Goal: Communication & Community: Answer question/provide support

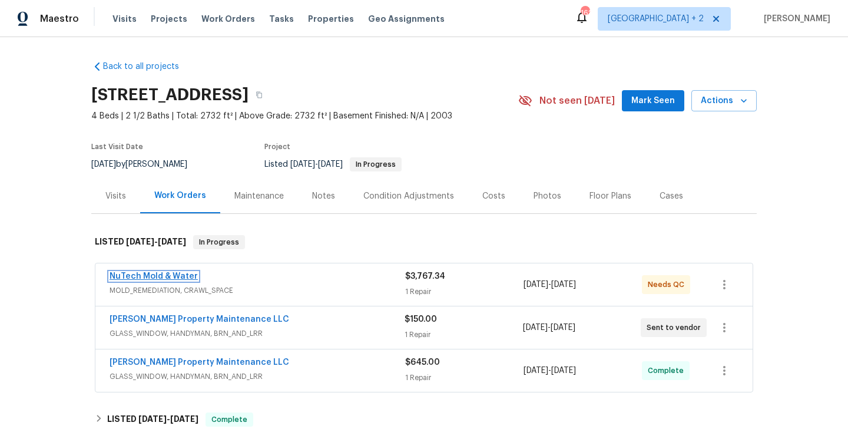
click at [160, 276] on link "NuTech Mold & Water" at bounding box center [153, 276] width 88 height 8
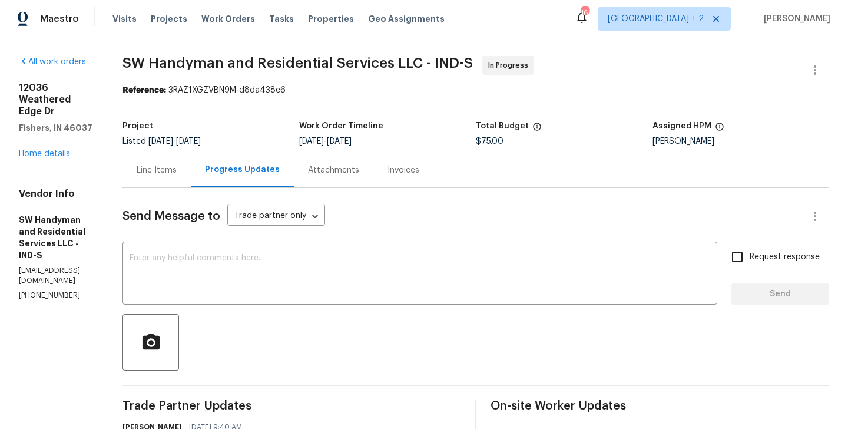
click at [75, 290] on p "(864) 417-2898" at bounding box center [56, 295] width 75 height 10
copy p "(864) 417-2898"
drag, startPoint x: 102, startPoint y: 115, endPoint x: 15, endPoint y: 83, distance: 93.3
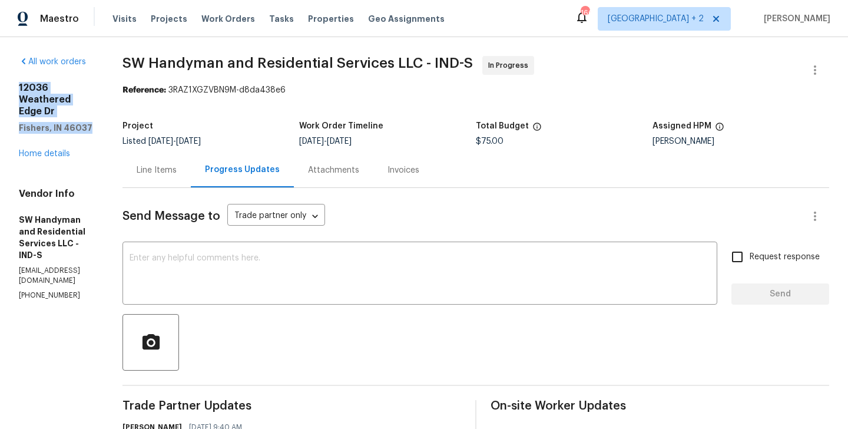
click at [15, 83] on div "All work orders 12036 Weathered Edge Dr Fishers, IN 46037 Home details Vendor I…" at bounding box center [424, 306] width 848 height 539
copy div "12036 Weathered Edge Dr Fishers, IN 46037"
click at [56, 150] on link "Home details" at bounding box center [44, 154] width 51 height 8
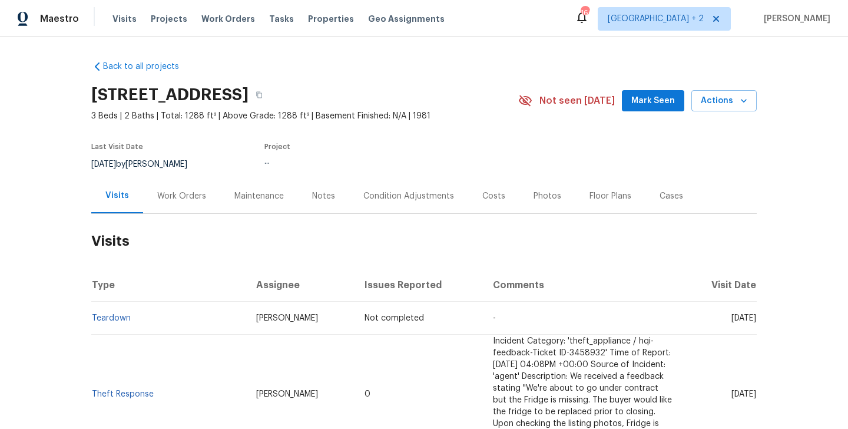
click at [209, 198] on div "Work Orders" at bounding box center [181, 195] width 77 height 35
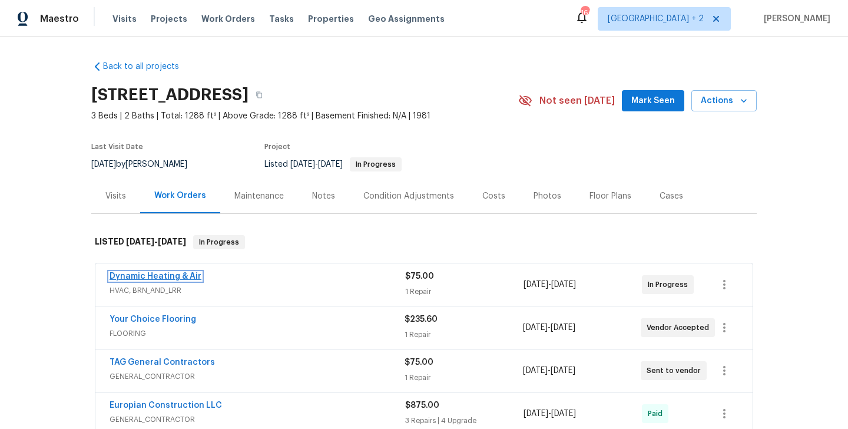
click at [159, 275] on link "Dynamic Heating & Air" at bounding box center [155, 276] width 92 height 8
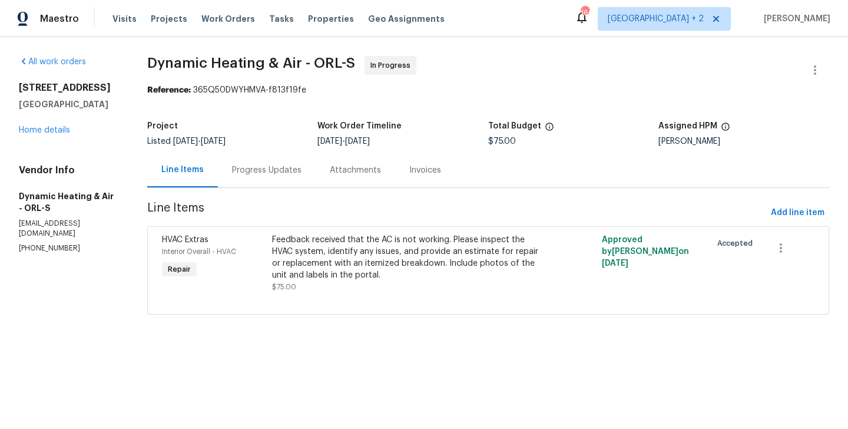
click at [286, 181] on div "Progress Updates" at bounding box center [267, 169] width 98 height 35
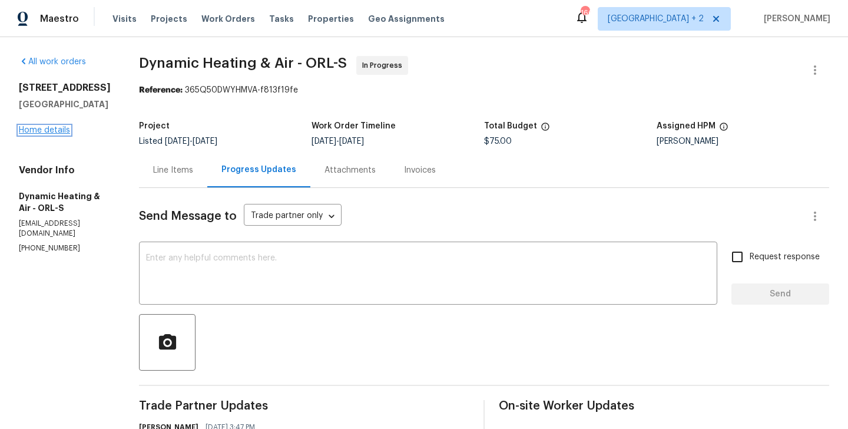
click at [48, 128] on link "Home details" at bounding box center [44, 130] width 51 height 8
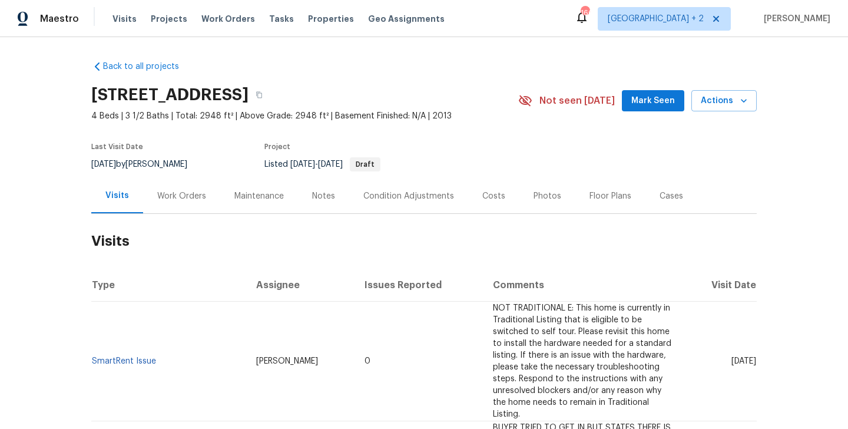
click at [181, 191] on div "Work Orders" at bounding box center [181, 196] width 49 height 12
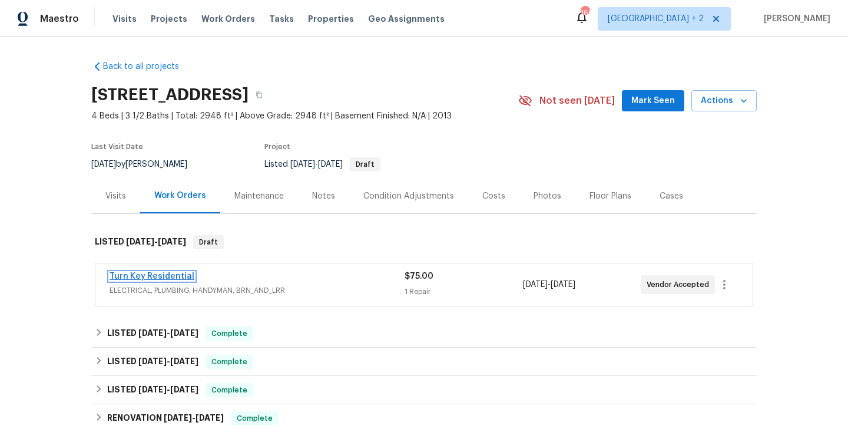
click at [179, 279] on link "Turn Key Residential" at bounding box center [151, 276] width 85 height 8
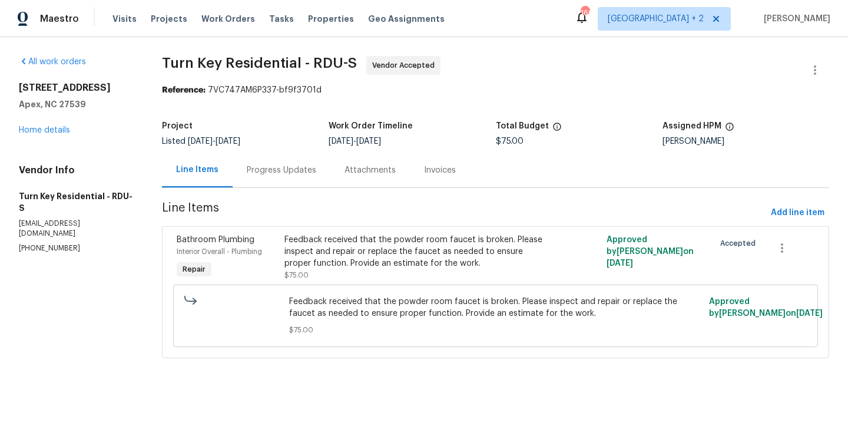
click at [288, 181] on div "Progress Updates" at bounding box center [282, 169] width 98 height 35
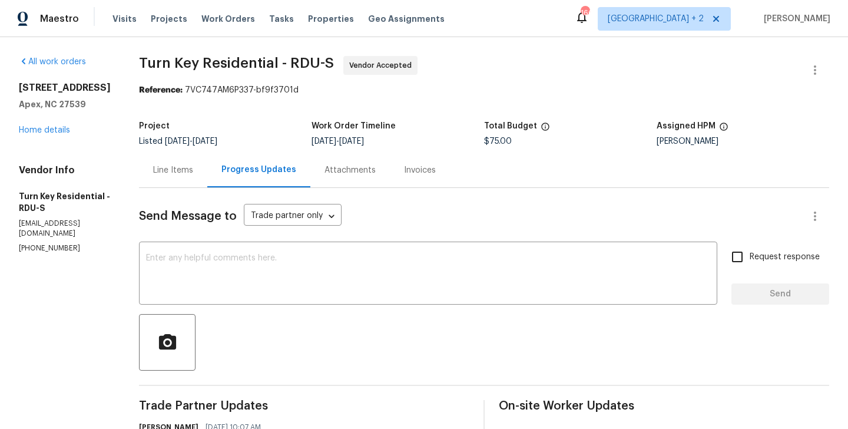
click at [77, 243] on p "(919) 805-2596" at bounding box center [65, 248] width 92 height 10
copy p "(919) 805-2596"
drag, startPoint x: 85, startPoint y: 106, endPoint x: 15, endPoint y: 88, distance: 72.4
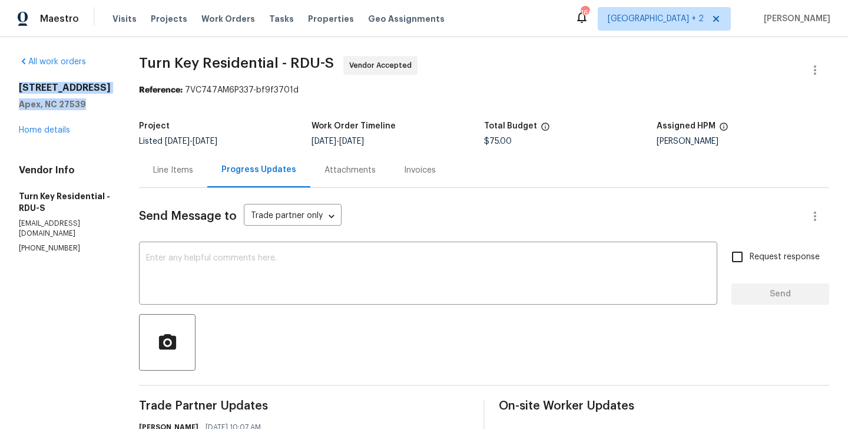
click at [15, 88] on div "All work orders 108 Warm Wood Ln Apex, NC 27539 Home details Vendor Info Turn K…" at bounding box center [424, 306] width 848 height 539
copy div "108 Warm Wood Ln Apex, NC 27539"
click at [55, 132] on link "Home details" at bounding box center [44, 130] width 51 height 8
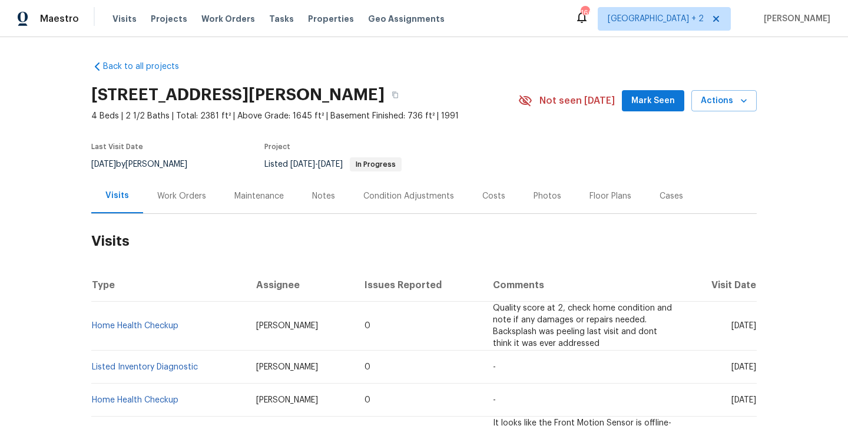
click at [204, 193] on div "Work Orders" at bounding box center [181, 195] width 77 height 35
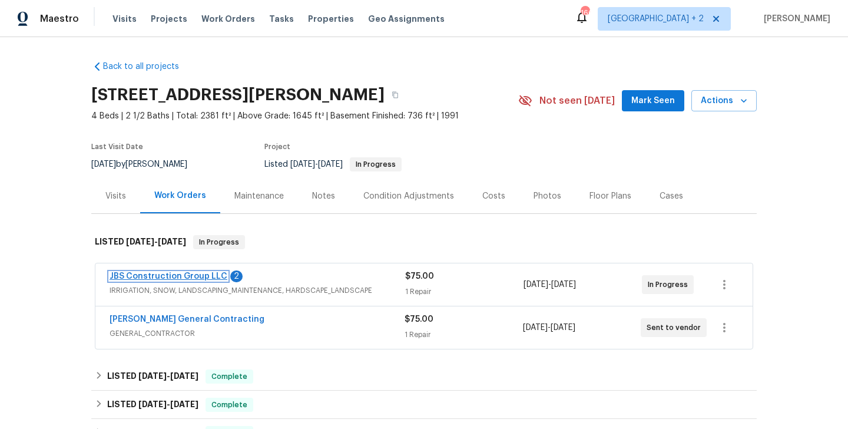
click at [208, 277] on link "JBS Construction Group LLC" at bounding box center [168, 276] width 118 height 8
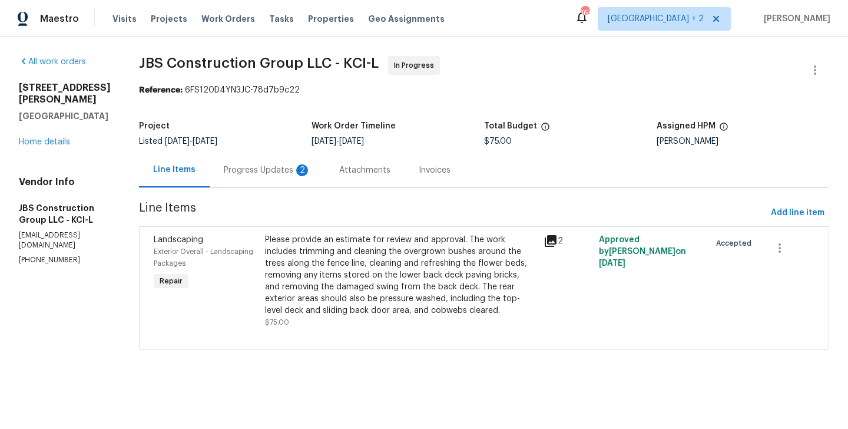
click at [270, 164] on div "Progress Updates 2" at bounding box center [267, 170] width 87 height 12
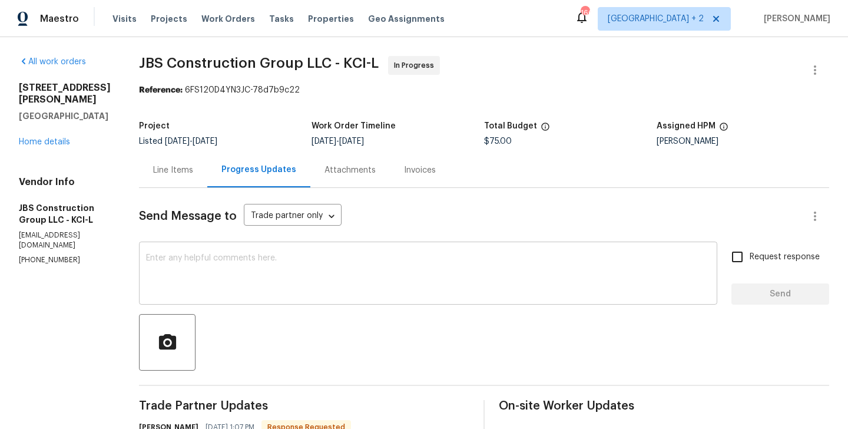
scroll to position [57, 0]
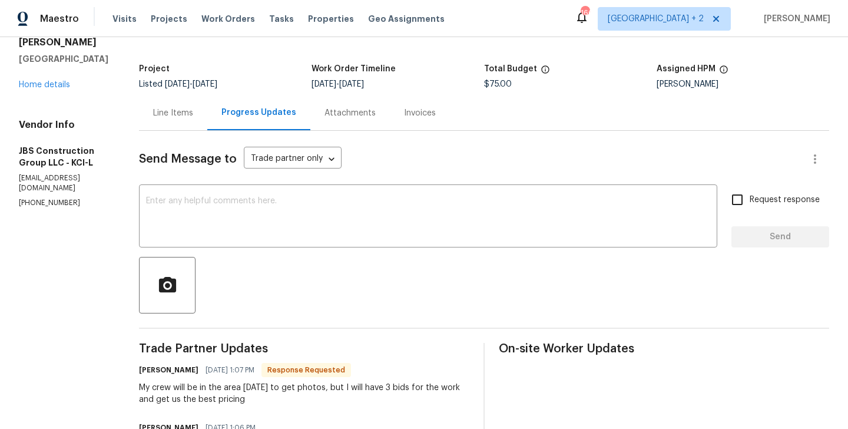
click at [186, 371] on h6 "Kevin Polley" at bounding box center [168, 370] width 59 height 12
copy h6 "Kevin"
click at [234, 232] on textarea at bounding box center [428, 217] width 564 height 41
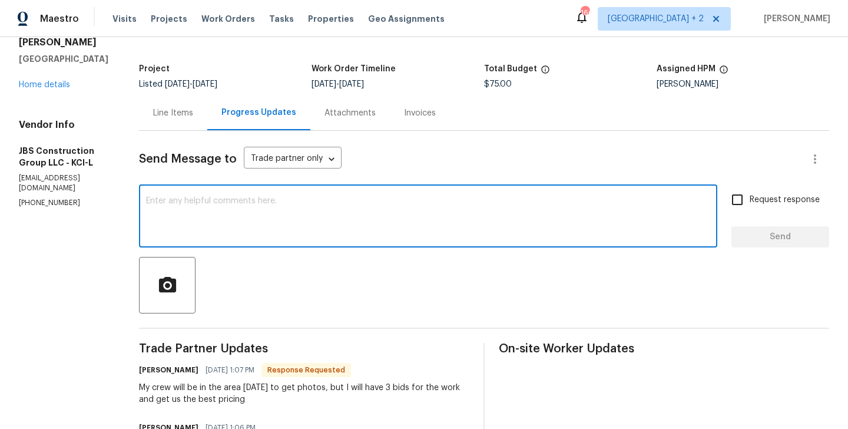
paste textarea "Kevin"
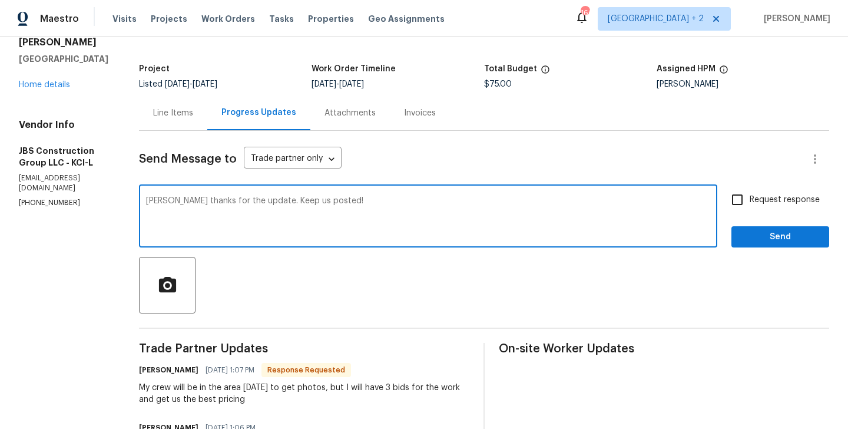
type textarea "Kevin thanks for the update. Keep us posted!"
click at [780, 200] on span "Request response" at bounding box center [784, 200] width 70 height 12
click at [749, 200] on input "Request response" at bounding box center [737, 199] width 25 height 25
checkbox input "true"
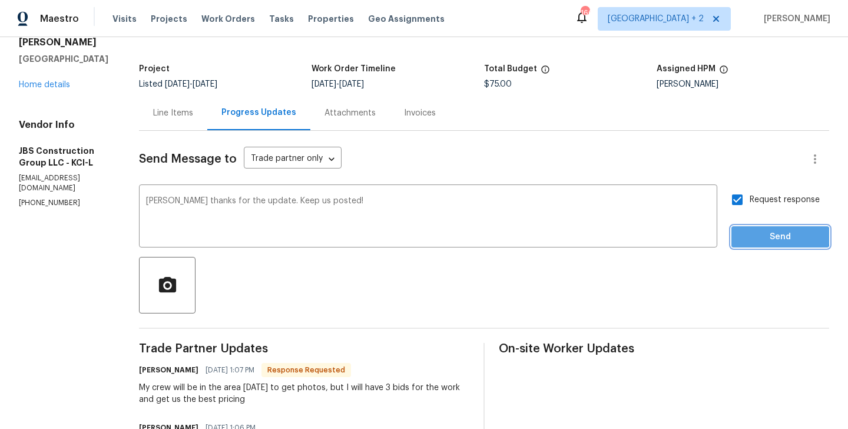
click at [766, 235] on span "Send" at bounding box center [780, 237] width 79 height 15
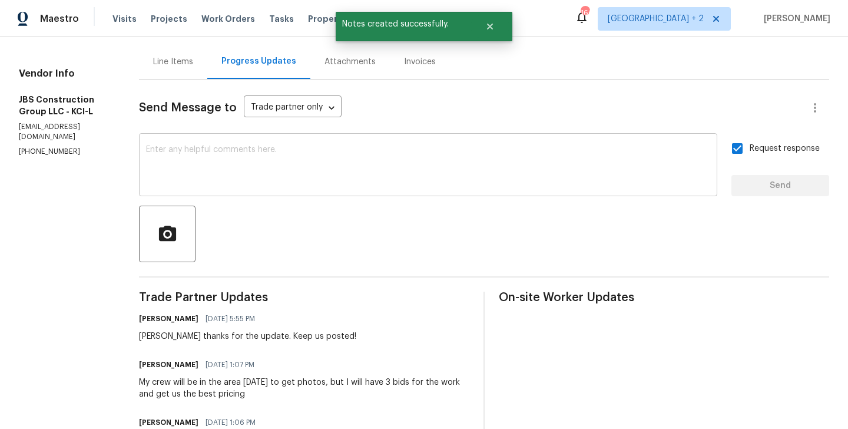
scroll to position [0, 0]
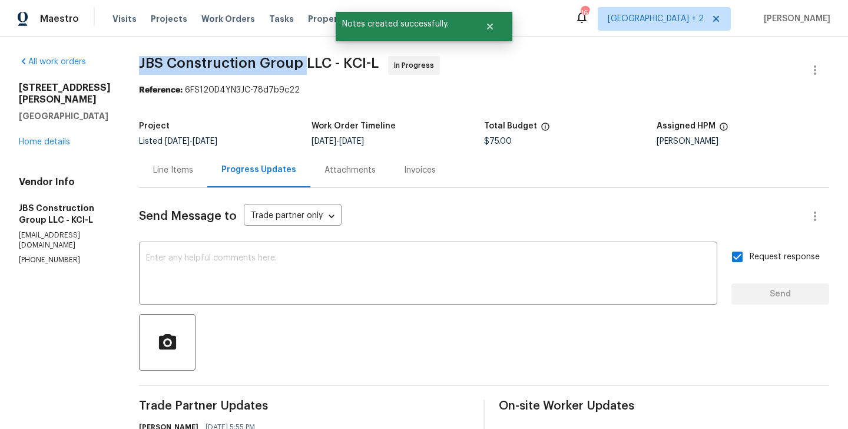
drag, startPoint x: 175, startPoint y: 63, endPoint x: 339, endPoint y: 64, distance: 164.2
click at [339, 64] on span "JBS Construction Group LLC - KCI-L" at bounding box center [259, 63] width 240 height 14
copy span "JBS Construction Group"
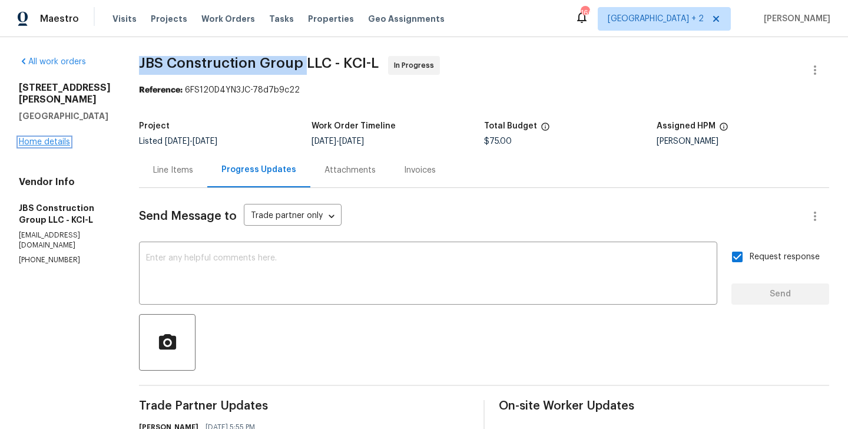
click at [64, 138] on link "Home details" at bounding box center [44, 142] width 51 height 8
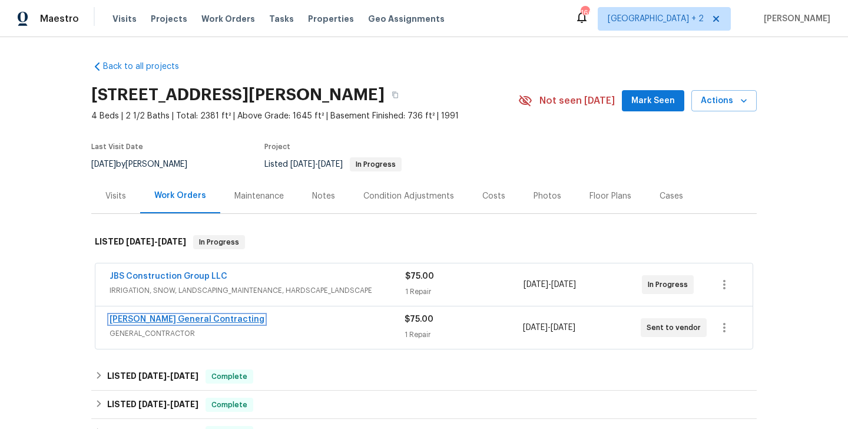
click at [205, 318] on link "Nicholson General Contracting" at bounding box center [186, 319] width 155 height 8
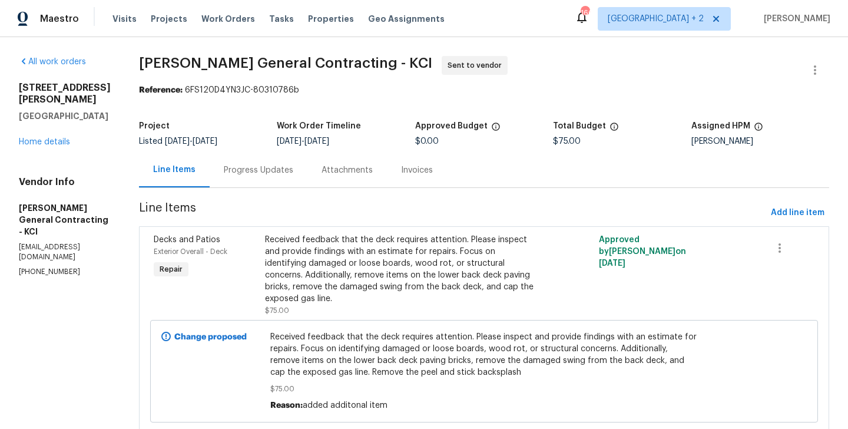
click at [258, 193] on section "Nicholson General Contracting - KCI Sent to vendor Reference: 6FS120D4YN3JC-803…" at bounding box center [484, 251] width 690 height 391
click at [291, 178] on div "Progress Updates" at bounding box center [259, 169] width 98 height 35
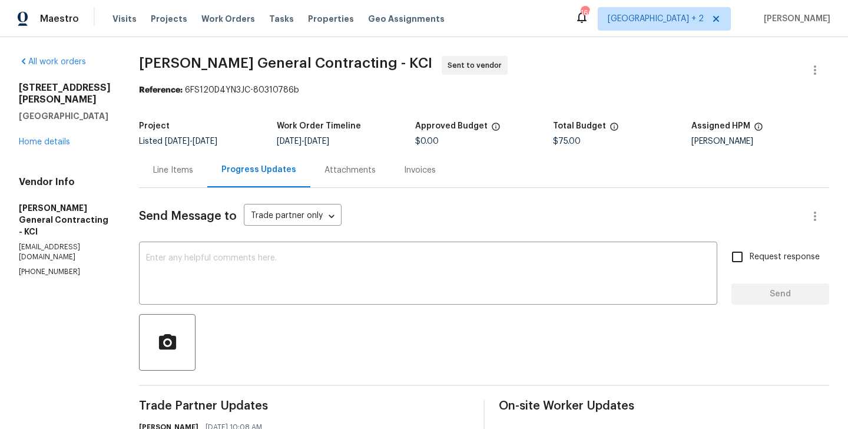
click at [69, 248] on section "All work orders 15416 Floyd St Overland Park, KS 66223 Home details Vendor Info…" at bounding box center [65, 359] width 92 height 606
copy p "(816) 606-6039"
click at [56, 267] on p "(816) 606-6039" at bounding box center [65, 272] width 92 height 10
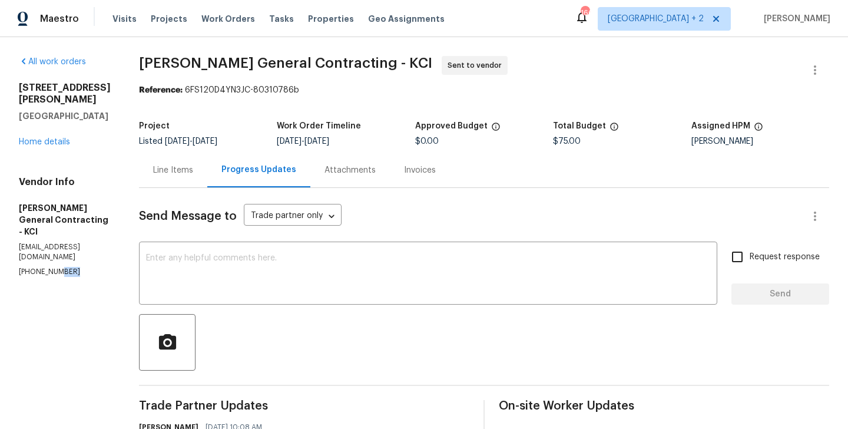
click at [56, 267] on p "(816) 606-6039" at bounding box center [65, 272] width 92 height 10
click at [234, 280] on textarea at bounding box center [428, 274] width 564 height 41
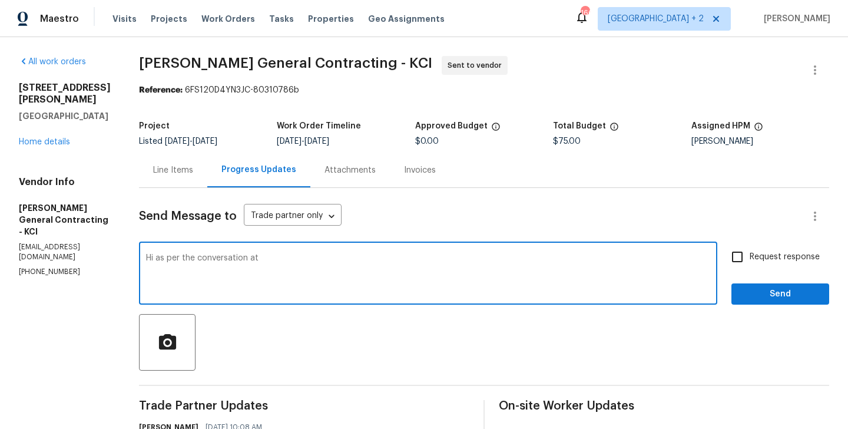
paste textarea "(816) 606-6039"
type textarea "Hi as per the conversation at (816) 606-6039 Please have the work scheduled for…"
click at [754, 259] on span "Request response" at bounding box center [784, 257] width 70 height 12
click at [749, 259] on input "Request response" at bounding box center [737, 256] width 25 height 25
checkbox input "true"
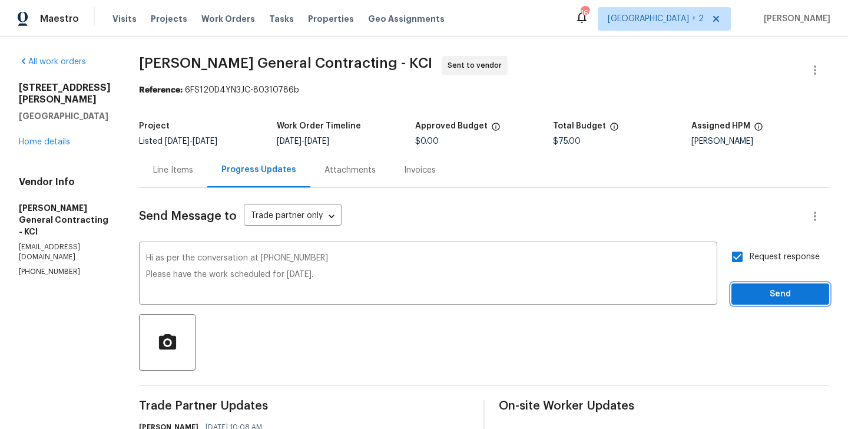
click at [754, 298] on span "Send" at bounding box center [780, 294] width 79 height 15
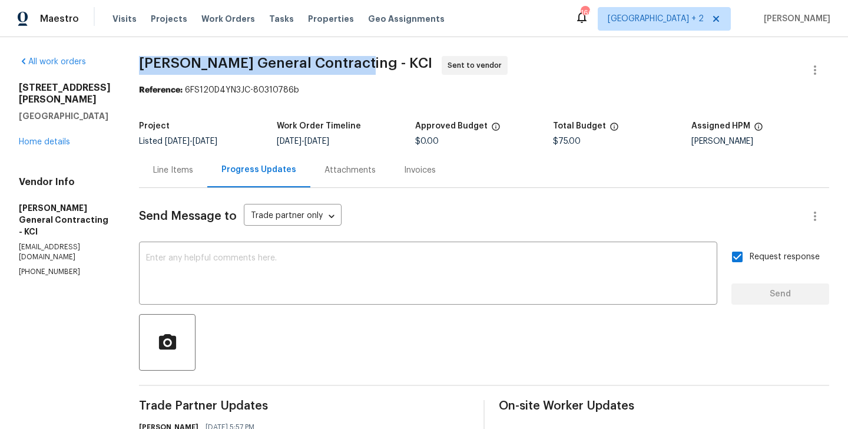
drag, startPoint x: 177, startPoint y: 62, endPoint x: 371, endPoint y: 63, distance: 194.3
click at [371, 62] on div "All work orders 15416 Floyd St Overland Park, KS 66223 Home details Vendor Info…" at bounding box center [424, 388] width 848 height 702
copy span "Nicholson General Contracting"
click at [36, 138] on link "Home details" at bounding box center [44, 142] width 51 height 8
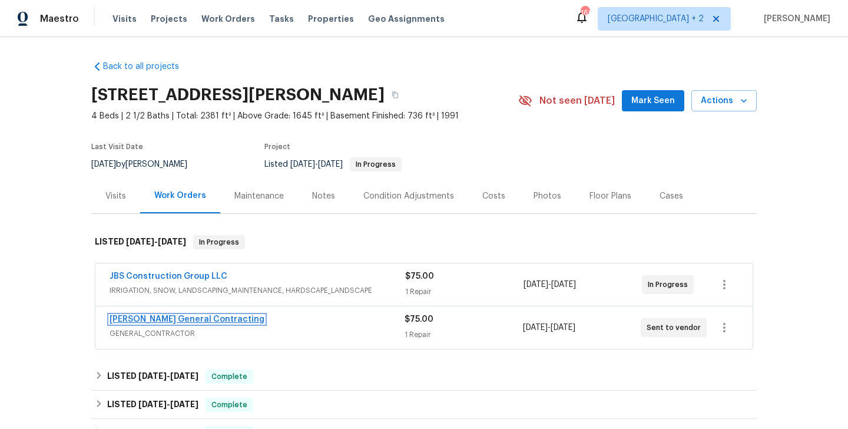
click at [157, 317] on link "Nicholson General Contracting" at bounding box center [186, 319] width 155 height 8
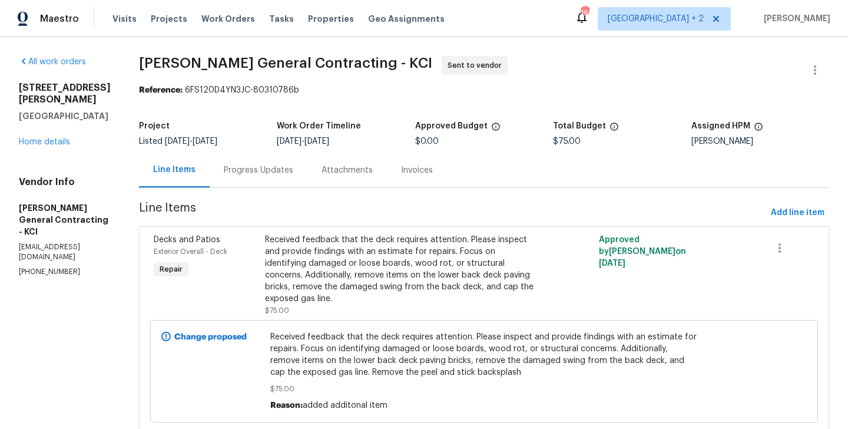
click at [293, 173] on div "Progress Updates" at bounding box center [258, 170] width 69 height 12
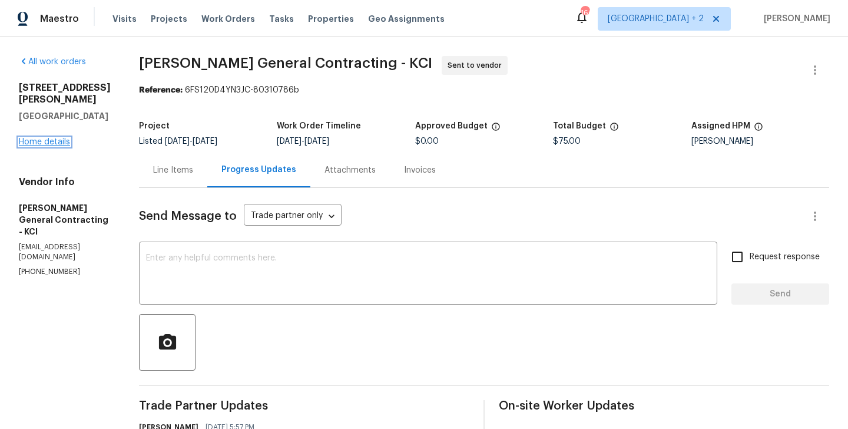
click at [49, 138] on link "Home details" at bounding box center [44, 142] width 51 height 8
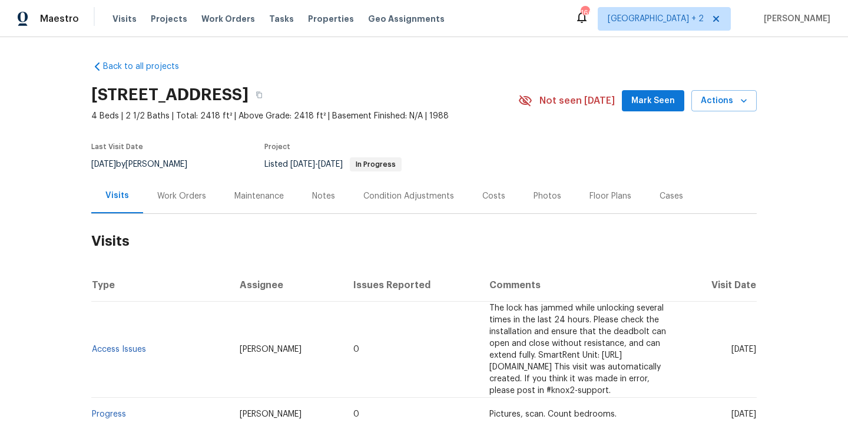
click at [162, 205] on div "Work Orders" at bounding box center [181, 195] width 77 height 35
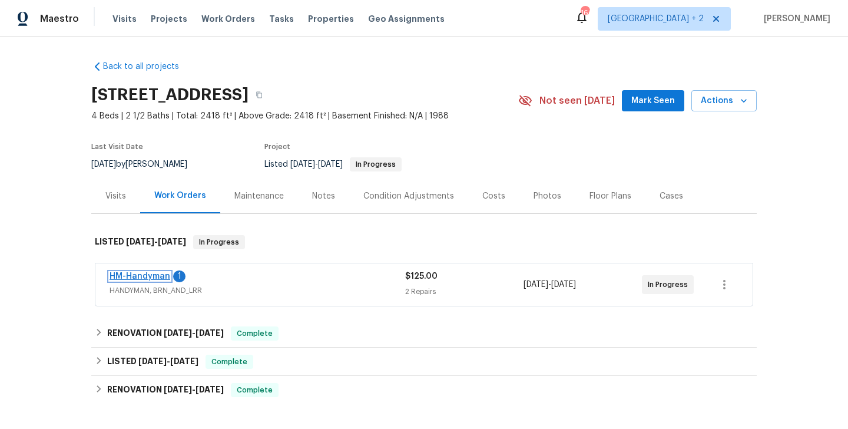
click at [152, 278] on link "HM-Handyman" at bounding box center [139, 276] width 61 height 8
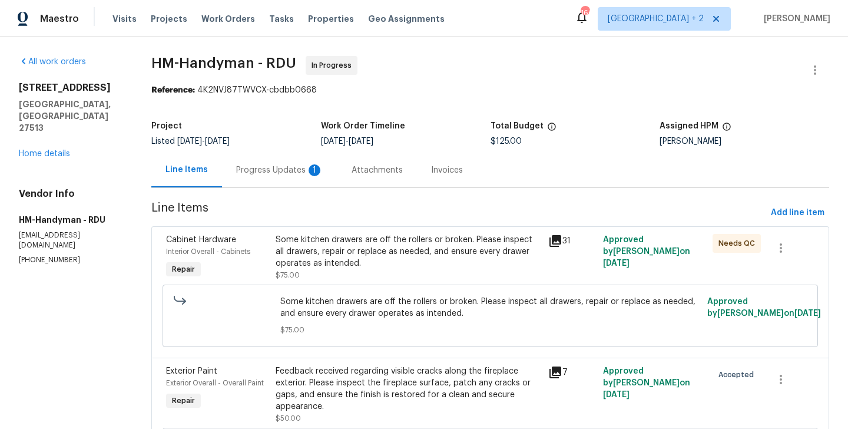
click at [277, 167] on div "Progress Updates 1" at bounding box center [279, 170] width 87 height 12
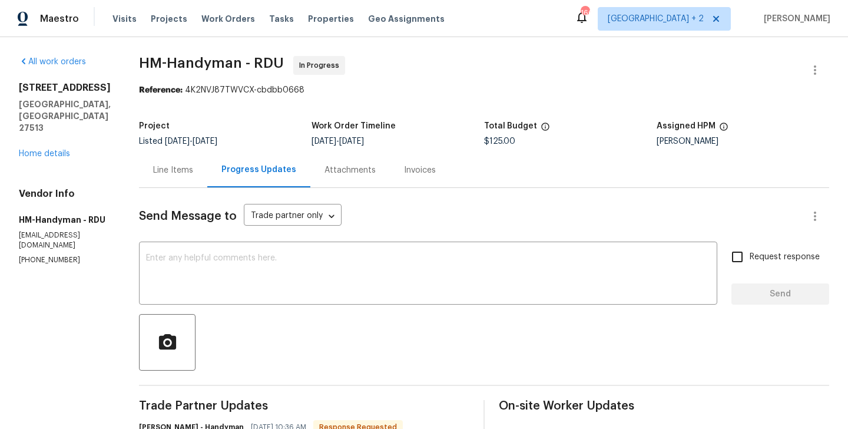
click at [195, 162] on div "Line Items" at bounding box center [173, 169] width 68 height 35
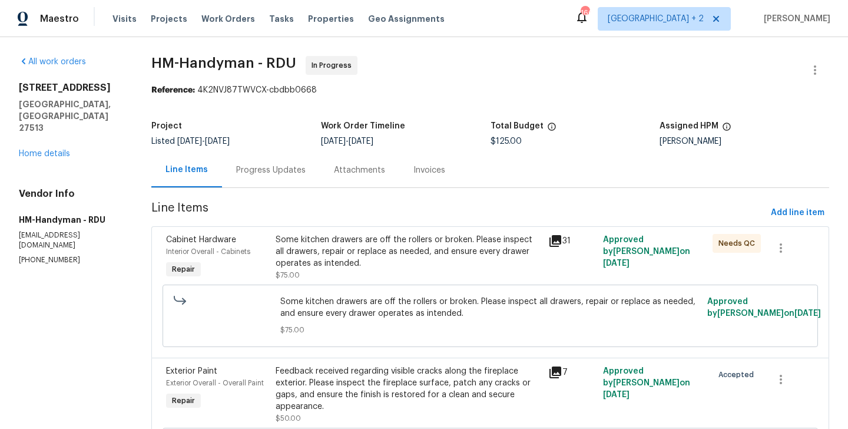
scroll to position [106, 0]
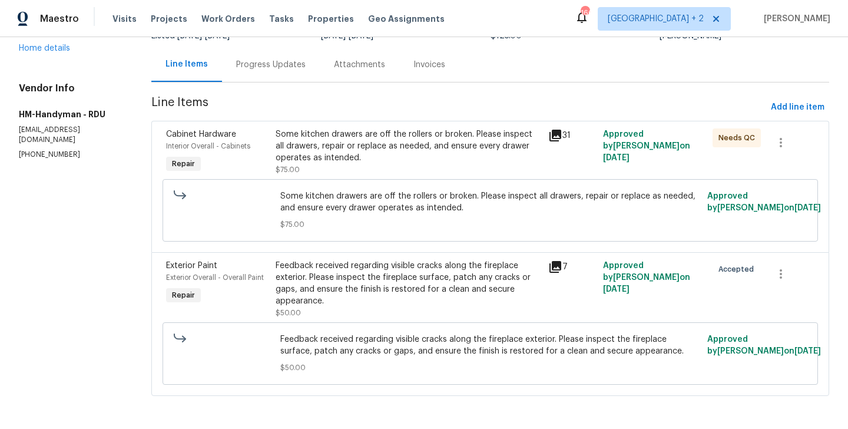
click at [387, 290] on div "Feedback received regarding visible cracks along the fireplace exterior. Please…" at bounding box center [409, 283] width 266 height 47
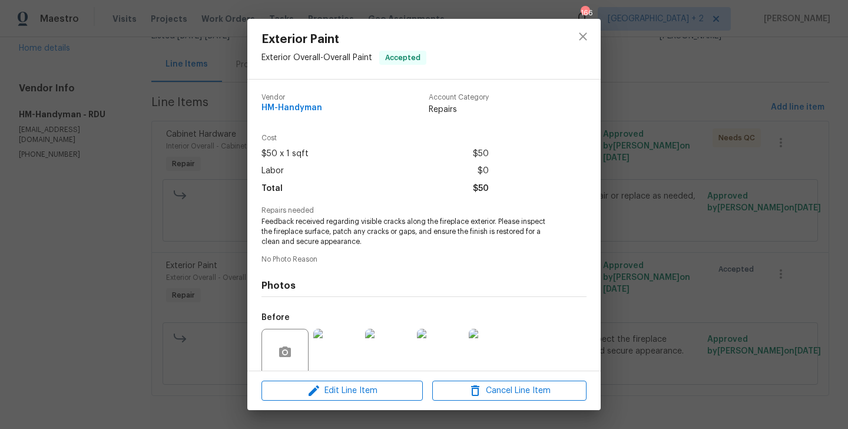
scroll to position [94, 0]
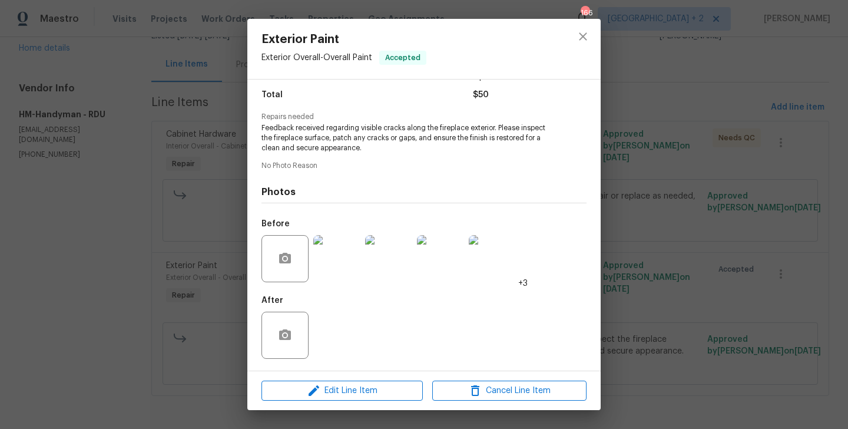
click at [244, 243] on div "Exterior Paint Exterior Overall - Overall Paint Accepted Vendor HM-Handyman Acc…" at bounding box center [424, 214] width 848 height 429
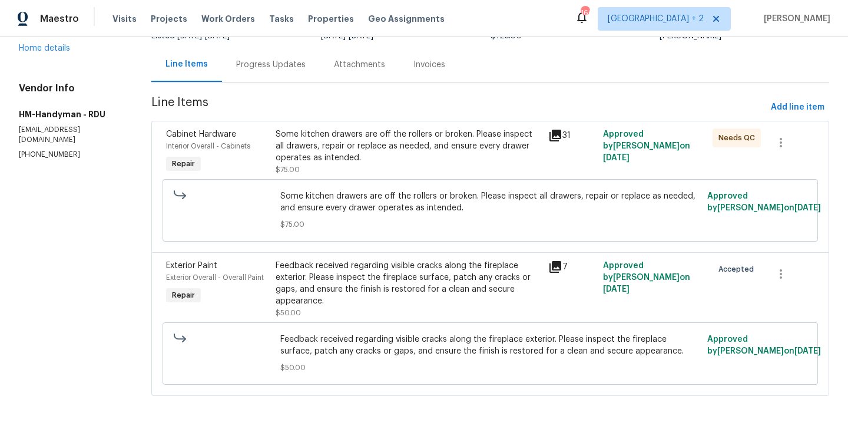
scroll to position [0, 0]
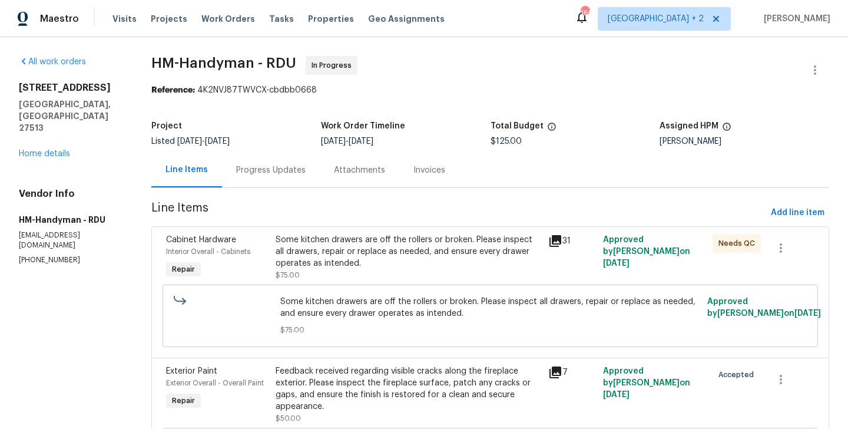
click at [264, 162] on div "Progress Updates" at bounding box center [271, 169] width 98 height 35
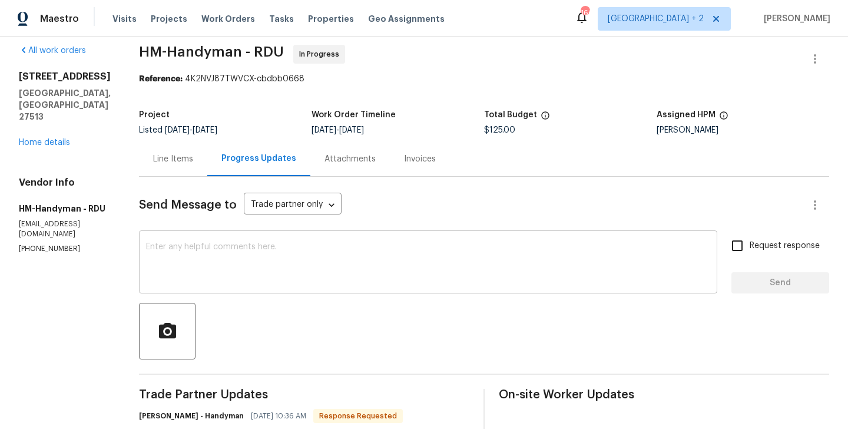
scroll to position [251, 0]
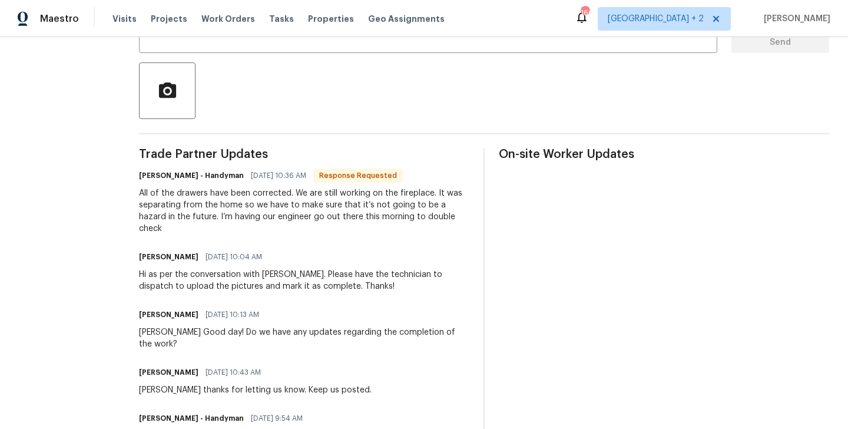
click at [179, 175] on h6 "HM - Heather Macy - Handyman" at bounding box center [191, 176] width 105 height 12
copy h6 "Heather"
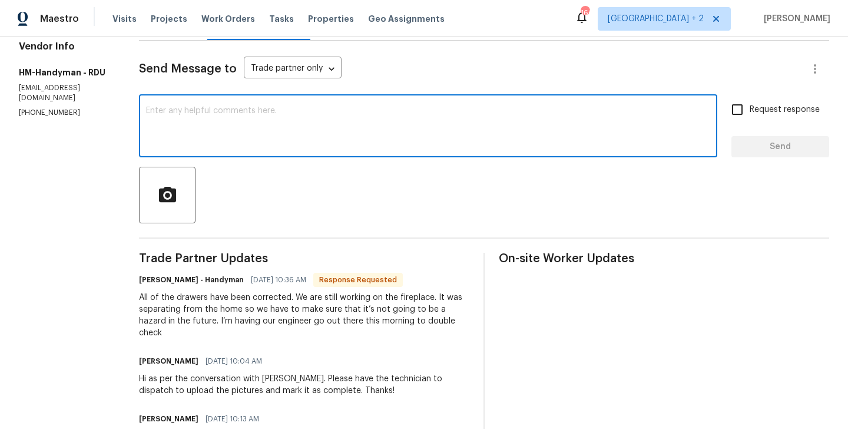
click at [244, 137] on textarea at bounding box center [428, 127] width 564 height 41
paste textarea "Heather"
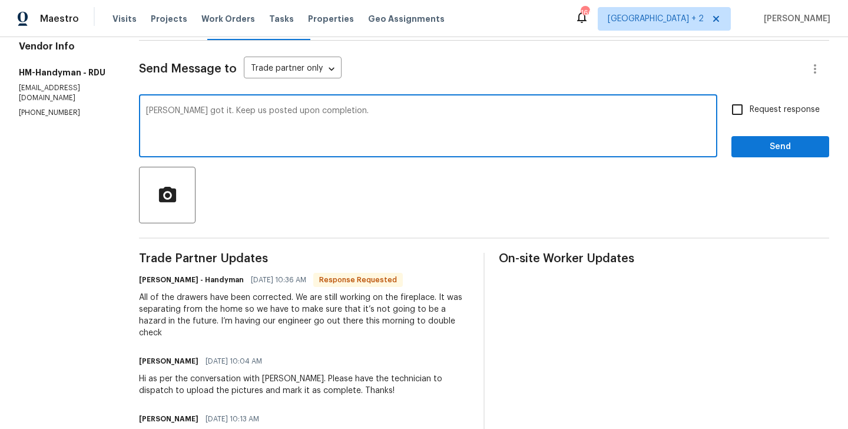
type textarea "Heather got it. Keep us posted upon completion."
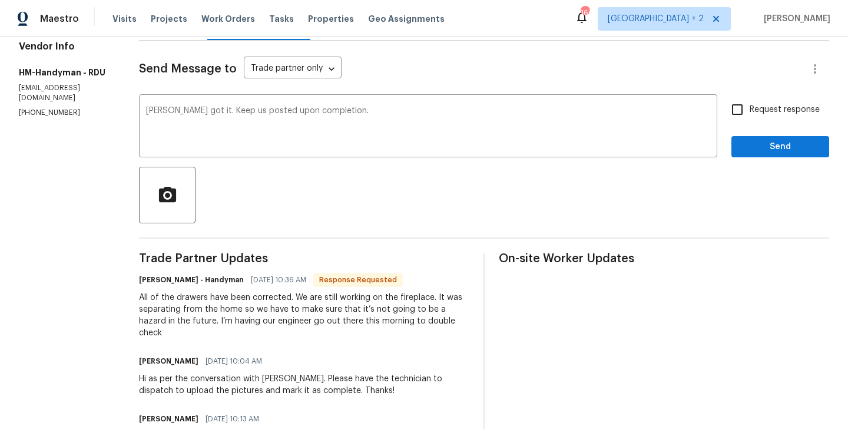
click at [754, 104] on span "Request response" at bounding box center [784, 110] width 70 height 12
click at [749, 104] on input "Request response" at bounding box center [737, 109] width 25 height 25
checkbox input "true"
click at [751, 130] on div "Request response Send" at bounding box center [780, 127] width 98 height 60
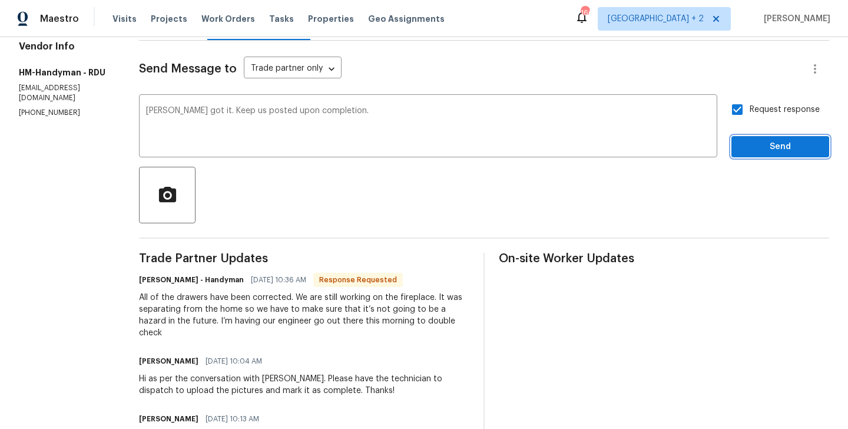
click at [751, 144] on span "Send" at bounding box center [780, 147] width 79 height 15
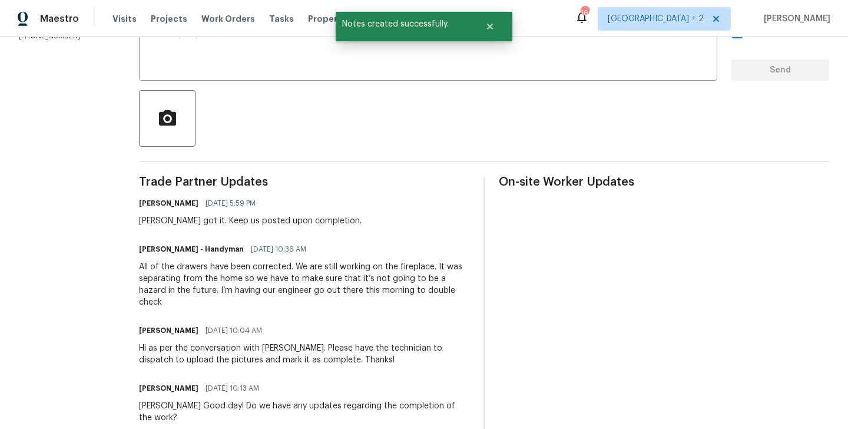
scroll to position [234, 0]
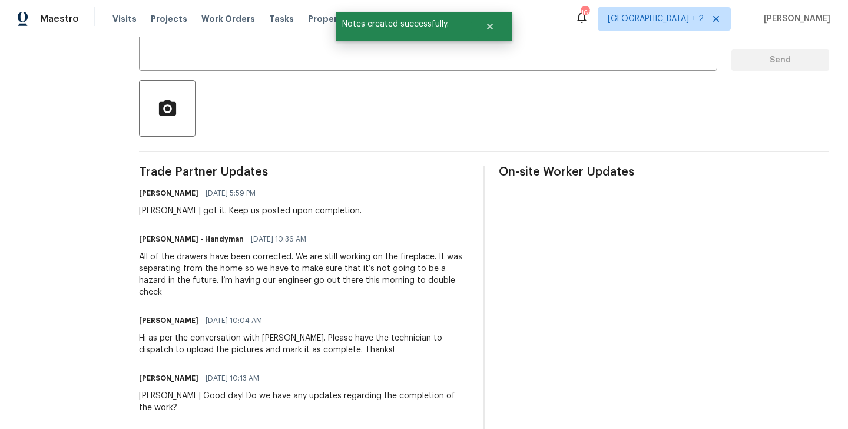
click at [290, 262] on div "All of the drawers have been corrected. We are still working on the fireplace. …" at bounding box center [304, 274] width 330 height 47
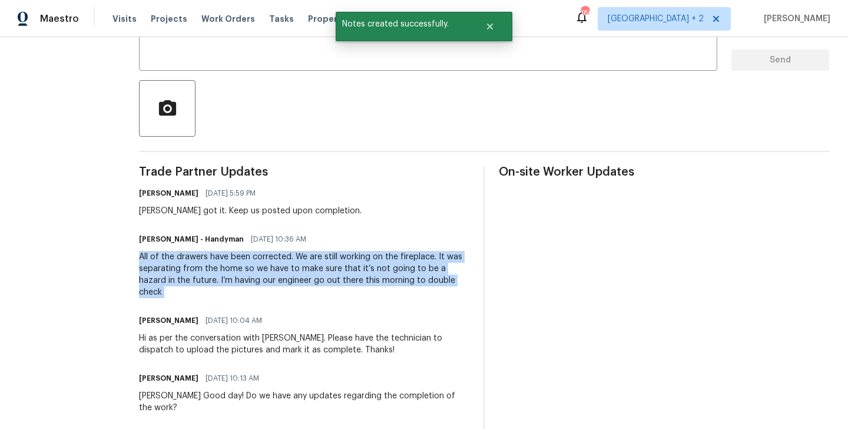
click at [290, 262] on div "All of the drawers have been corrected. We are still working on the fireplace. …" at bounding box center [304, 274] width 330 height 47
copy div "All of the drawers have been corrected. We are still working on the fireplace. …"
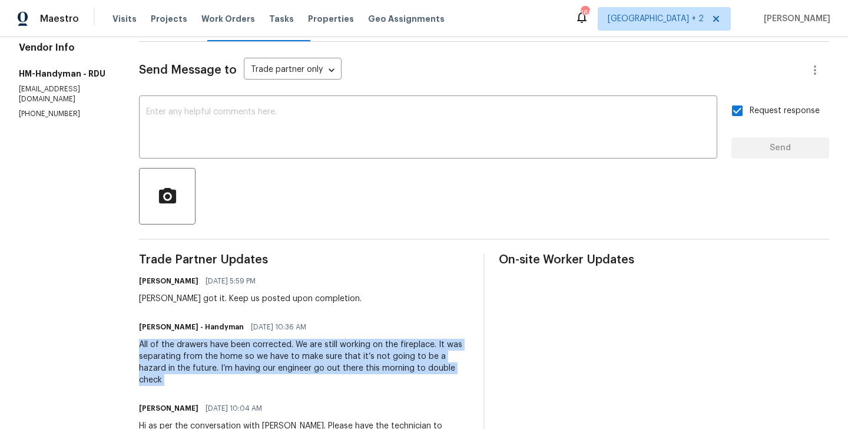
scroll to position [0, 0]
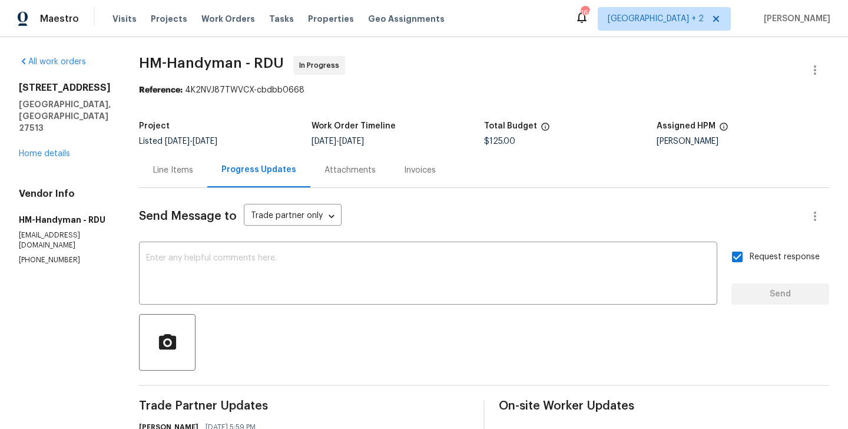
click at [55, 121] on div "316 Arlington Rdg Cary, NC 27513 Home details" at bounding box center [65, 121] width 92 height 78
click at [55, 150] on link "Home details" at bounding box center [44, 154] width 51 height 8
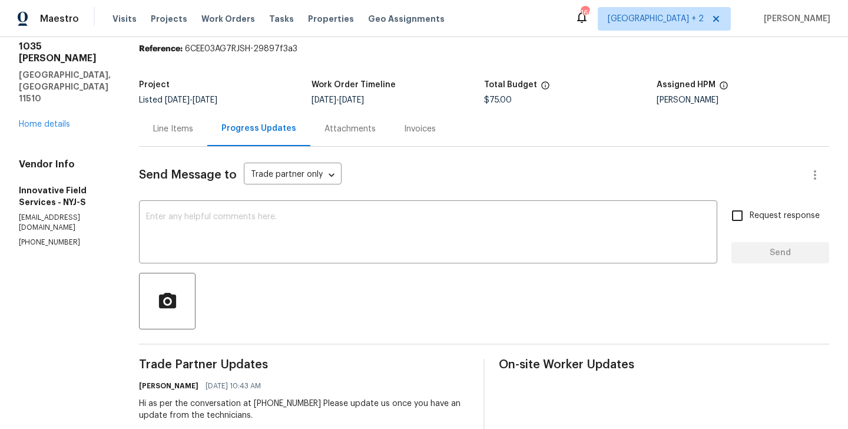
scroll to position [42, 0]
click at [32, 237] on p "[PHONE_NUMBER]" at bounding box center [65, 242] width 92 height 10
copy p "[PHONE_NUMBER]"
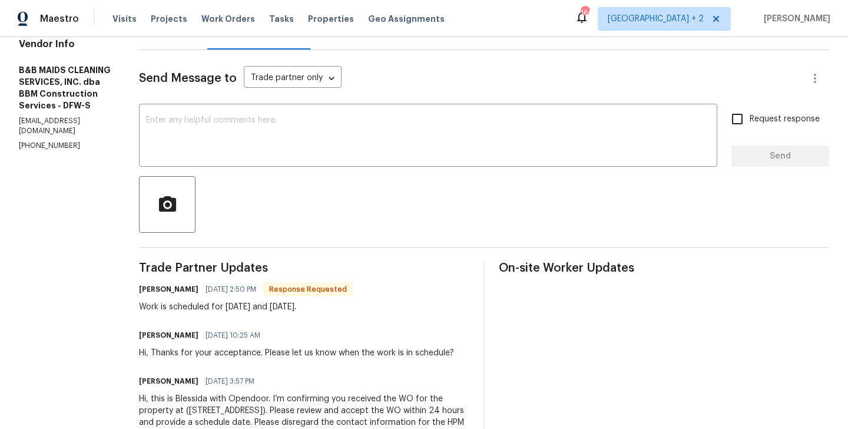
scroll to position [140, 0]
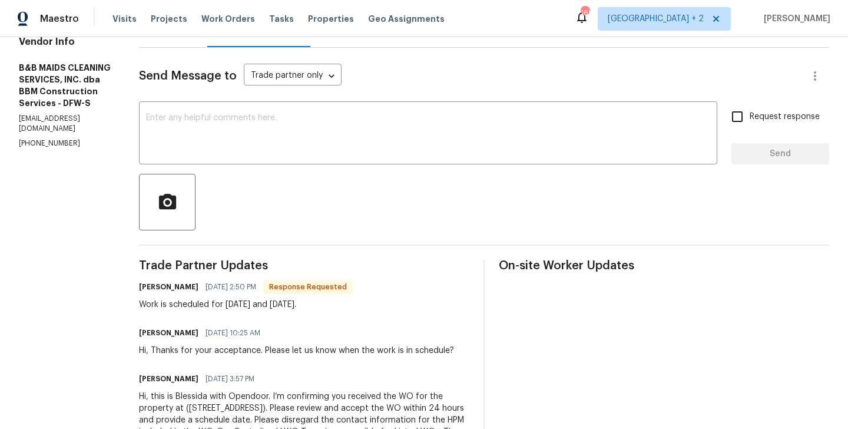
click at [189, 290] on h6 "[PERSON_NAME]" at bounding box center [168, 287] width 59 height 12
copy h6 "[PERSON_NAME]"
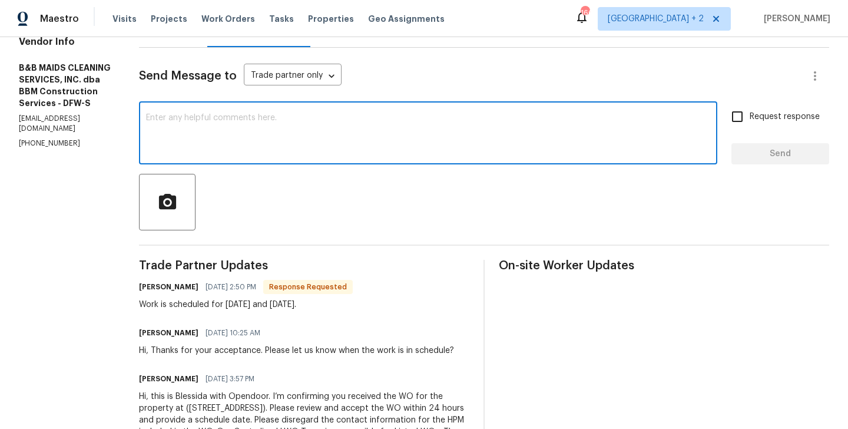
click at [235, 140] on textarea at bounding box center [428, 134] width 564 height 41
paste textarea "[PERSON_NAME]"
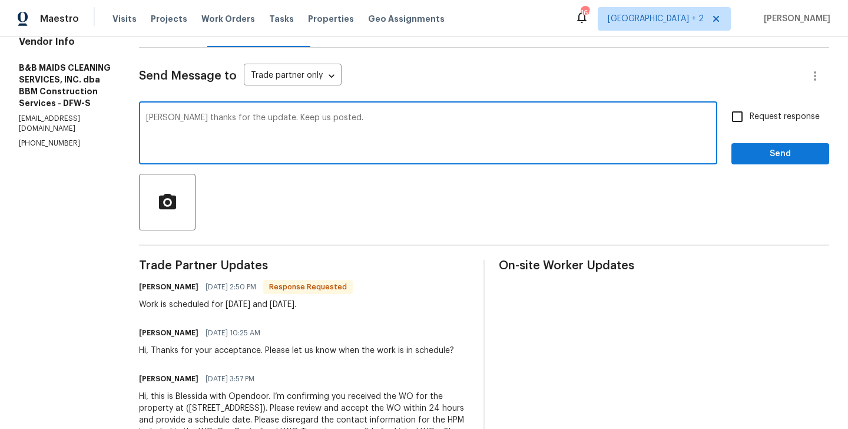
type textarea "[PERSON_NAME] thanks for the update. Keep us posted."
click at [789, 109] on label "Request response" at bounding box center [772, 116] width 95 height 25
click at [749, 109] on input "Request response" at bounding box center [737, 116] width 25 height 25
checkbox input "true"
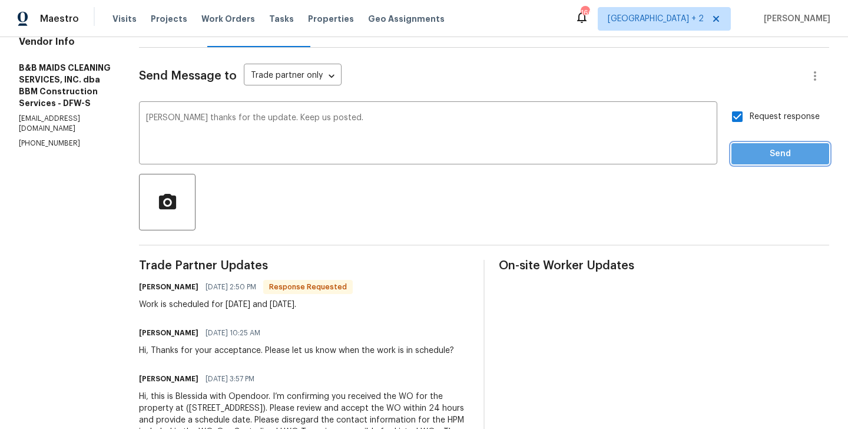
click at [782, 151] on span "Send" at bounding box center [780, 154] width 79 height 15
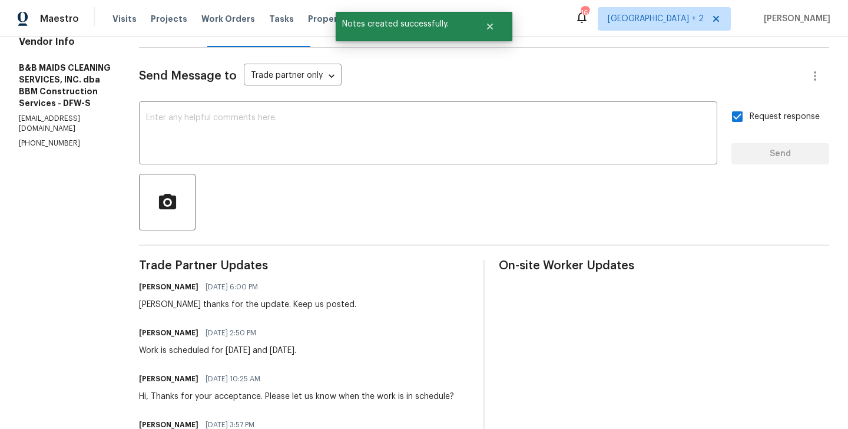
scroll to position [0, 0]
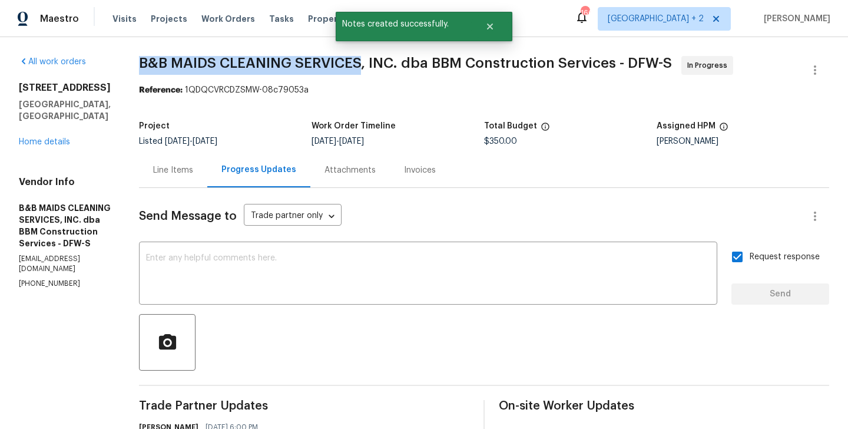
drag, startPoint x: 401, startPoint y: 61, endPoint x: 184, endPoint y: 48, distance: 217.6
click at [184, 48] on div "All work orders [STREET_ADDRESS] Home details Vendor Info B&B MAIDS CLEANING SE…" at bounding box center [424, 352] width 848 height 631
copy span "B&B MAIDS CLEANING SERVICES"
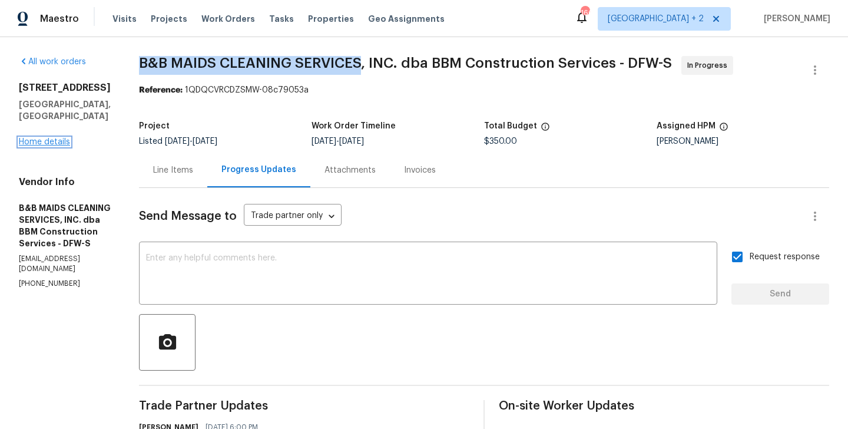
click at [54, 138] on link "Home details" at bounding box center [44, 142] width 51 height 8
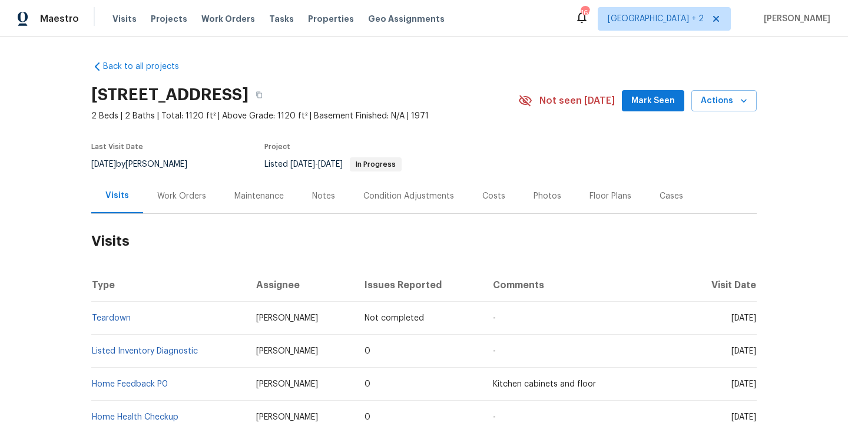
click at [182, 195] on div "Work Orders" at bounding box center [181, 196] width 49 height 12
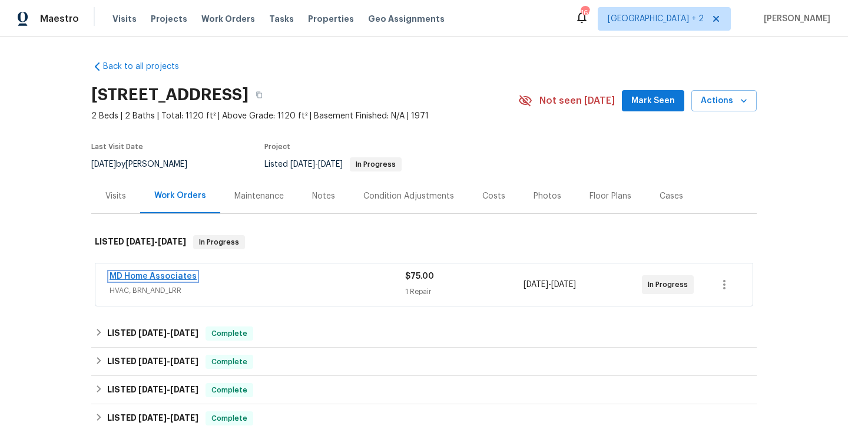
click at [185, 275] on link "MD Home Associates" at bounding box center [152, 276] width 87 height 8
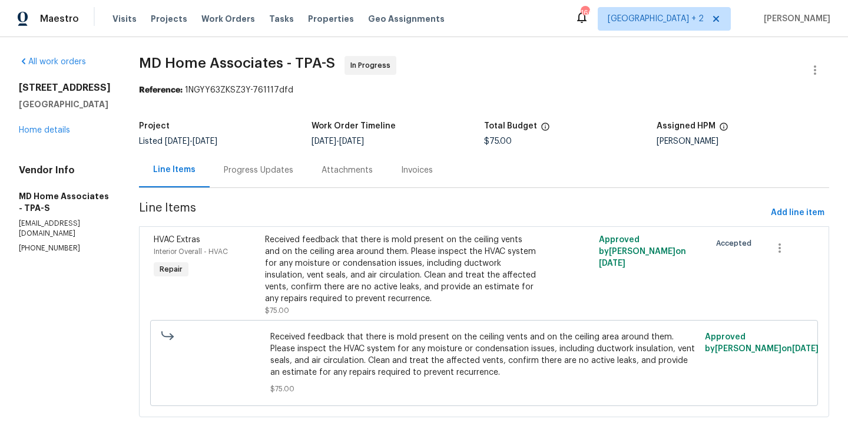
click at [46, 262] on section "All work orders 2413 Riverbluff Pkwy # V-231 Sarasota, FL 34231 Home details Ve…" at bounding box center [65, 243] width 92 height 375
copy p "(305) 951-3602"
click at [280, 170] on div "Progress Updates" at bounding box center [258, 170] width 69 height 12
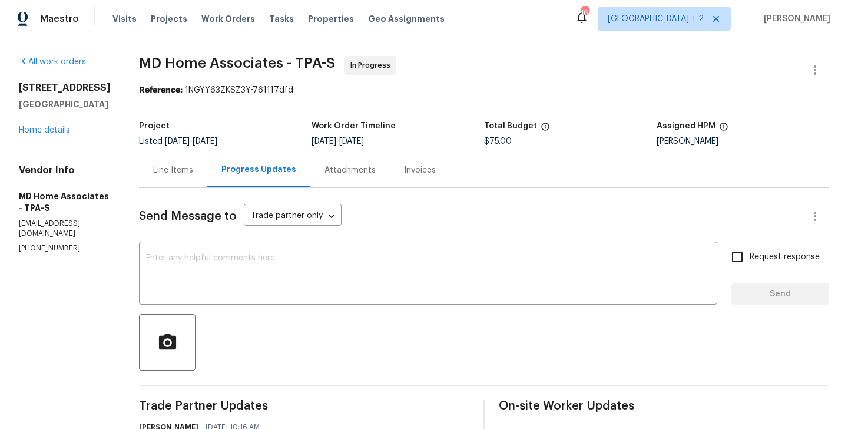
click at [63, 248] on p "(305) 951-3602" at bounding box center [65, 248] width 92 height 10
copy p "(305) 951-3602"
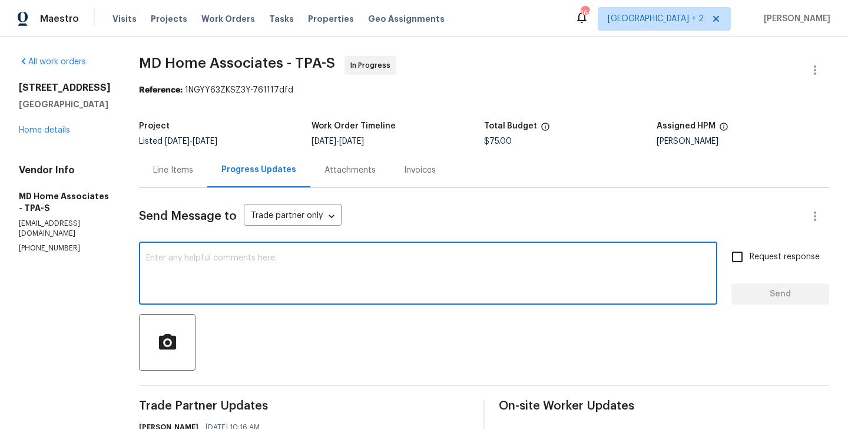
click at [208, 268] on textarea at bounding box center [428, 274] width 564 height 41
paste textarea "(305) 951-3602"
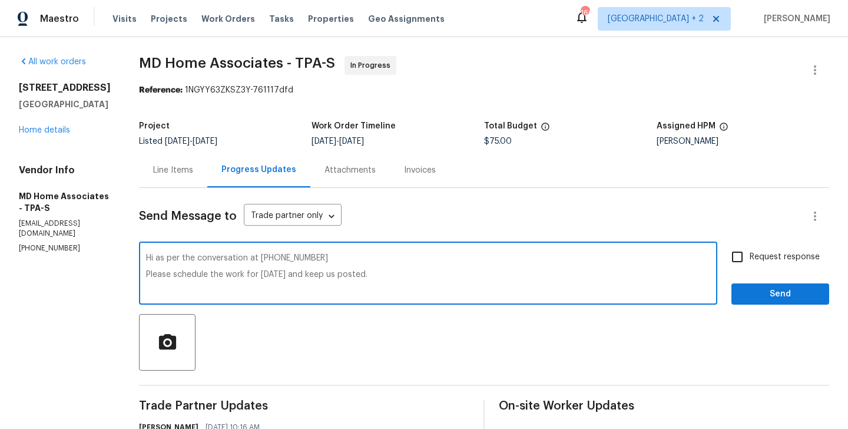
type textarea "Hi as per the conversation at (305) 951-3602 Please schedule the work for today…"
click at [741, 253] on input "Request response" at bounding box center [737, 256] width 25 height 25
checkbox input "true"
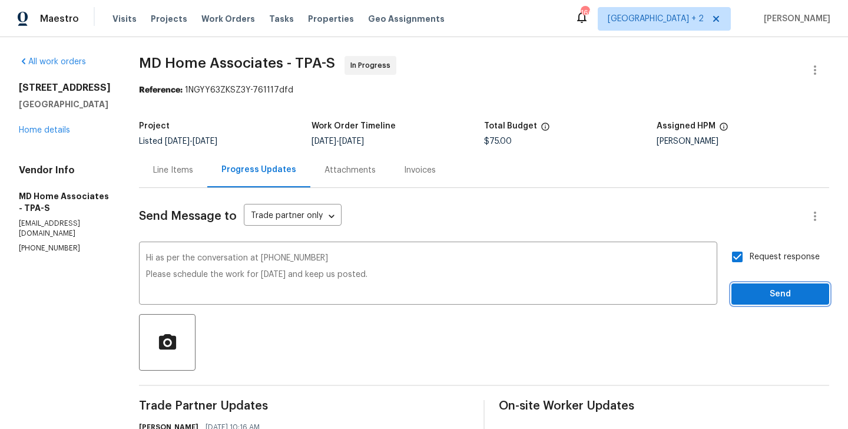
click at [746, 300] on span "Send" at bounding box center [780, 294] width 79 height 15
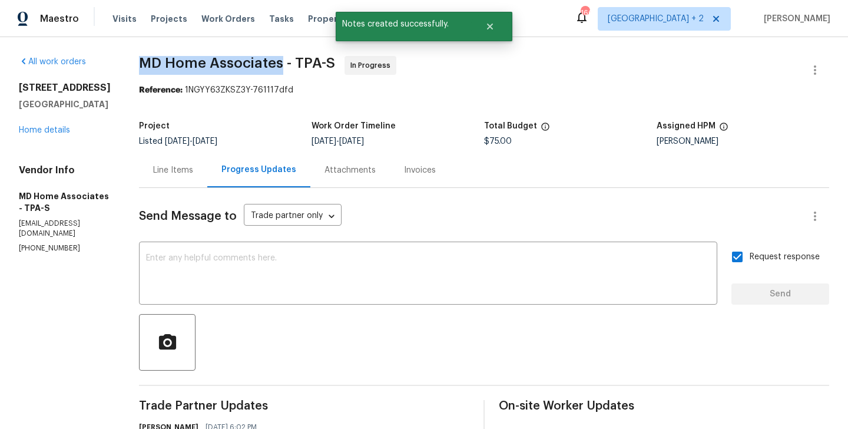
drag, startPoint x: 152, startPoint y: 68, endPoint x: 295, endPoint y: 68, distance: 143.1
click at [295, 68] on div "All work orders 2413 Riverbluff Pkwy # V-231 Sarasota, FL 34231 Home details Ve…" at bounding box center [424, 335] width 848 height 597
copy span "MD Home Associates"
click at [53, 134] on link "Home details" at bounding box center [44, 130] width 51 height 8
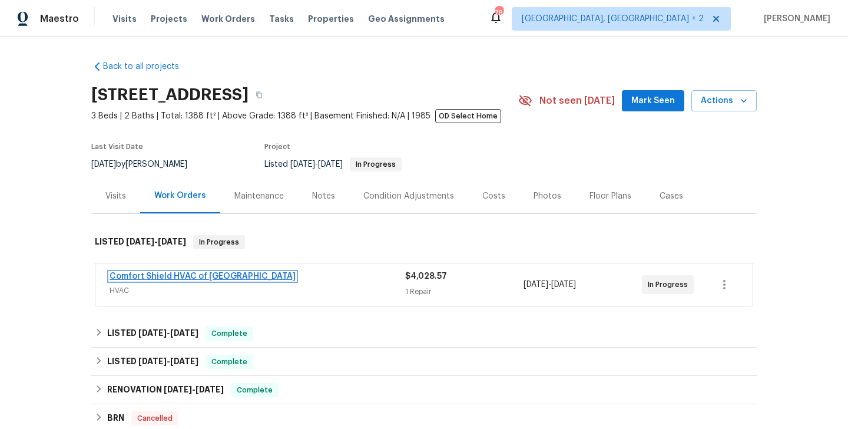
click at [191, 278] on link "Comfort Shield HVAC of [GEOGRAPHIC_DATA]" at bounding box center [202, 276] width 186 height 8
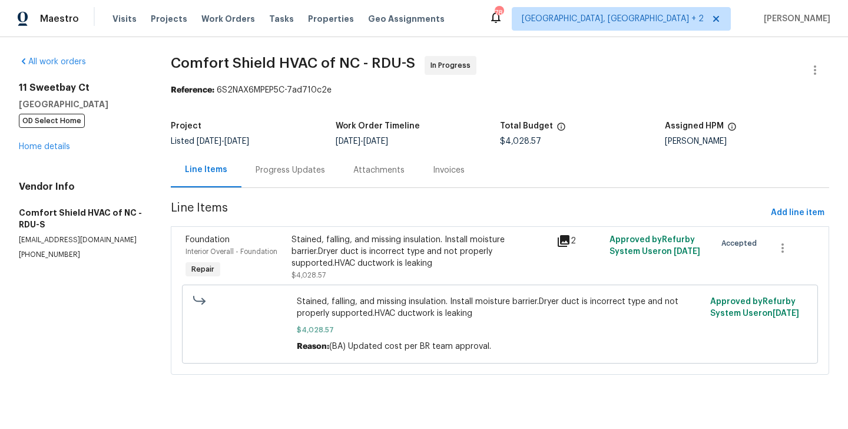
click at [295, 170] on div "Progress Updates" at bounding box center [289, 170] width 69 height 12
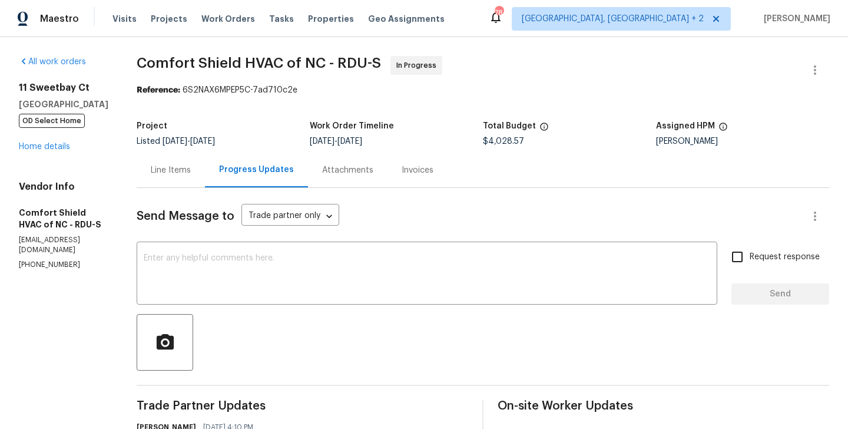
click at [57, 151] on div "[STREET_ADDRESS] OD Select Home Home details" at bounding box center [63, 117] width 89 height 71
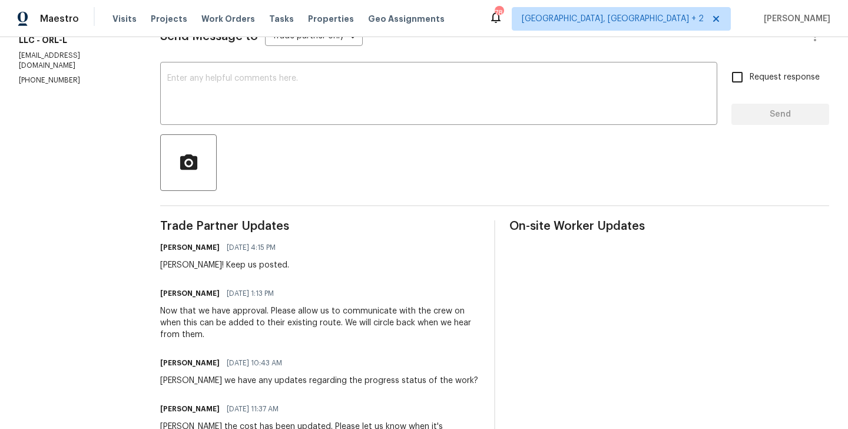
scroll to position [286, 0]
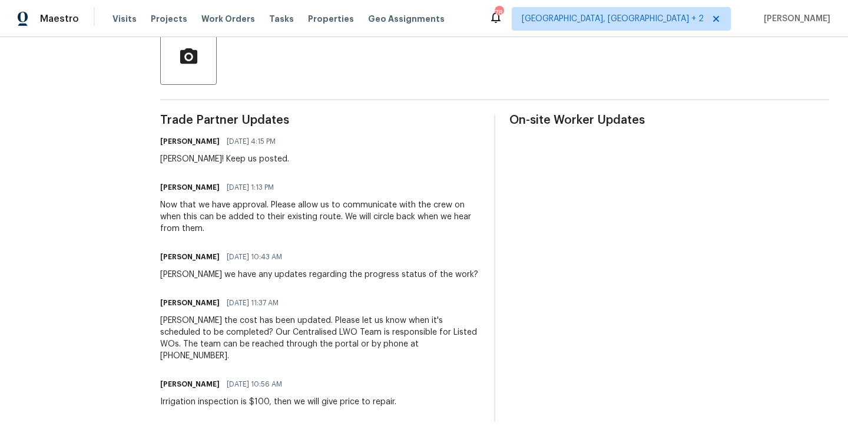
click at [181, 184] on h6 "[PERSON_NAME]" at bounding box center [189, 187] width 59 height 12
copy h6 "[PERSON_NAME]"
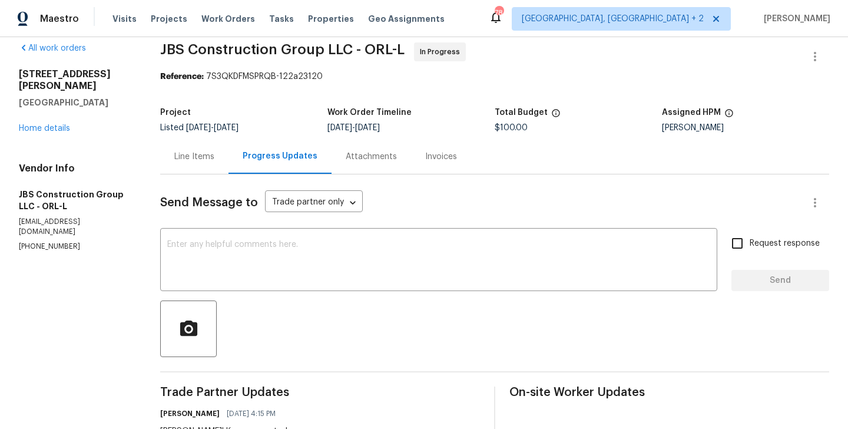
scroll to position [0, 0]
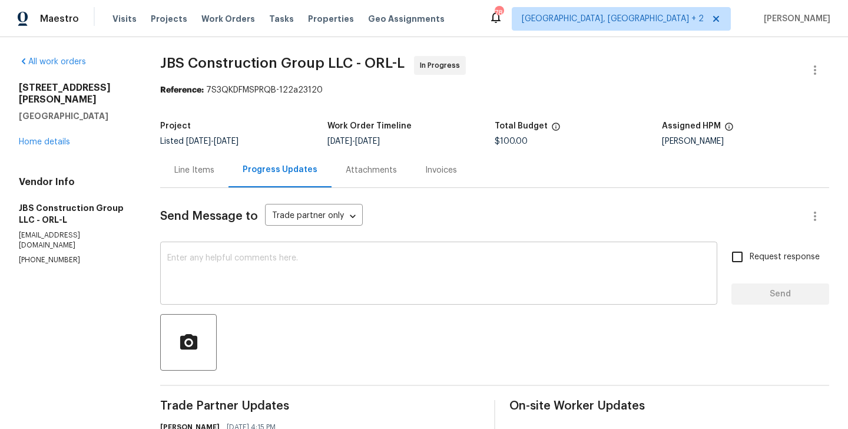
click at [240, 273] on textarea at bounding box center [438, 274] width 543 height 41
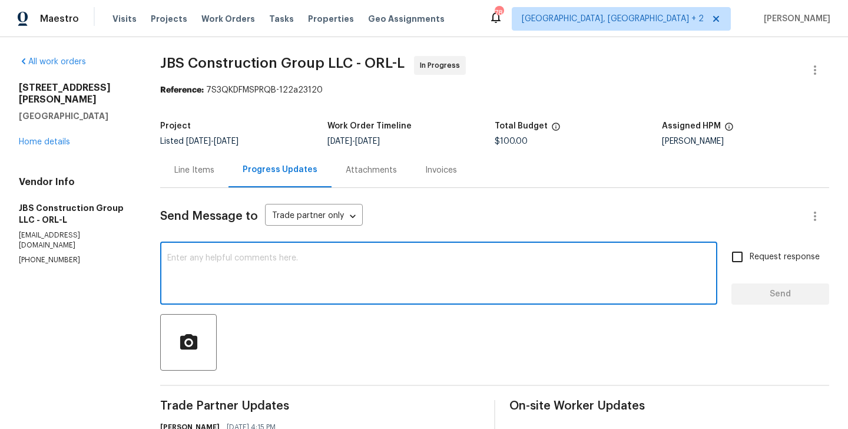
paste textarea "[PERSON_NAME]"
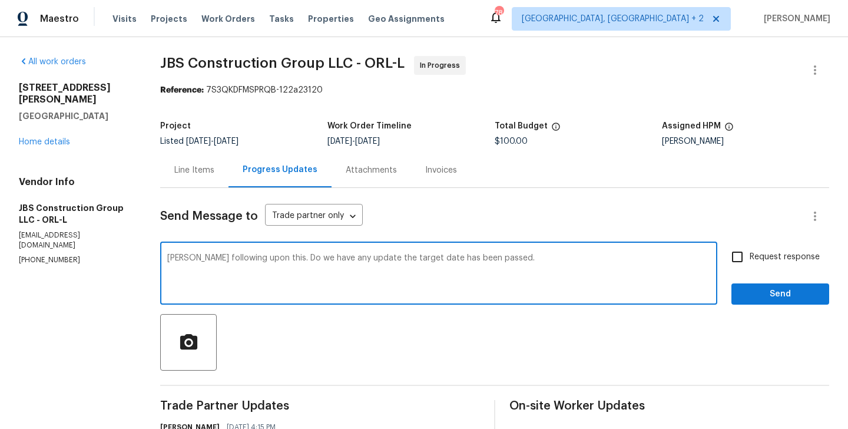
type textarea "[PERSON_NAME] following upon this. Do we have any update the target date has be…"
click at [772, 250] on label "Request response" at bounding box center [772, 256] width 95 height 25
click at [749, 250] on input "Request response" at bounding box center [737, 256] width 25 height 25
checkbox input "true"
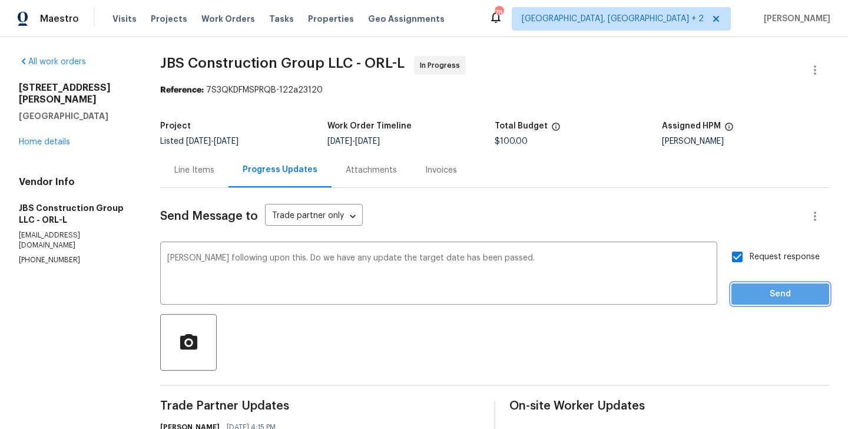
click at [764, 291] on span "Send" at bounding box center [780, 294] width 79 height 15
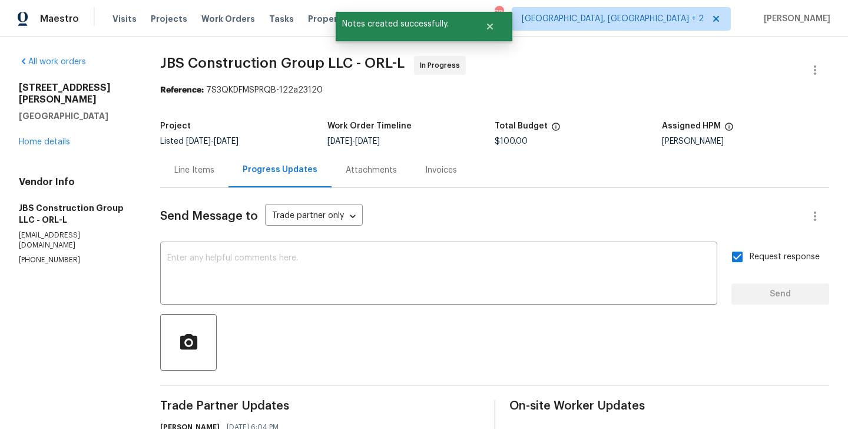
click at [64, 245] on section "All work orders [STREET_ADDRESS][PERSON_NAME] Home details Vendor Info JBS Cons…" at bounding box center [75, 410] width 113 height 709
copy p "[PHONE_NUMBER]"
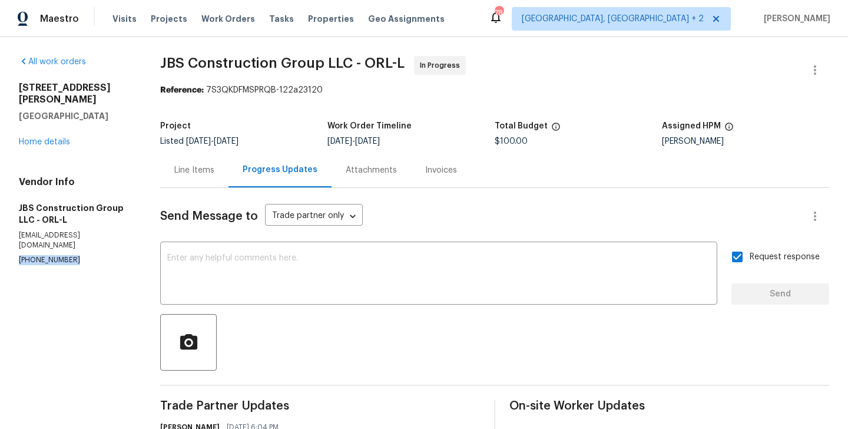
drag, startPoint x: 104, startPoint y: 106, endPoint x: 9, endPoint y: 89, distance: 96.2
click at [9, 89] on div "All work orders [STREET_ADDRESS][PERSON_NAME] Home details Vendor Info JBS Cons…" at bounding box center [424, 410] width 848 height 746
copy div "[STREET_ADDRESS][PERSON_NAME]"
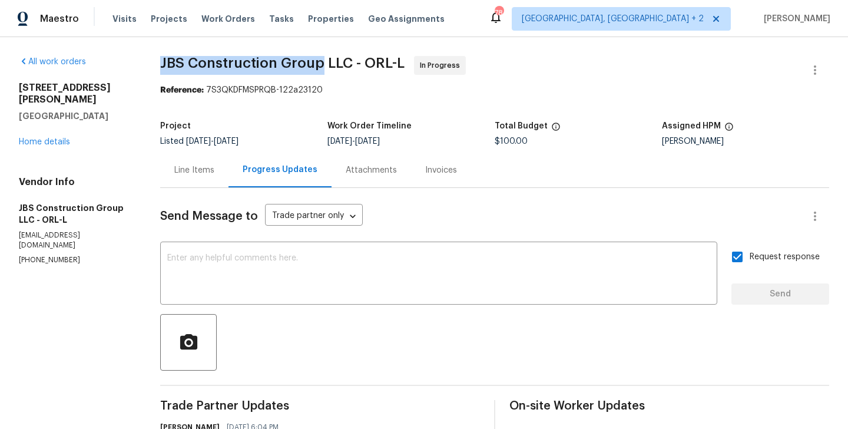
drag, startPoint x: 175, startPoint y: 56, endPoint x: 334, endPoint y: 59, distance: 159.0
click at [334, 58] on span "JBS Construction Group LLC - ORL-L" at bounding box center [282, 63] width 244 height 14
copy span "JBS Construction Group"
click at [56, 138] on link "Home details" at bounding box center [44, 142] width 51 height 8
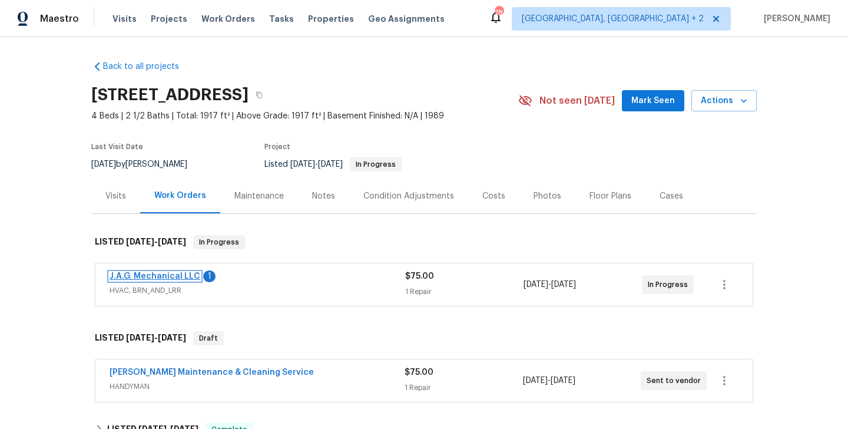
click at [188, 277] on link "J.A.G. Mechanical LLC" at bounding box center [154, 276] width 91 height 8
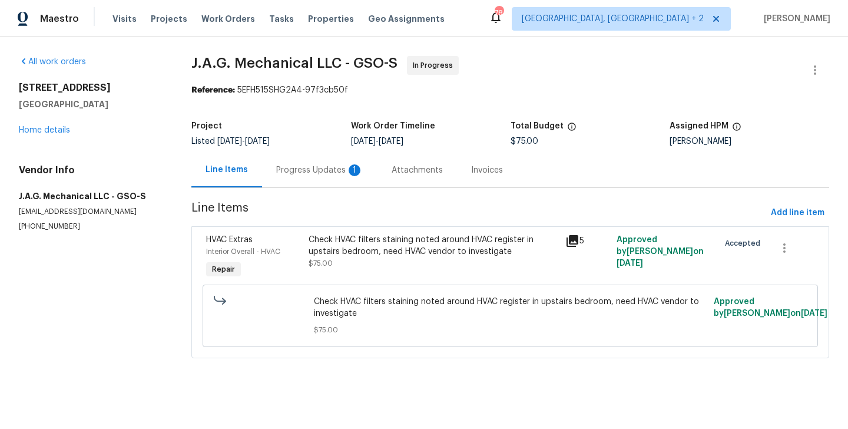
click at [323, 164] on div "Progress Updates 1" at bounding box center [319, 169] width 115 height 35
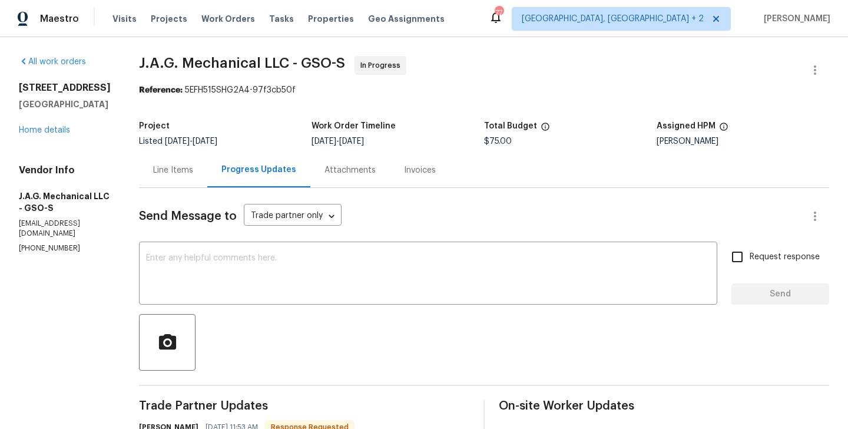
click at [178, 164] on div "Line Items" at bounding box center [173, 169] width 68 height 35
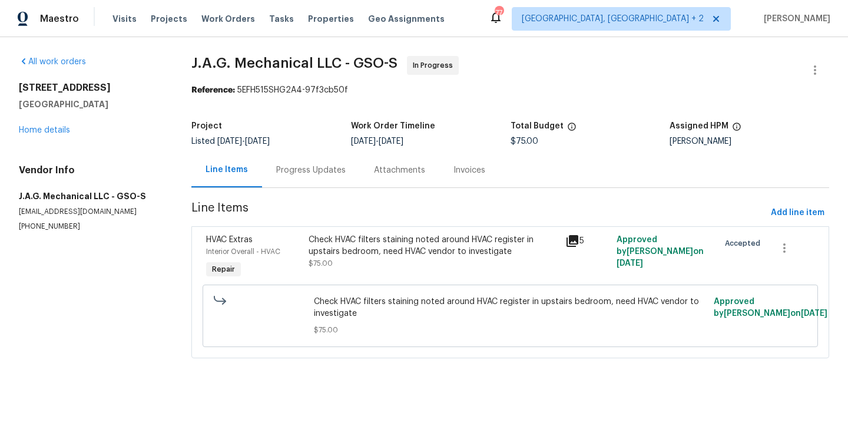
click at [363, 264] on div "Check HVAC filters staining noted around HVAC register in upstairs bedroom, nee…" at bounding box center [432, 251] width 249 height 35
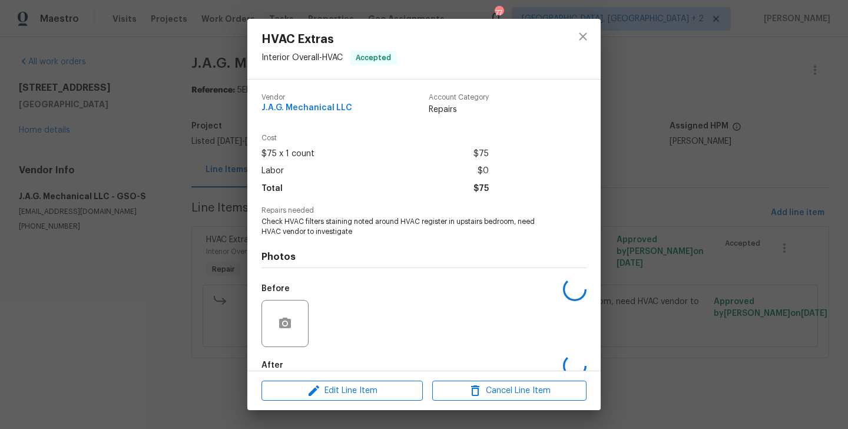
scroll to position [65, 0]
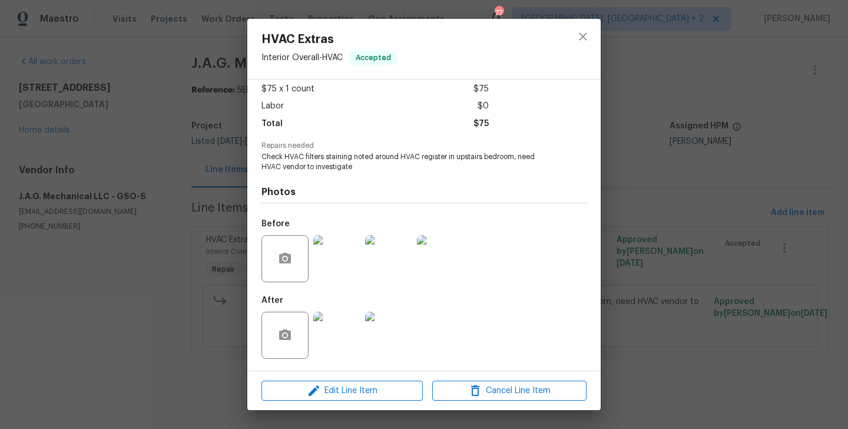
click at [197, 285] on div "HVAC Extras Interior Overall - HVAC Accepted Vendor J.A.G. Mechanical LLC Accou…" at bounding box center [424, 214] width 848 height 429
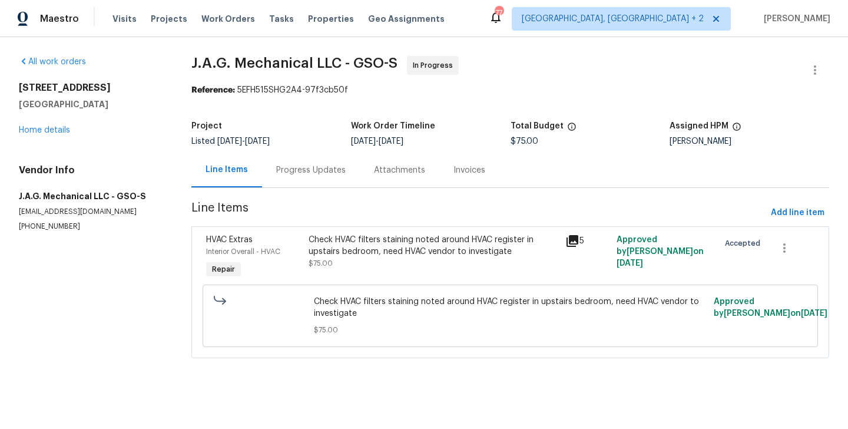
click at [278, 175] on div "Progress Updates" at bounding box center [310, 170] width 69 height 12
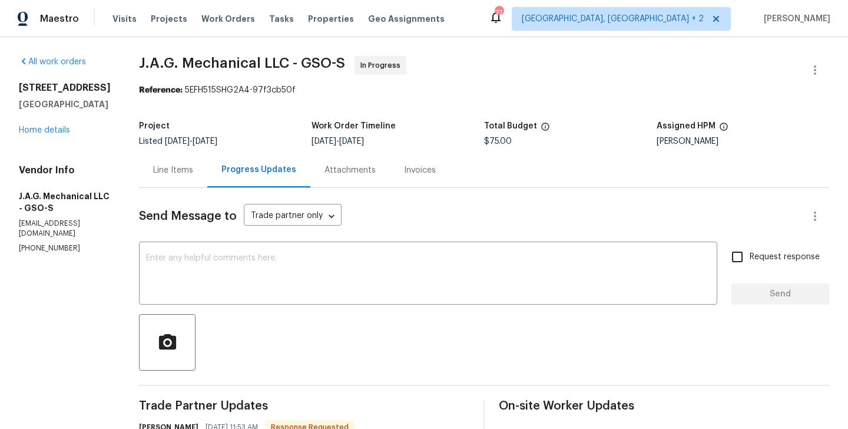
click at [190, 163] on div "Line Items" at bounding box center [173, 169] width 68 height 35
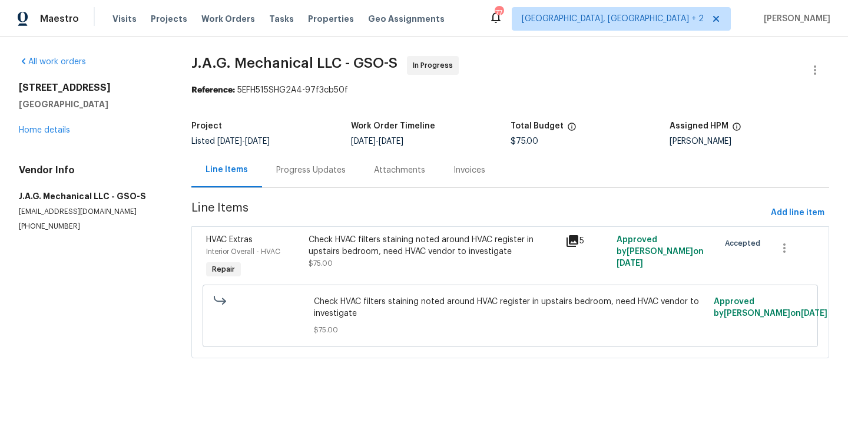
click at [316, 263] on span "$75.00" at bounding box center [320, 263] width 24 height 7
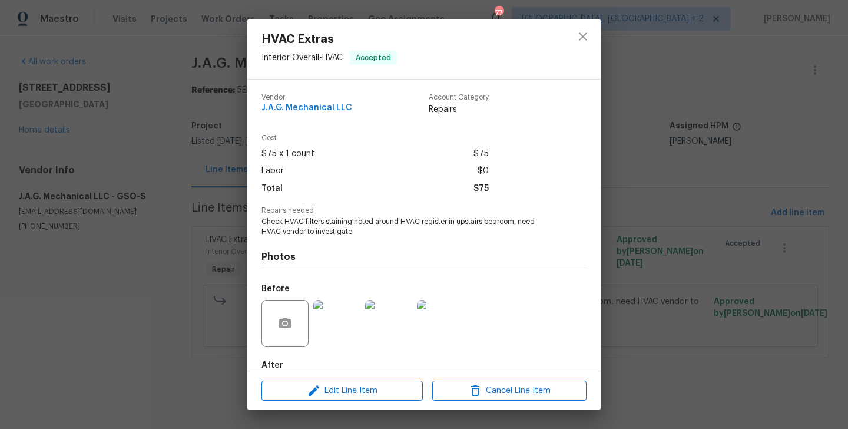
scroll to position [65, 0]
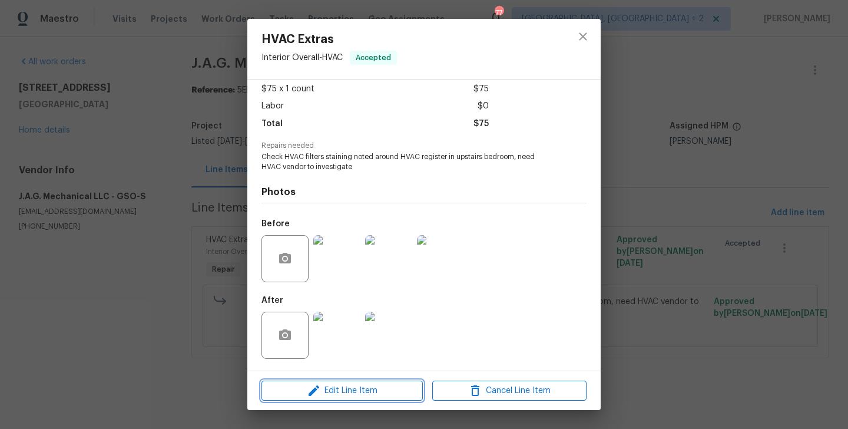
click at [310, 391] on icon "button" at bounding box center [313, 390] width 11 height 11
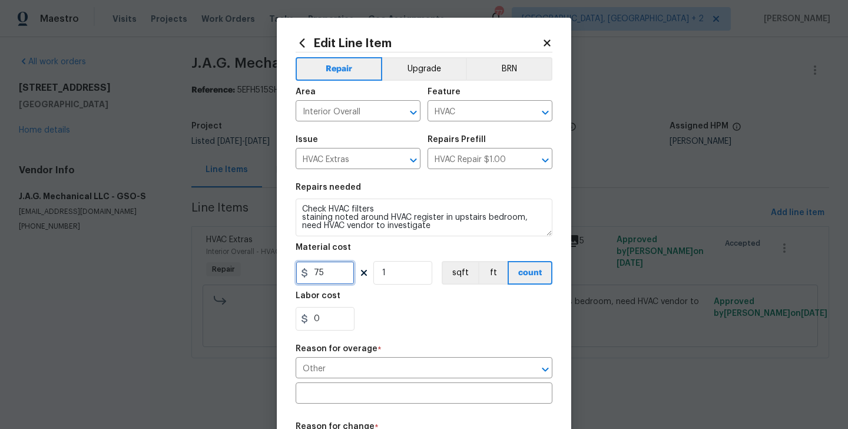
click at [310, 274] on input "75" at bounding box center [325, 273] width 59 height 24
type input "150"
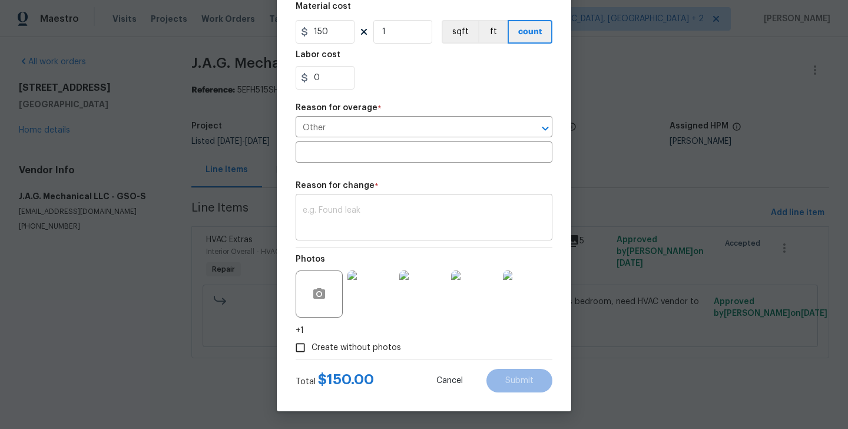
click at [339, 238] on div "x ​" at bounding box center [424, 219] width 257 height 44
paste textarea "(BA) Updated per vendor’s final cost."
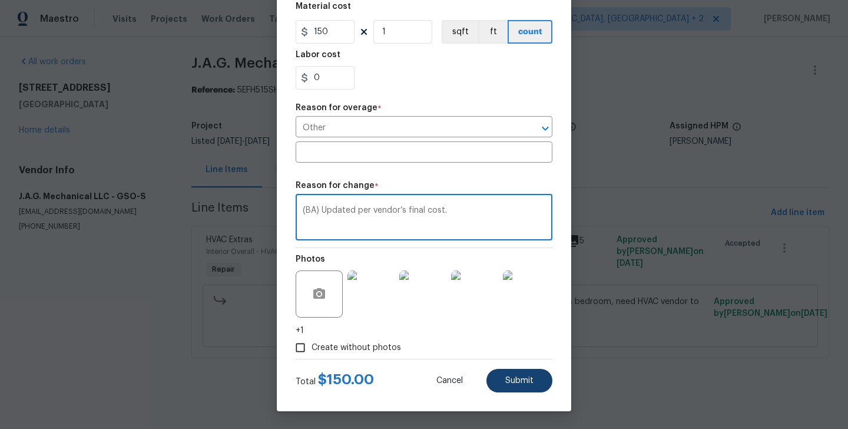
type textarea "(BA) Updated per vendor’s final cost."
click at [529, 383] on span "Submit" at bounding box center [519, 380] width 28 height 9
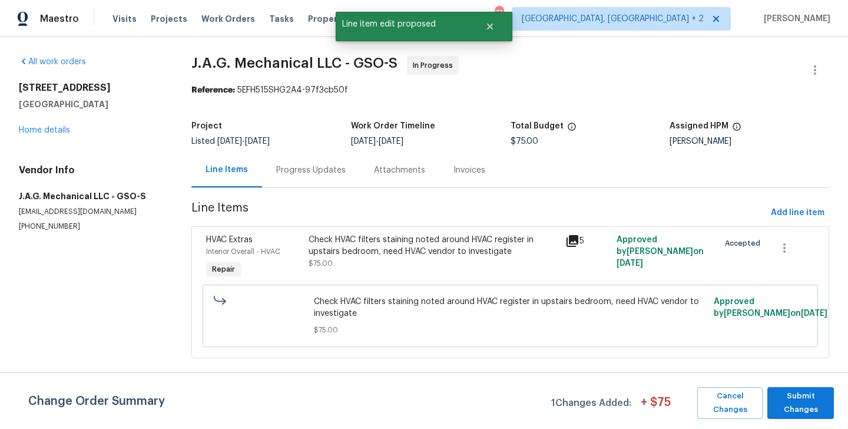
scroll to position [0, 0]
click at [794, 391] on span "Submit Changes" at bounding box center [800, 402] width 55 height 27
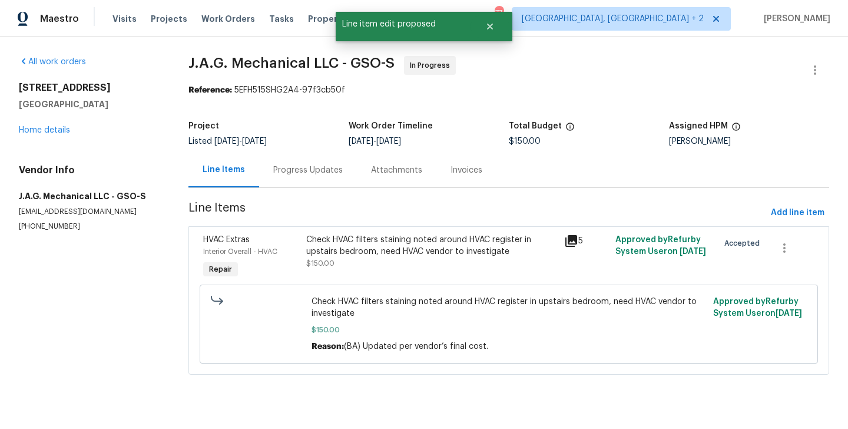
click at [316, 176] on div "Progress Updates" at bounding box center [308, 169] width 98 height 35
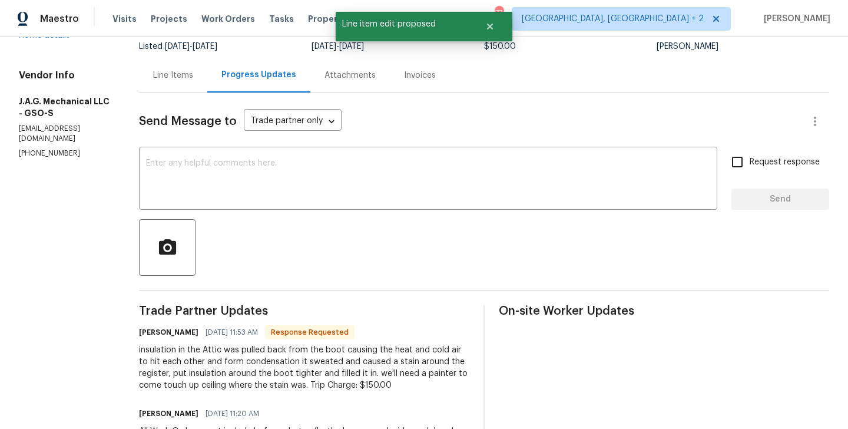
scroll to position [235, 0]
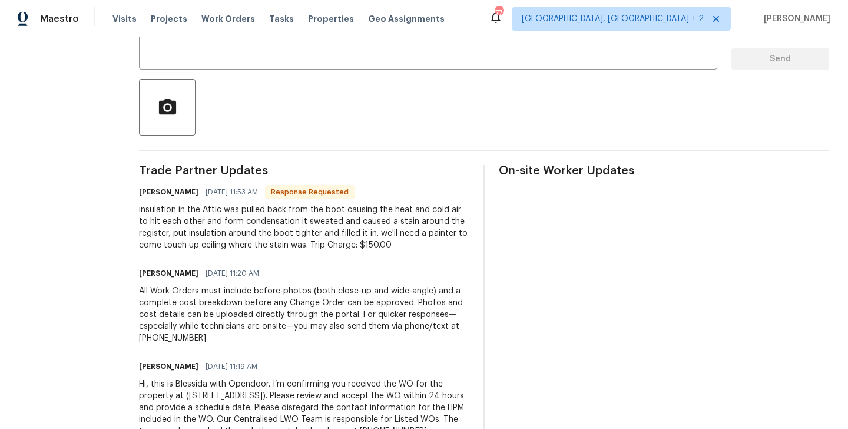
click at [142, 195] on h6 "John Grindstaff" at bounding box center [168, 192] width 59 height 12
copy h6 "John"
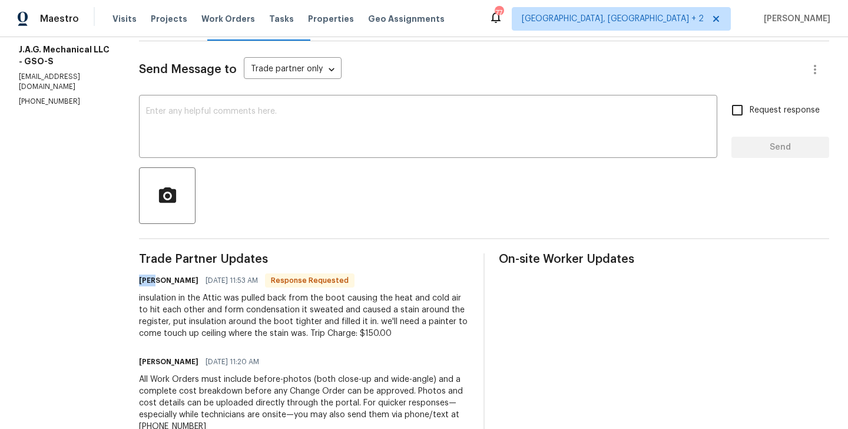
scroll to position [147, 0]
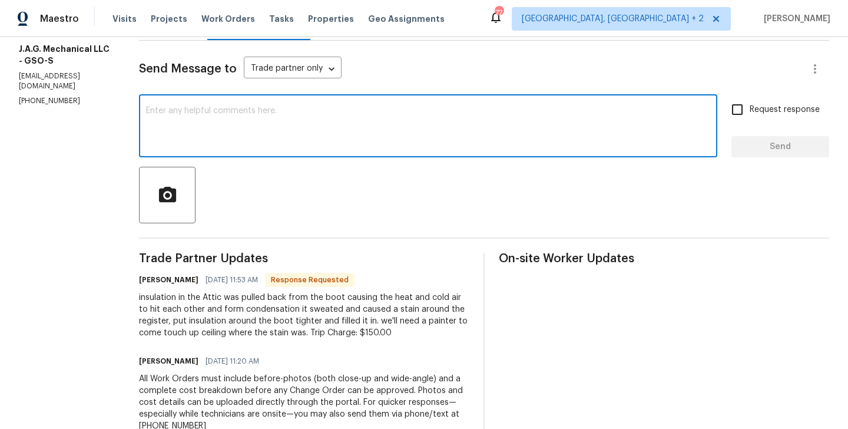
click at [198, 139] on textarea at bounding box center [428, 127] width 564 height 41
paste textarea "John"
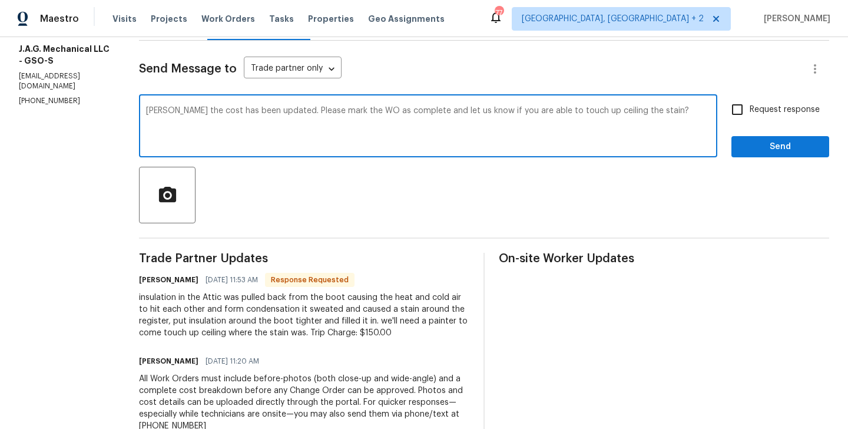
type textarea "John the cost has been updated. Please mark the WO as complete and let us know …"
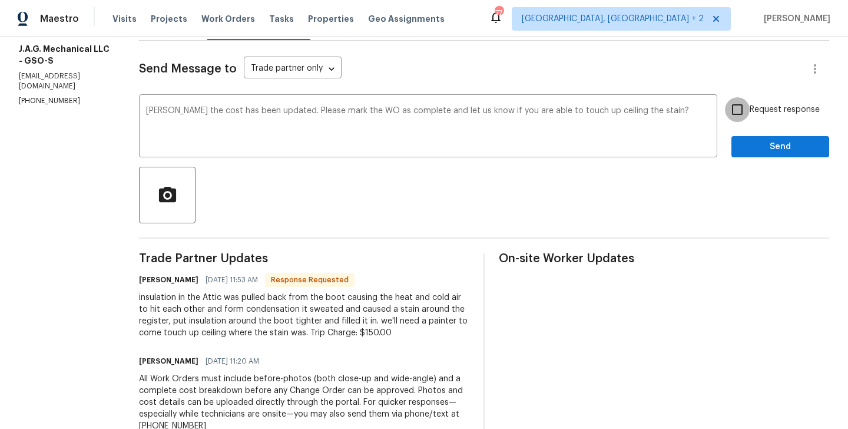
click at [744, 109] on input "Request response" at bounding box center [737, 109] width 25 height 25
checkbox input "true"
click at [744, 138] on button "Send" at bounding box center [780, 147] width 98 height 22
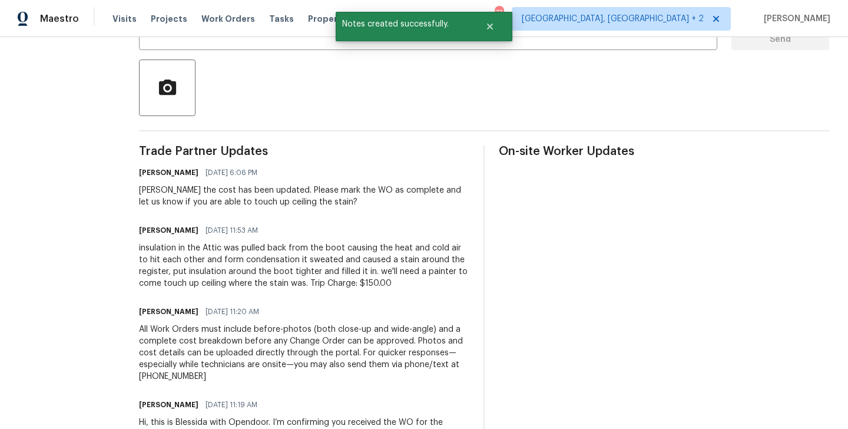
scroll to position [255, 0]
click at [285, 254] on div "insulation in the Attic was pulled back from the boot causing the heat and cold…" at bounding box center [304, 264] width 330 height 47
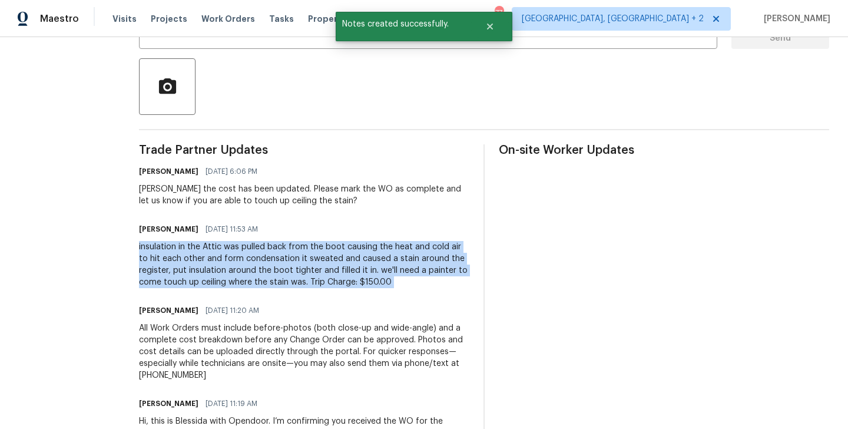
click at [285, 254] on div "insulation in the Attic was pulled back from the boot causing the heat and cold…" at bounding box center [304, 264] width 330 height 47
copy div "insulation in the Attic was pulled back from the boot causing the heat and cold…"
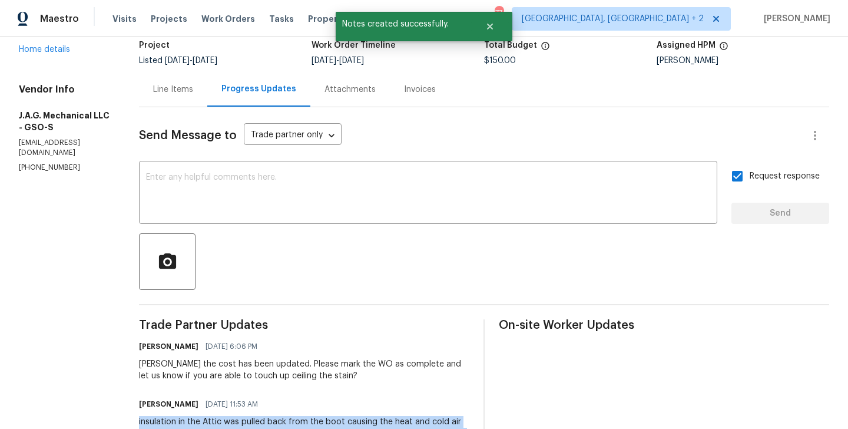
scroll to position [0, 0]
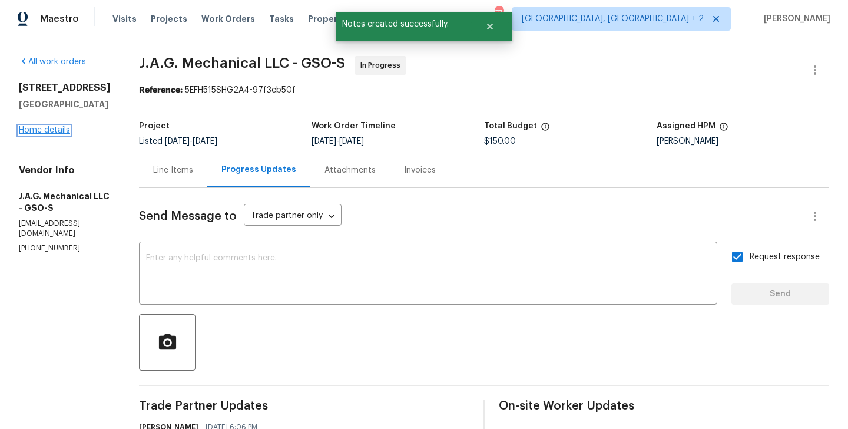
click at [37, 134] on link "Home details" at bounding box center [44, 130] width 51 height 8
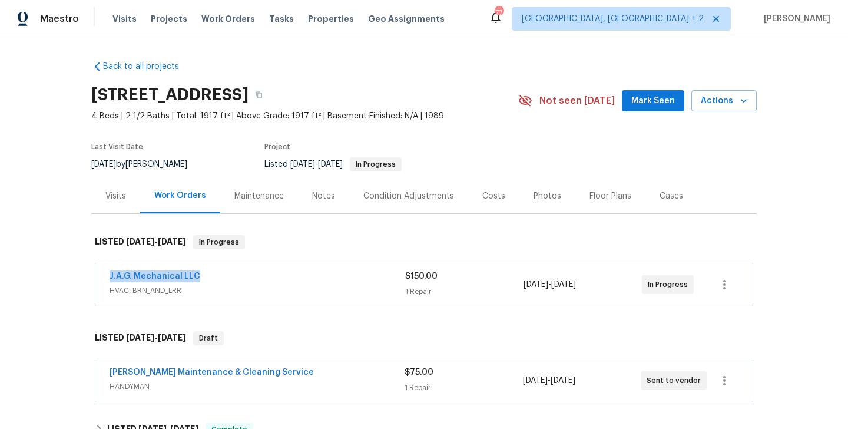
drag, startPoint x: 205, startPoint y: 276, endPoint x: 98, endPoint y: 277, distance: 107.7
click at [98, 277] on div "J.A.G. Mechanical LLC HVAC, BRN_AND_LRR $150.00 1 Repair 9/5/2025 - 9/7/2025 In…" at bounding box center [423, 284] width 657 height 42
copy link "J.A.G. Mechanical LLC"
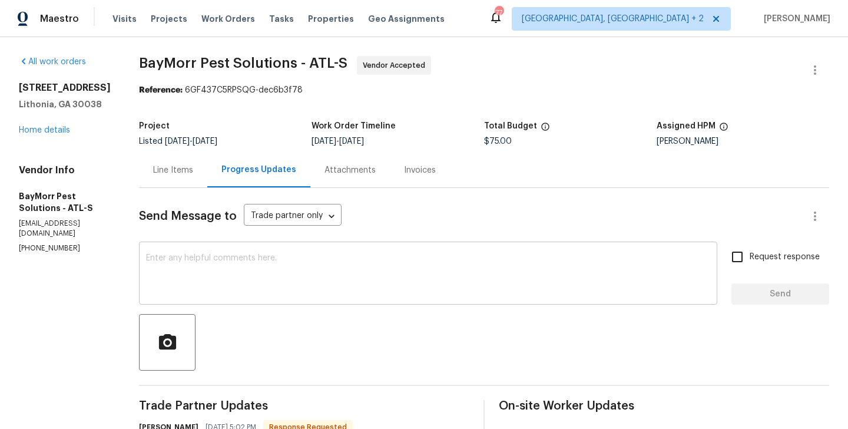
scroll to position [241, 0]
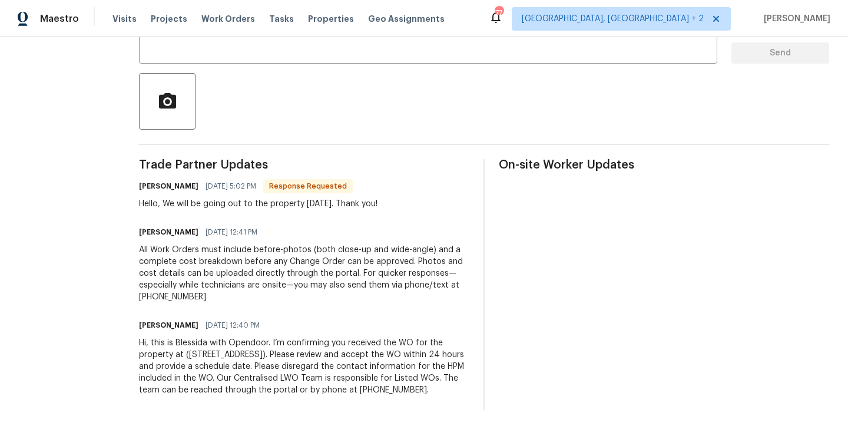
click at [139, 185] on h6 "[PERSON_NAME]" at bounding box center [168, 186] width 59 height 12
copy h6 "[PERSON_NAME]"
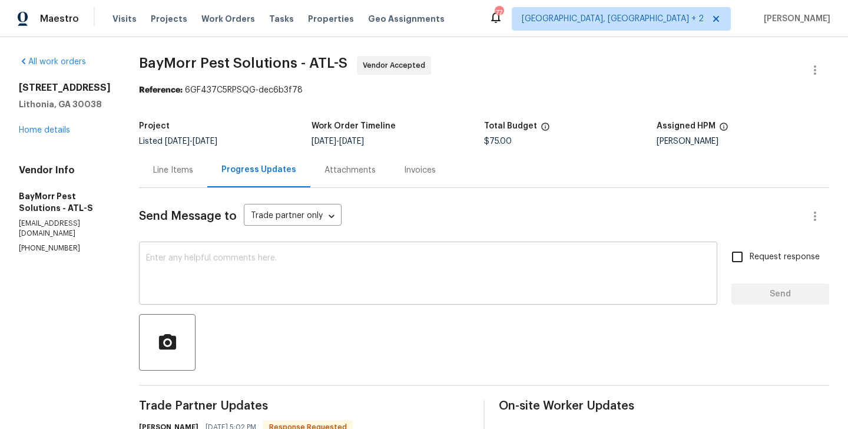
click at [188, 298] on div "x ​" at bounding box center [428, 274] width 578 height 60
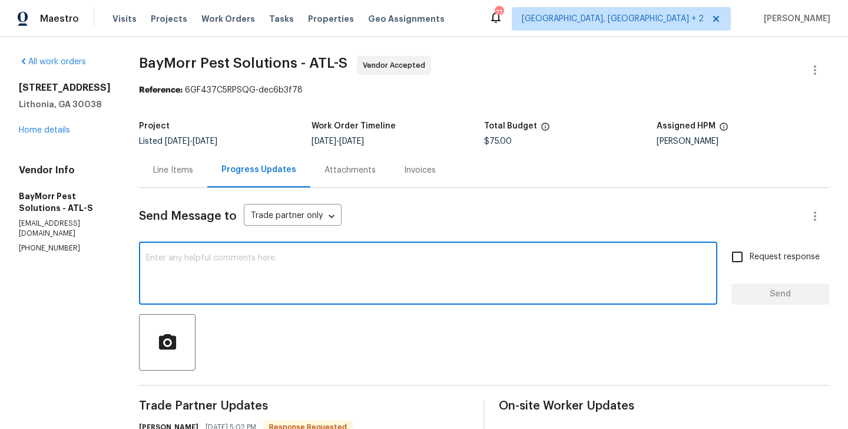
paste textarea "[PERSON_NAME]"
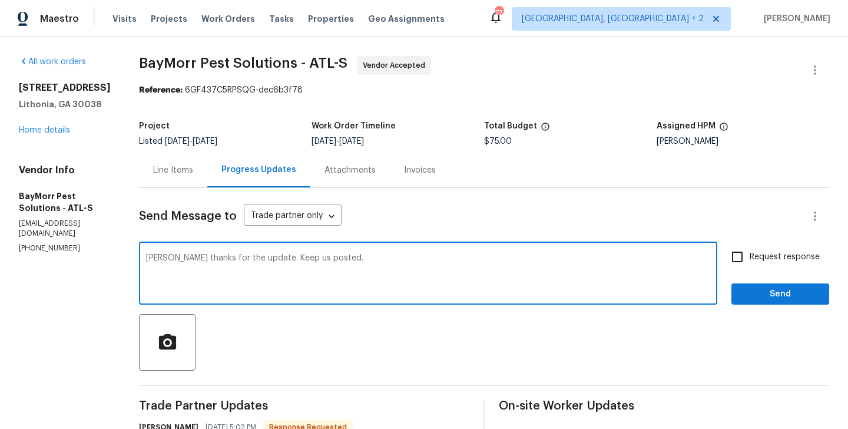
type textarea "[PERSON_NAME] thanks for the update. Keep us posted."
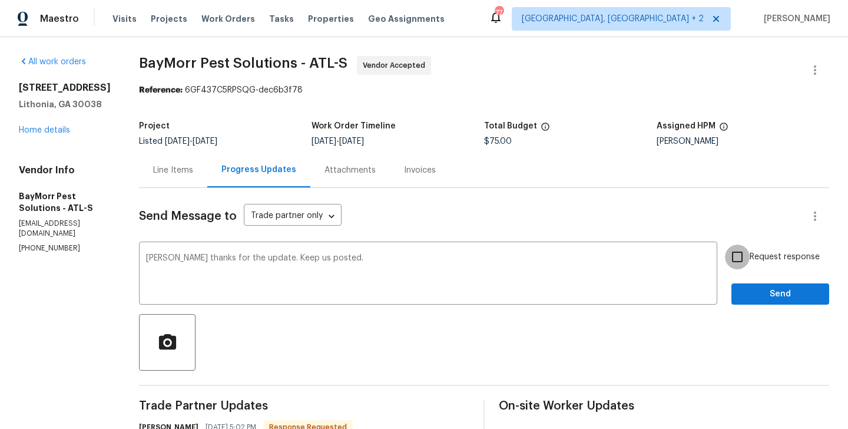
click at [746, 260] on input "Request response" at bounding box center [737, 256] width 25 height 25
checkbox input "true"
click at [746, 287] on span "Send" at bounding box center [780, 294] width 79 height 15
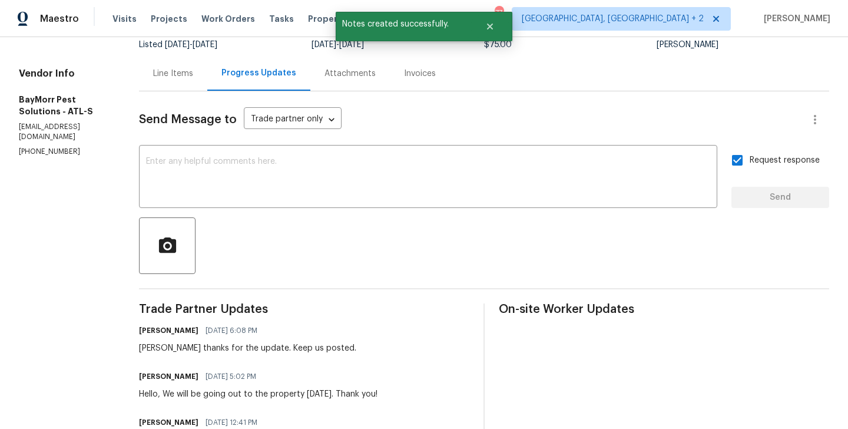
click at [402, 306] on span "Trade Partner Updates" at bounding box center [304, 309] width 330 height 12
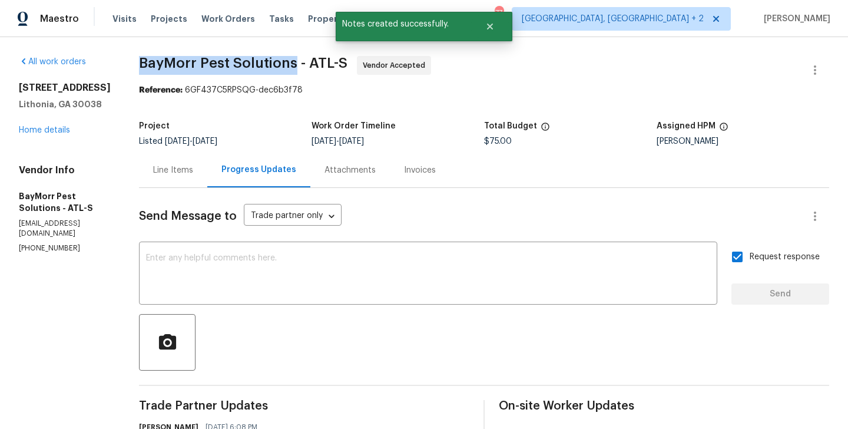
drag, startPoint x: 121, startPoint y: 66, endPoint x: 283, endPoint y: 67, distance: 161.9
click at [283, 67] on div "All work orders [STREET_ADDRESS] Home details Vendor Info BayMorr Pest Solution…" at bounding box center [424, 376] width 848 height 678
copy span "BayMorr Pest Solutions"
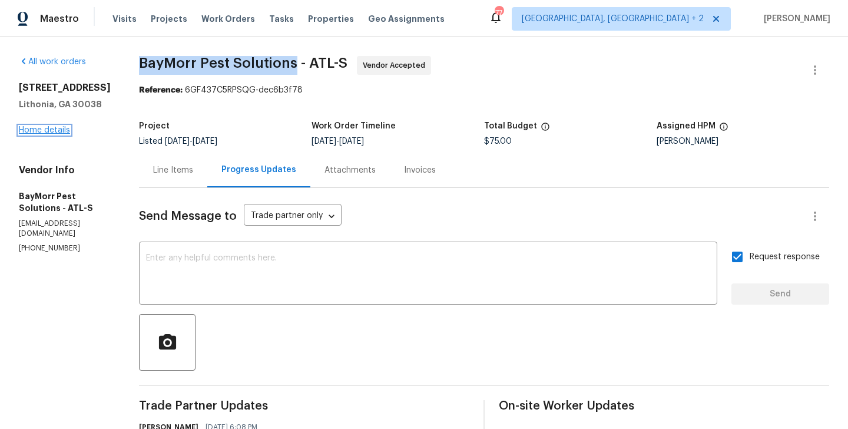
click at [40, 134] on link "Home details" at bounding box center [44, 130] width 51 height 8
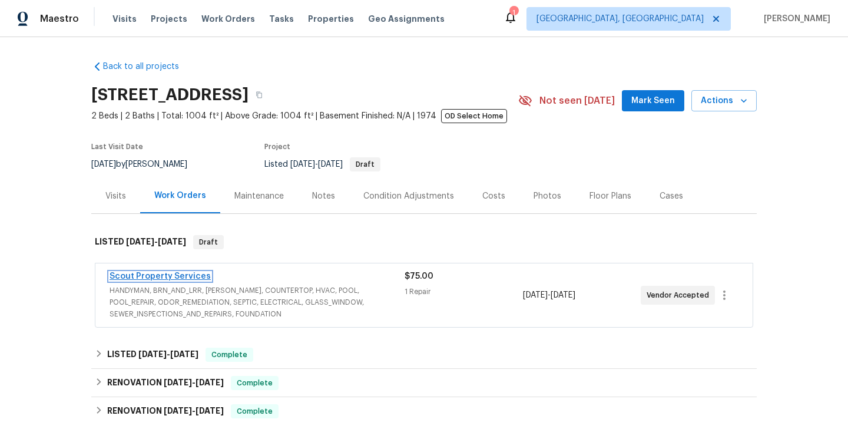
click at [195, 278] on link "Scout Property Services" at bounding box center [159, 276] width 101 height 8
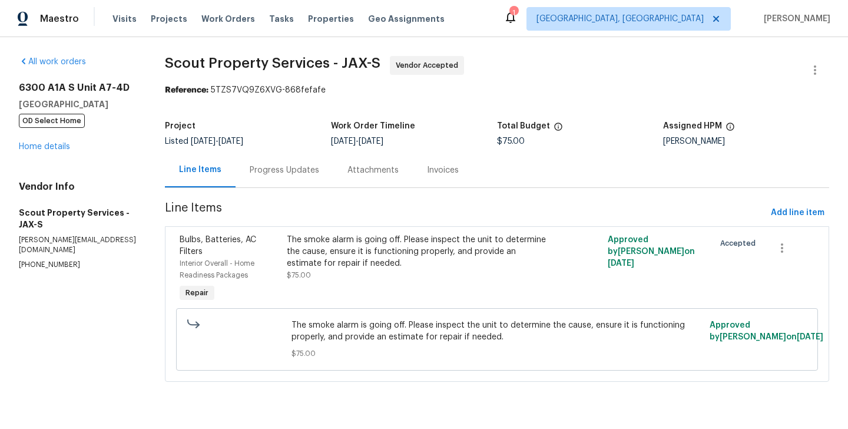
click at [286, 172] on div "Progress Updates" at bounding box center [284, 170] width 69 height 12
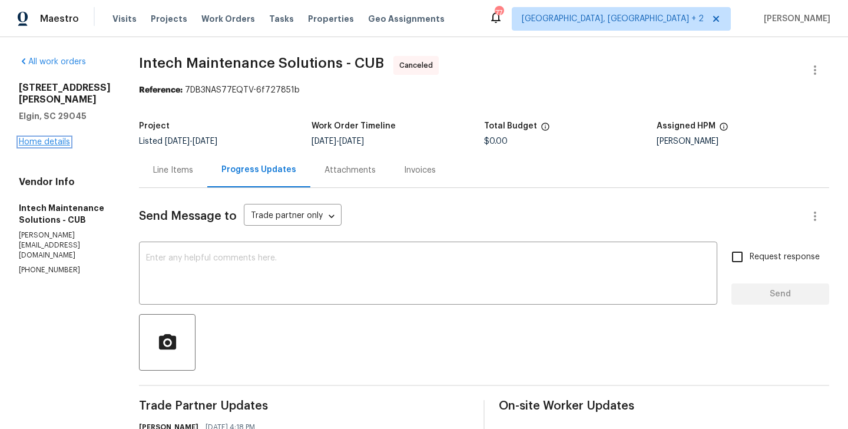
click at [48, 139] on link "Home details" at bounding box center [44, 142] width 51 height 8
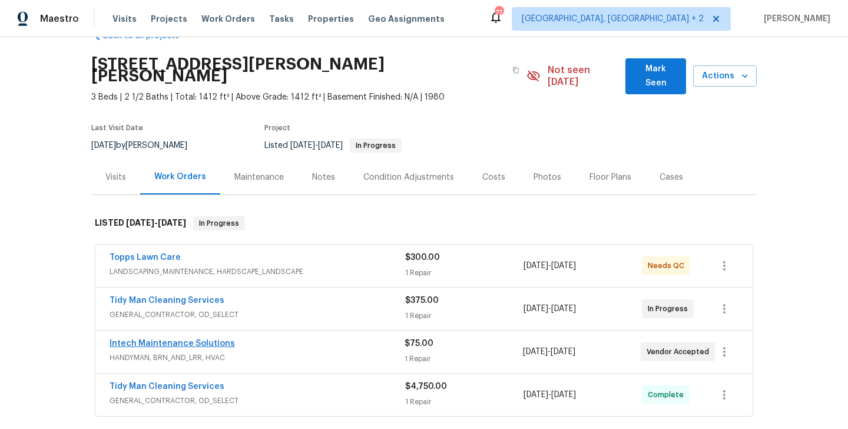
scroll to position [33, 0]
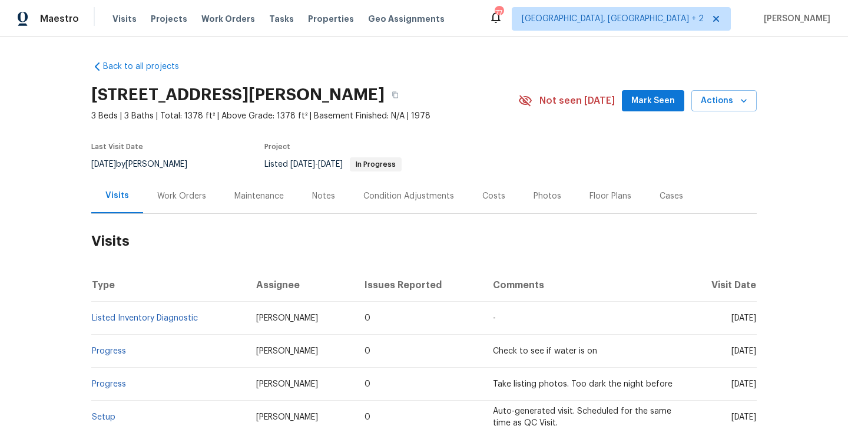
click at [195, 184] on div "Work Orders" at bounding box center [181, 195] width 77 height 35
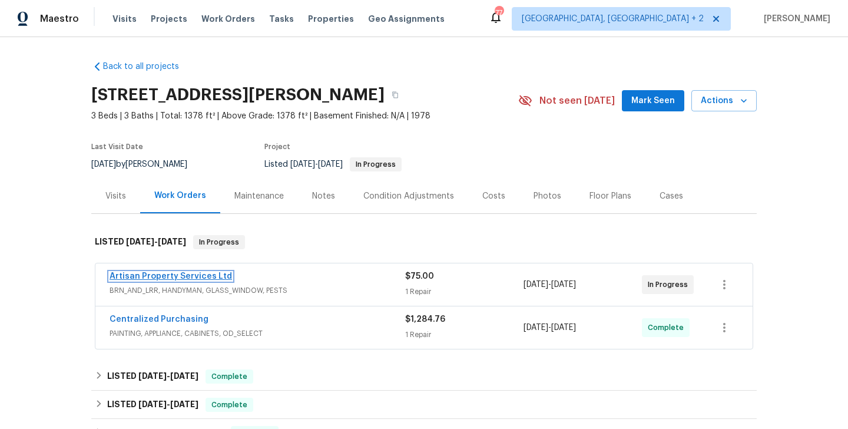
click at [215, 273] on link "Artisan Property Services Ltd" at bounding box center [170, 276] width 122 height 8
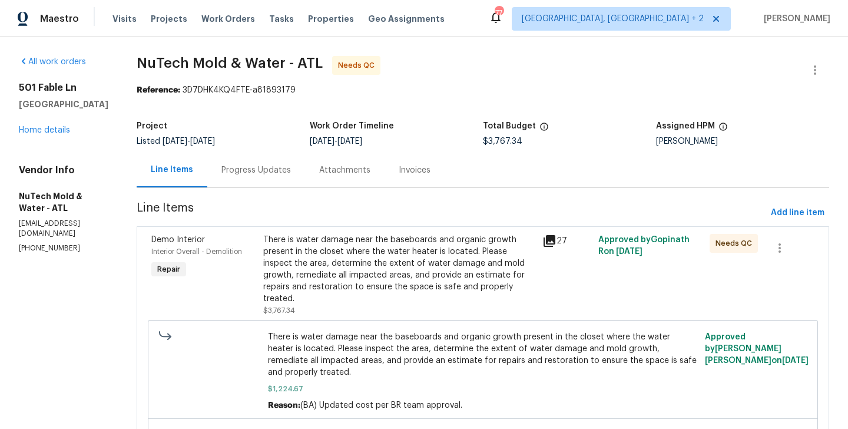
click at [231, 176] on div "Progress Updates" at bounding box center [256, 169] width 98 height 35
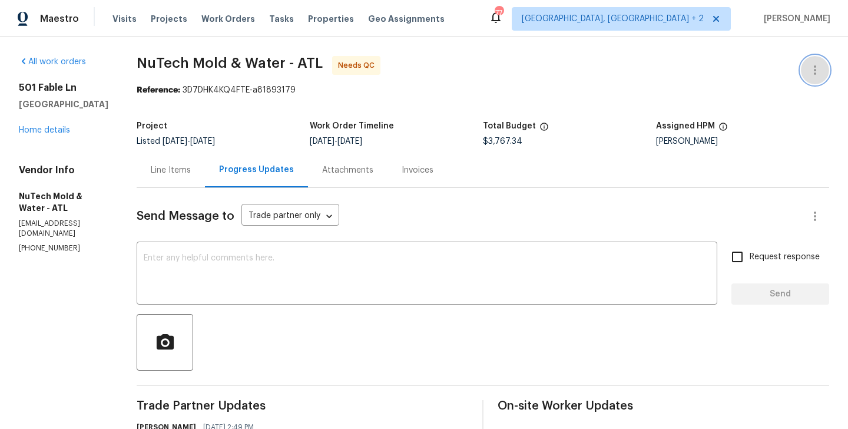
click at [818, 65] on icon "button" at bounding box center [815, 70] width 14 height 14
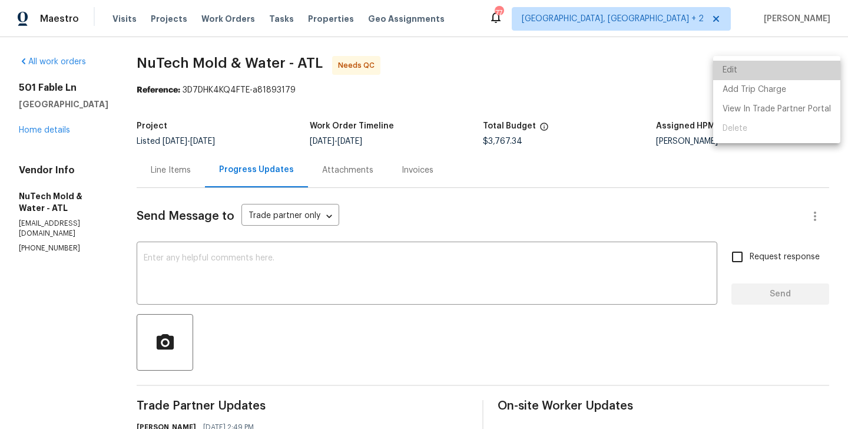
click at [791, 65] on li "Edit" at bounding box center [776, 70] width 127 height 19
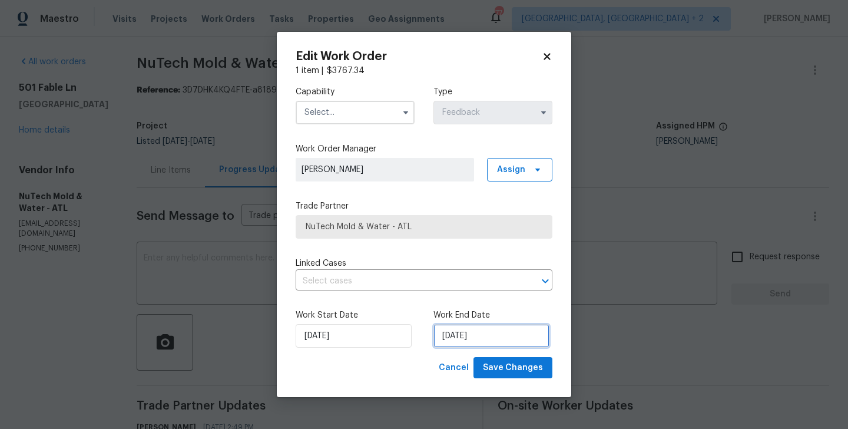
click at [470, 330] on input "29/08/2025" at bounding box center [491, 336] width 116 height 24
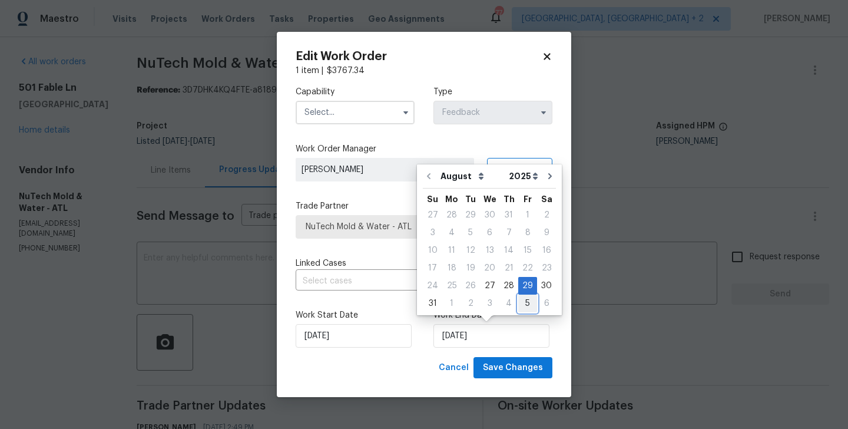
click at [526, 306] on div "5" at bounding box center [527, 303] width 19 height 16
type input "05/09/2025"
select select "8"
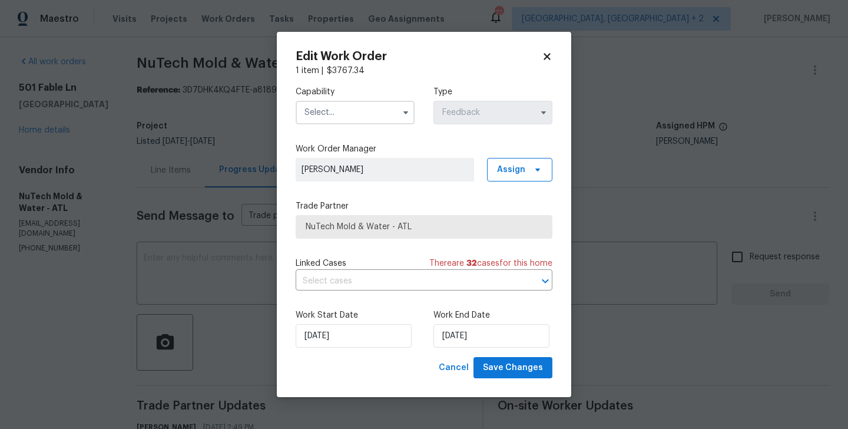
click at [336, 110] on input "text" at bounding box center [355, 113] width 119 height 24
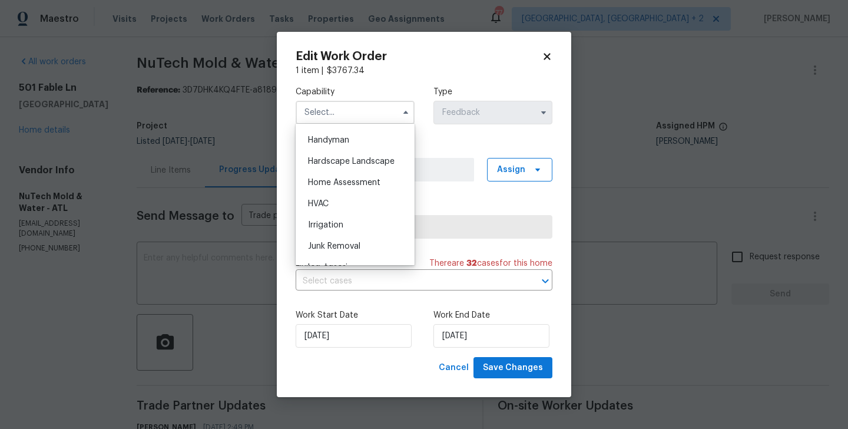
scroll to position [645, 0]
click at [341, 134] on div "Handyman" at bounding box center [354, 139] width 113 height 21
type input "Handyman"
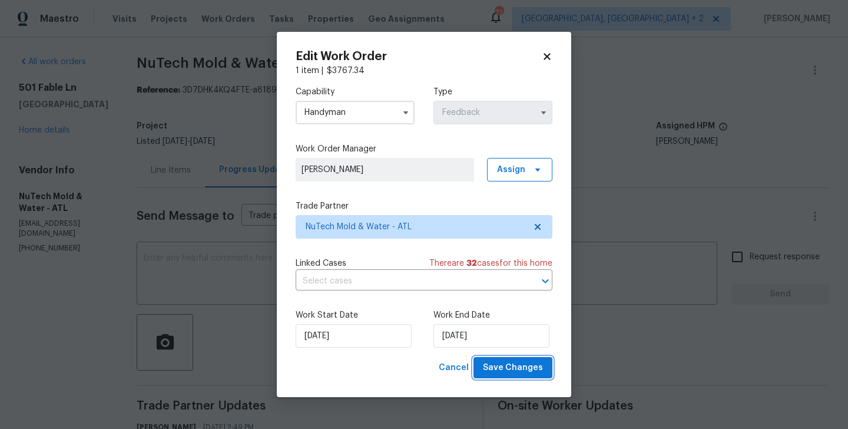
click at [508, 369] on span "Save Changes" at bounding box center [513, 367] width 60 height 15
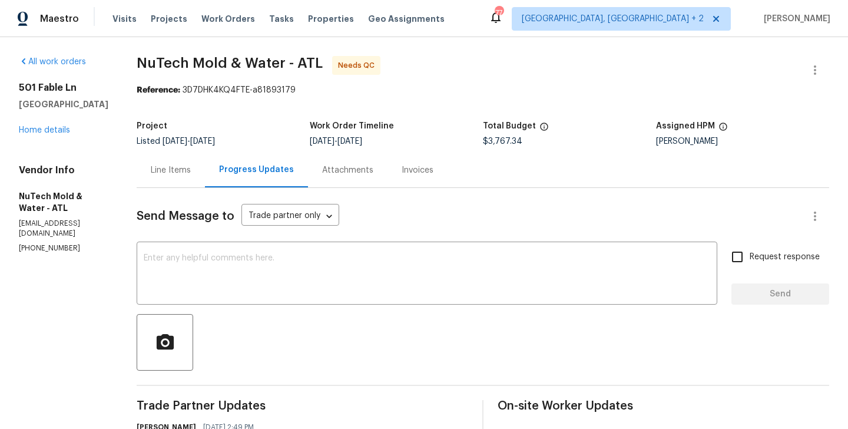
click at [147, 177] on div "Line Items" at bounding box center [171, 169] width 68 height 35
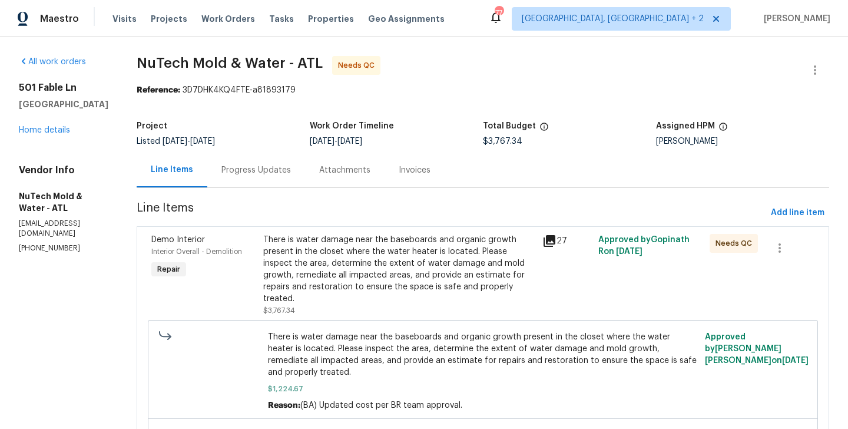
click at [390, 257] on div "There is water damage near the baseboards and organic growth present in the clo…" at bounding box center [399, 269] width 272 height 71
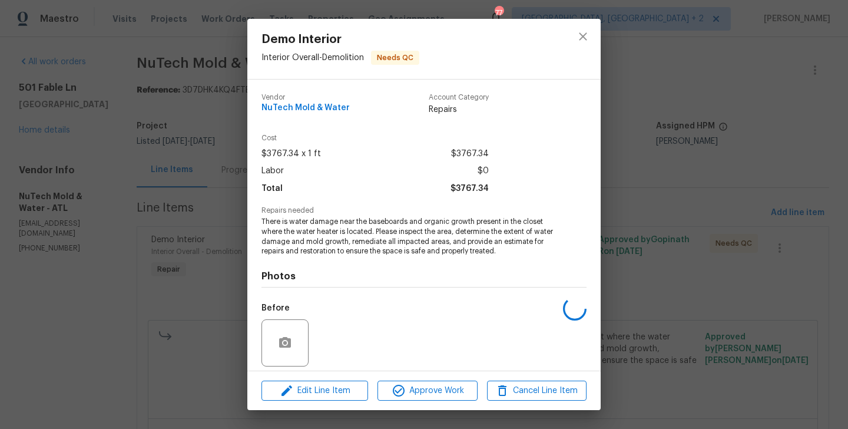
scroll to position [84, 0]
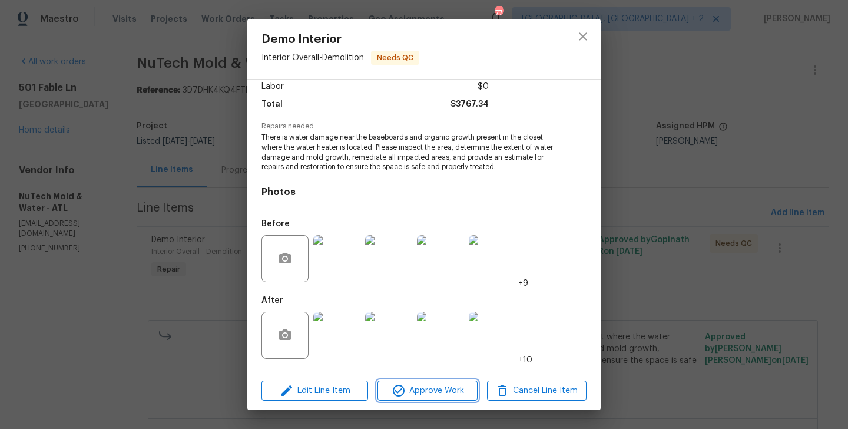
click at [419, 391] on span "Approve Work" at bounding box center [427, 390] width 92 height 15
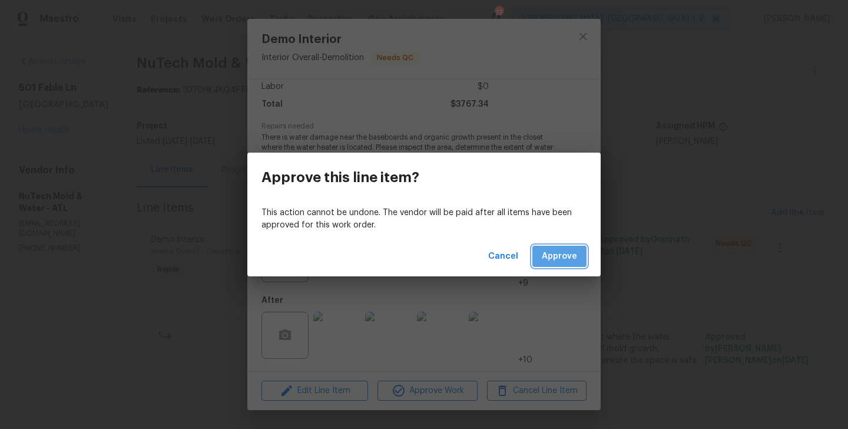
click at [563, 249] on span "Approve" at bounding box center [559, 256] width 35 height 15
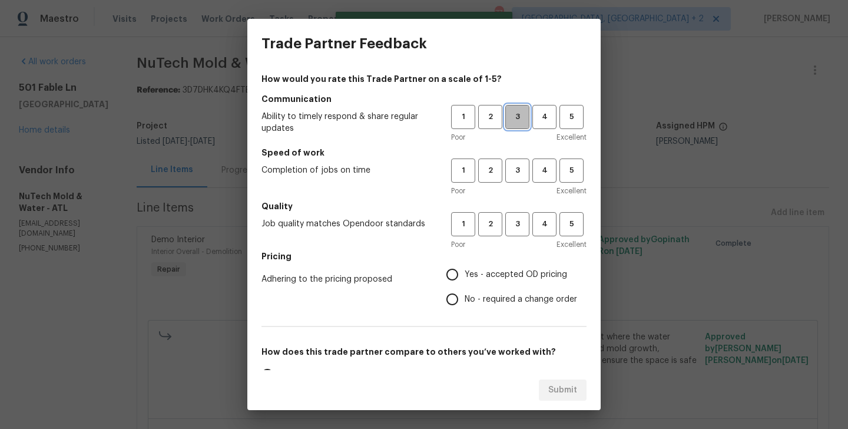
click at [511, 117] on span "3" at bounding box center [517, 117] width 22 height 14
click at [518, 172] on span "3" at bounding box center [517, 171] width 22 height 14
click at [518, 224] on span "3" at bounding box center [517, 224] width 22 height 14
click at [515, 295] on span "No - required a change order" at bounding box center [520, 299] width 112 height 12
click at [464, 295] on input "No - required a change order" at bounding box center [452, 299] width 25 height 25
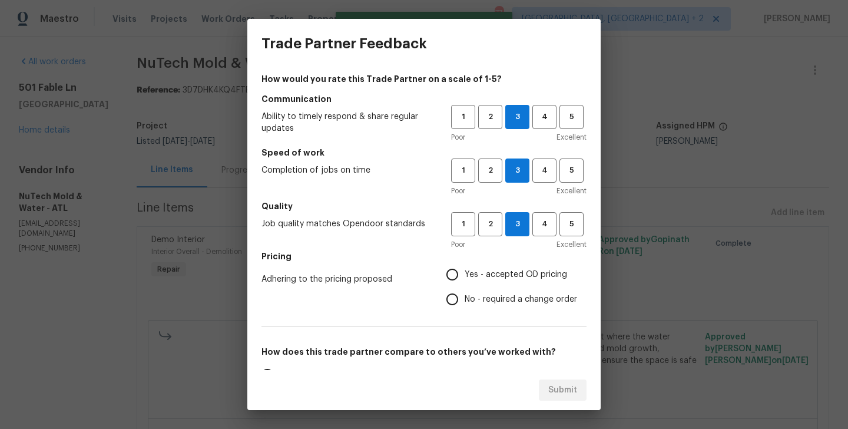
radio input "true"
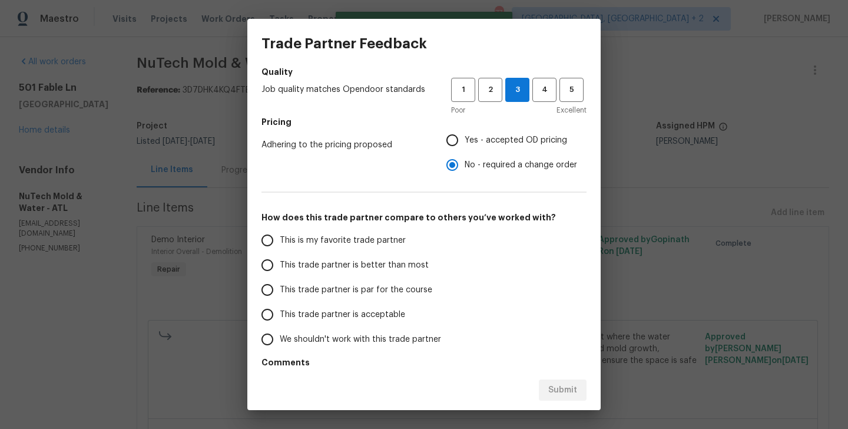
scroll to position [135, 0]
click at [381, 263] on span "This trade partner is better than most" at bounding box center [354, 264] width 149 height 12
click at [280, 263] on input "This trade partner is better than most" at bounding box center [267, 264] width 25 height 25
click at [560, 402] on div "Submit" at bounding box center [423, 390] width 353 height 41
click at [553, 390] on span "Submit" at bounding box center [562, 390] width 29 height 15
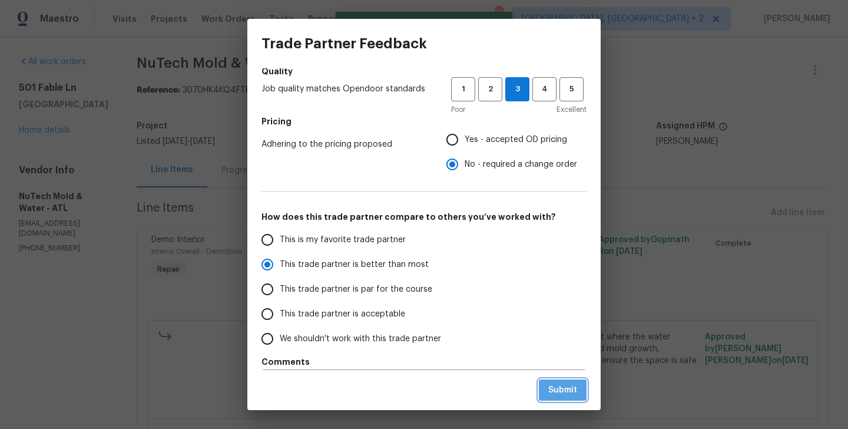
radio input "true"
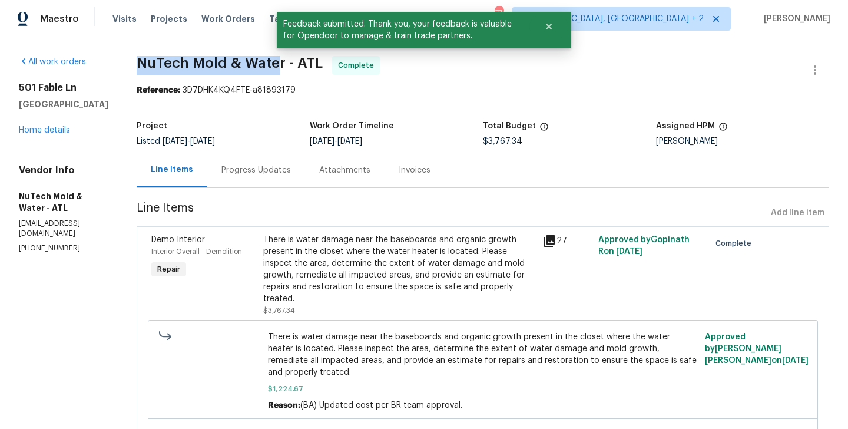
drag, startPoint x: 127, startPoint y: 63, endPoint x: 267, endPoint y: 63, distance: 140.7
click at [267, 63] on span "NuTech Mold & Water - ATL" at bounding box center [230, 63] width 186 height 14
drag, startPoint x: 269, startPoint y: 64, endPoint x: 125, endPoint y: 63, distance: 143.6
click at [125, 63] on div "All work orders 501 Fable Ln Canton, GA 30114 Home details Vendor Info NuTech M…" at bounding box center [424, 300] width 848 height 527
copy span "NuTech Mold & Water"
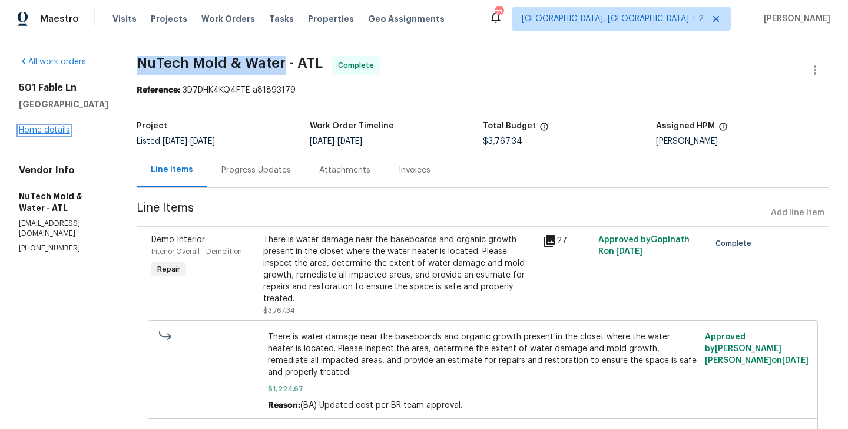
click at [58, 126] on link "Home details" at bounding box center [44, 130] width 51 height 8
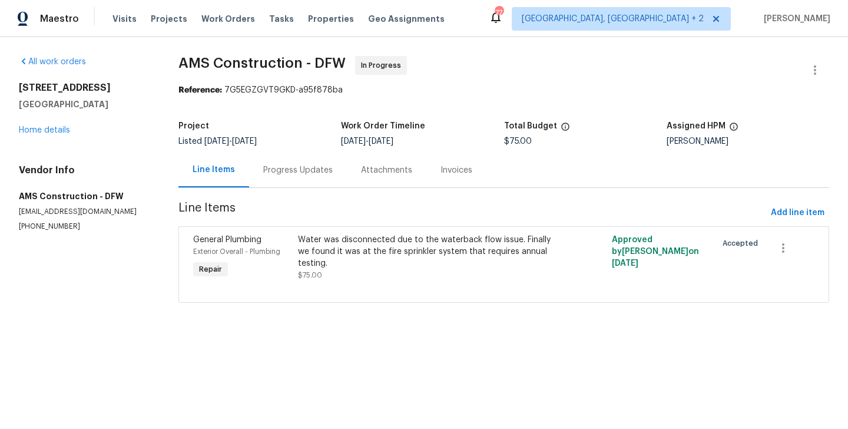
click at [292, 188] on section "AMS Construction - DFW In Progress Reference: 7G5EGZGVT9GKD-a95f878ba Project L…" at bounding box center [503, 186] width 650 height 261
click at [290, 177] on div "Progress Updates" at bounding box center [298, 169] width 98 height 35
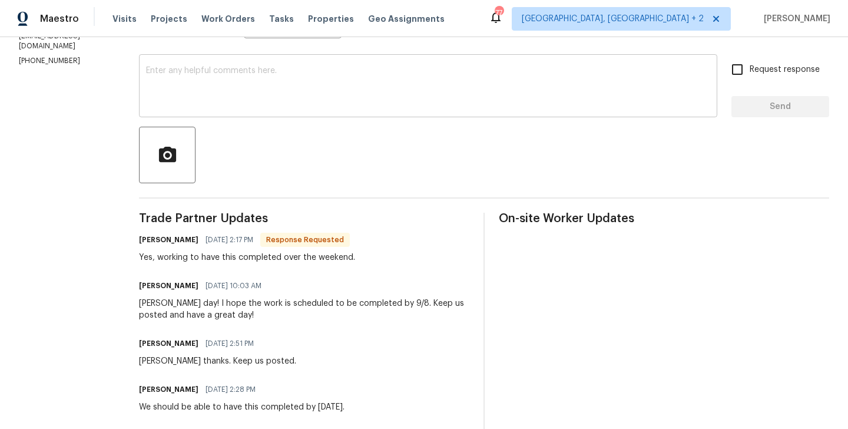
scroll to position [81, 0]
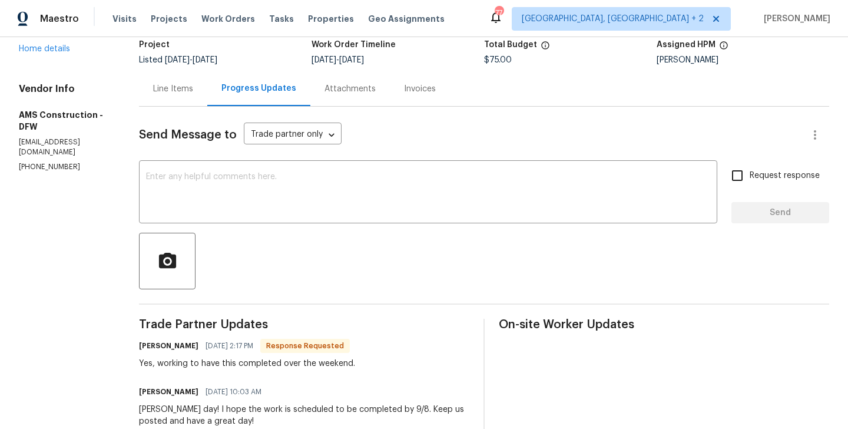
click at [141, 347] on h6 "Michael Kimbrell" at bounding box center [168, 346] width 59 height 12
copy h6 "Michael"
click at [215, 233] on div at bounding box center [484, 261] width 690 height 57
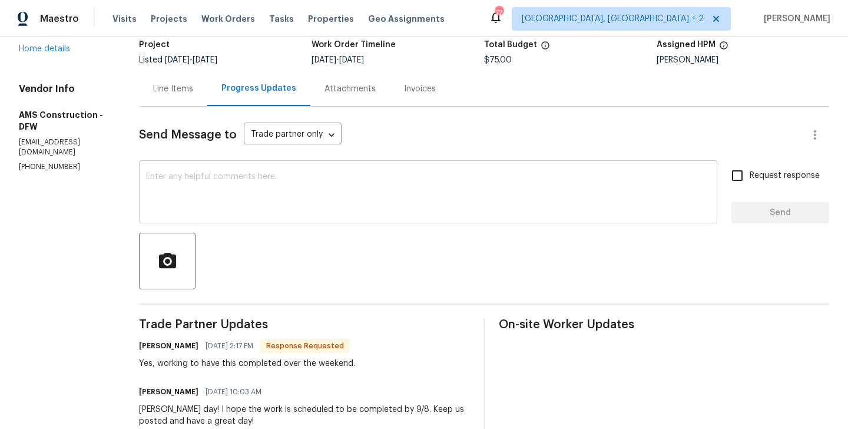
click at [211, 212] on textarea at bounding box center [428, 192] width 564 height 41
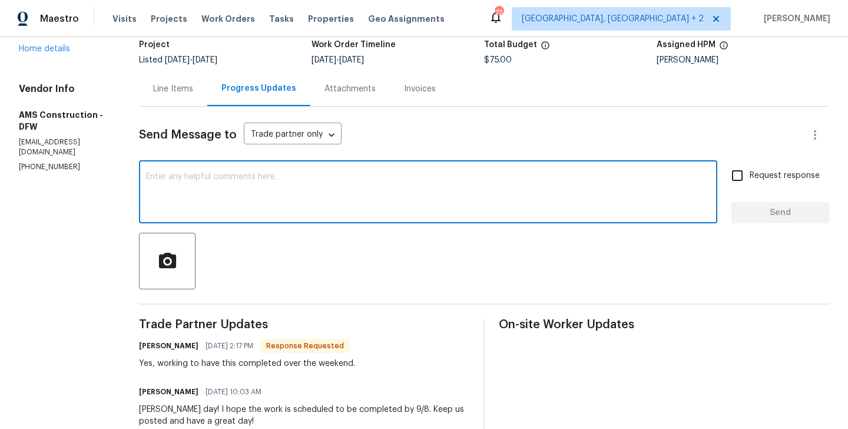
paste textarea "Michael"
type textarea "Michael thanks. Keep us posted!"
click at [764, 178] on span "Request response" at bounding box center [784, 176] width 70 height 12
click at [749, 178] on input "Request response" at bounding box center [737, 175] width 25 height 25
checkbox input "true"
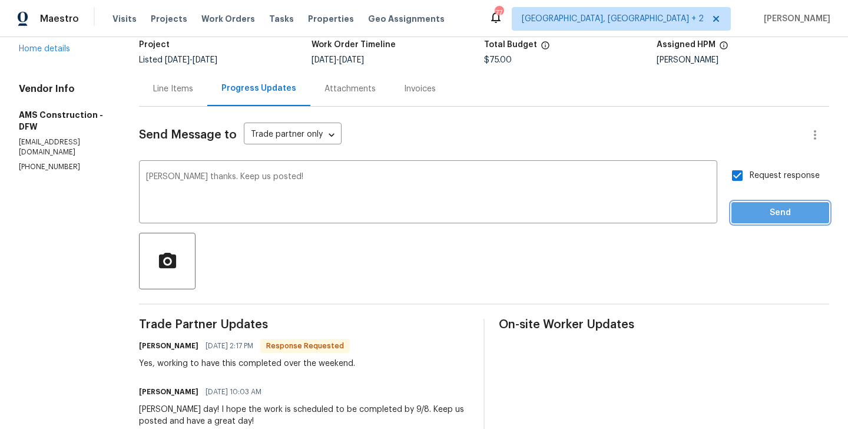
click at [756, 206] on span "Send" at bounding box center [780, 212] width 79 height 15
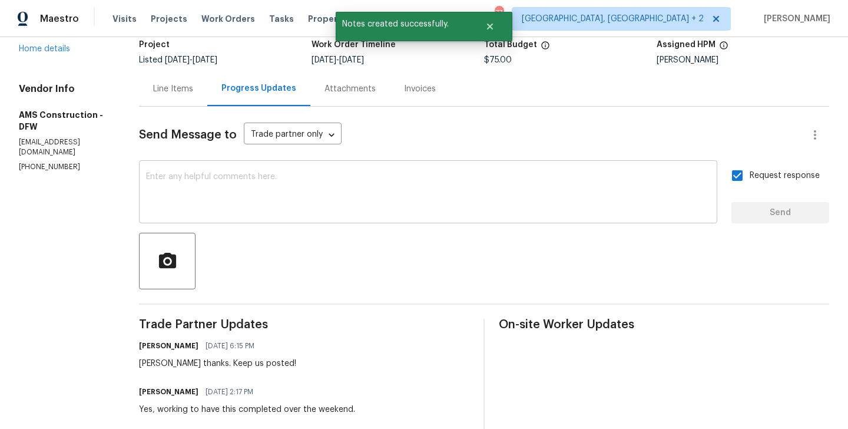
scroll to position [0, 0]
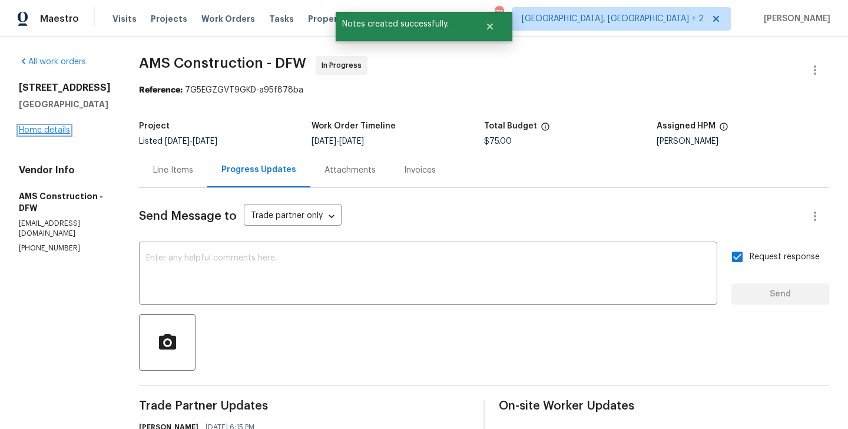
click at [39, 130] on link "Home details" at bounding box center [44, 130] width 51 height 8
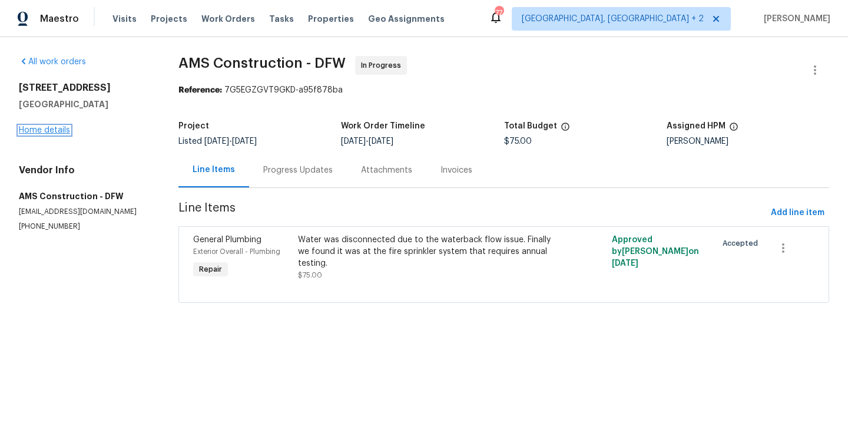
click at [60, 131] on link "Home details" at bounding box center [44, 130] width 51 height 8
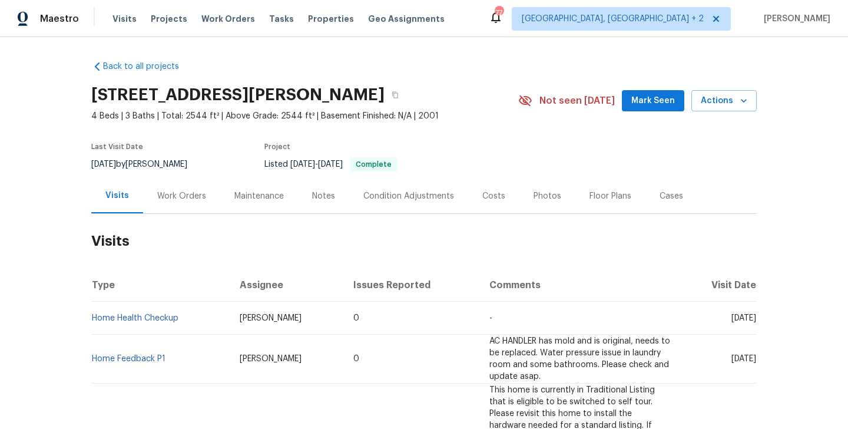
click at [174, 195] on div "Work Orders" at bounding box center [181, 196] width 49 height 12
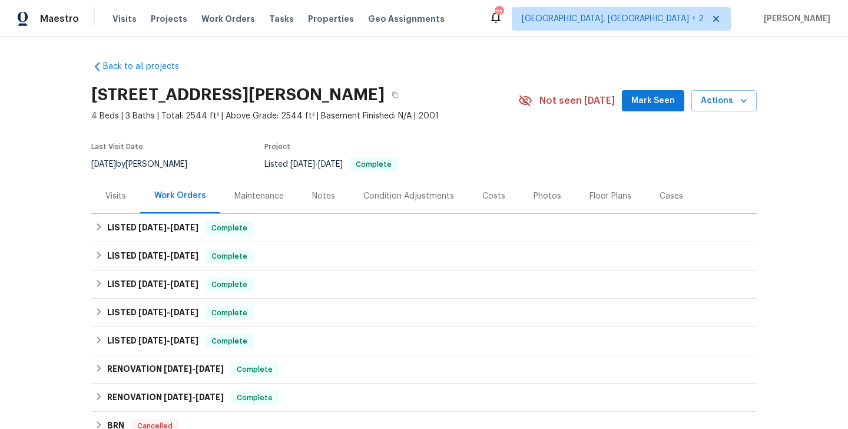
scroll to position [191, 0]
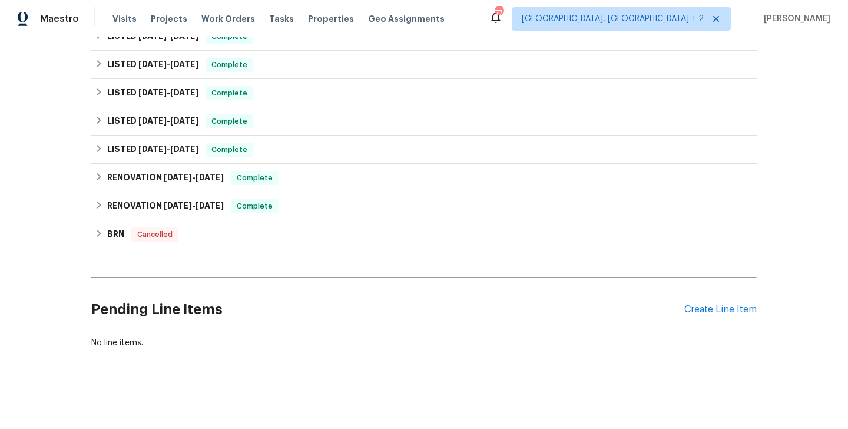
click at [725, 316] on div "Pending Line Items Create Line Item" at bounding box center [423, 309] width 665 height 55
click at [698, 303] on div "Pending Line Items Create Line Item" at bounding box center [423, 309] width 665 height 55
click at [697, 315] on div "Pending Line Items Create Line Item" at bounding box center [423, 309] width 665 height 55
click at [692, 308] on div "Create Line Item" at bounding box center [720, 309] width 72 height 11
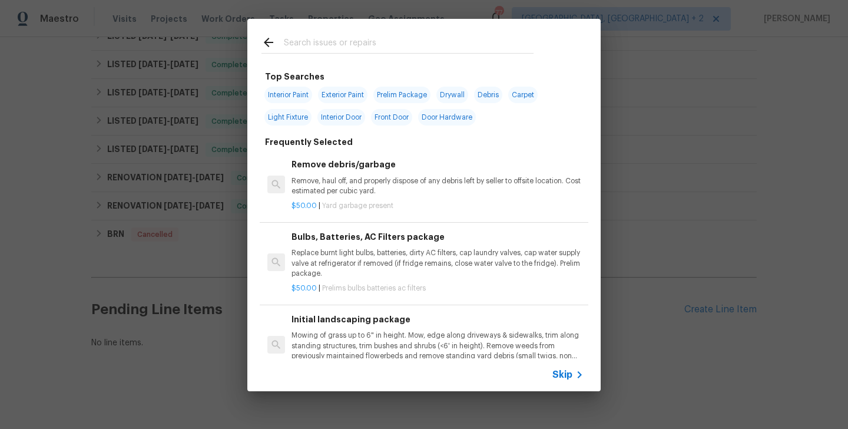
click at [316, 36] on input "text" at bounding box center [409, 44] width 250 height 18
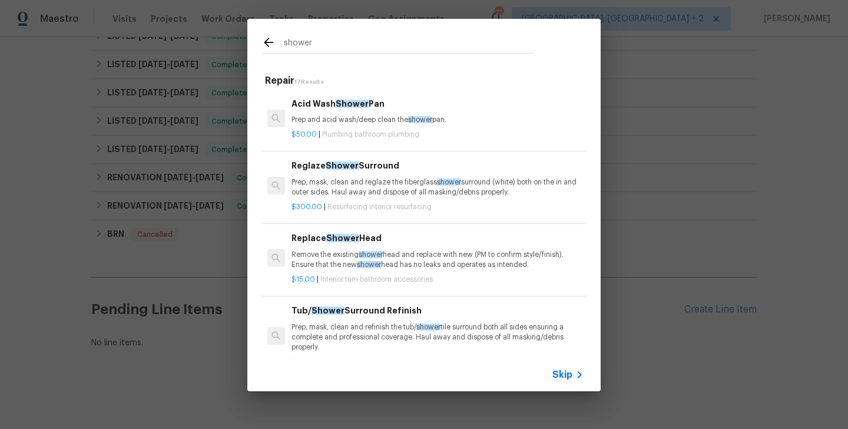
type input "shower"
click at [368, 175] on div "Reglaze Shower Surround Prep, mask, clean and reglaze the fiberglass shower sur…" at bounding box center [437, 178] width 292 height 38
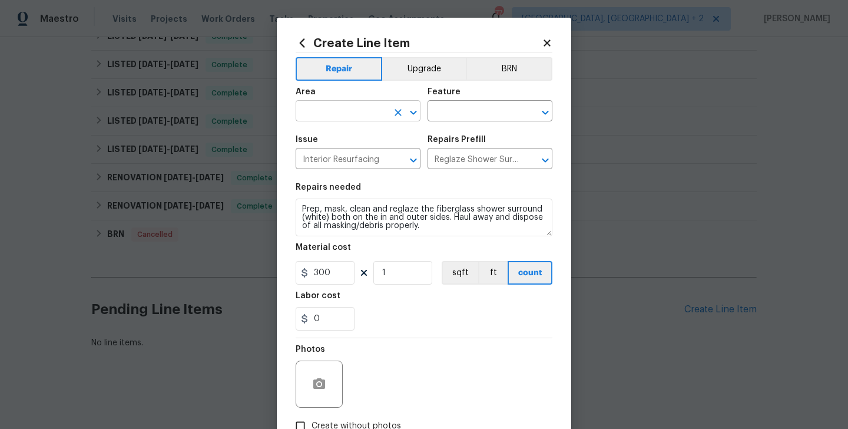
click at [337, 103] on input "text" at bounding box center [342, 112] width 92 height 18
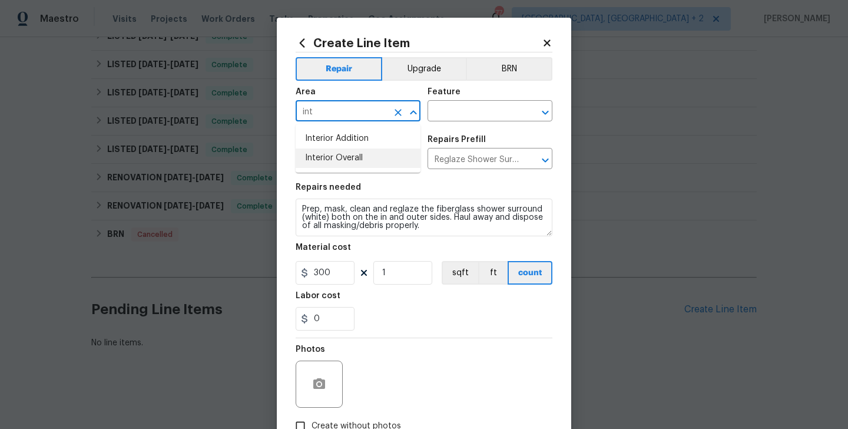
click at [348, 155] on li "Interior Overall" at bounding box center [358, 157] width 125 height 19
type input "Interior Overall"
click at [457, 121] on input "text" at bounding box center [473, 112] width 92 height 18
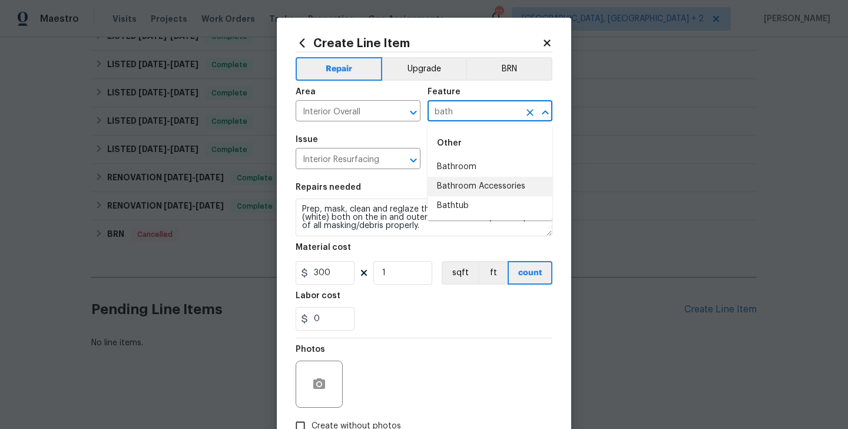
click at [462, 177] on li "Bathroom Accessories" at bounding box center [489, 186] width 125 height 19
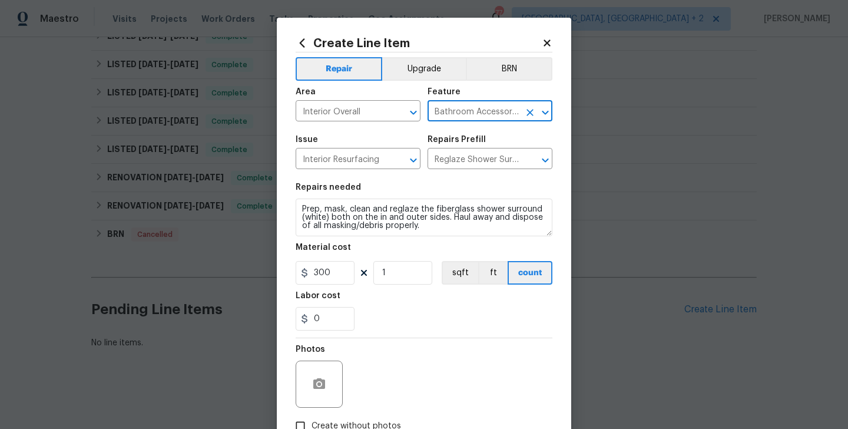
type input "Bathroom Accessories"
click at [368, 195] on div "Repairs needed" at bounding box center [424, 190] width 257 height 15
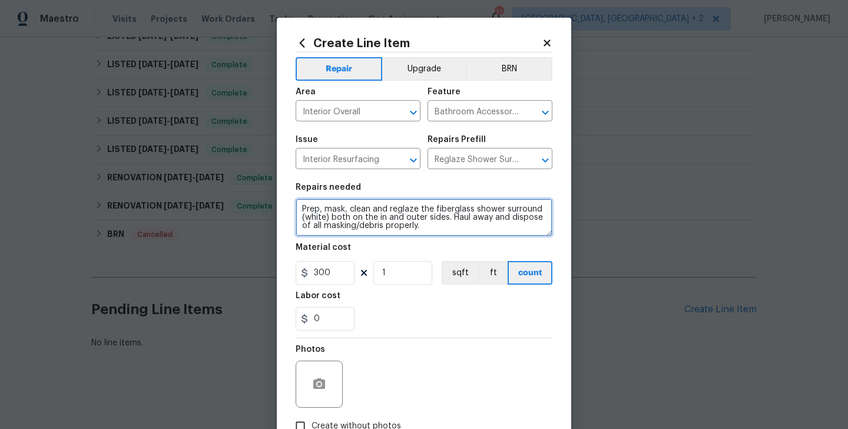
click at [368, 203] on textarea "Prep, mask, clean and reglaze the fiberglass shower surround (white) both on th…" at bounding box center [424, 217] width 257 height 38
paste textarea "Feedback received that the shower has running water. Please inspect the shower …"
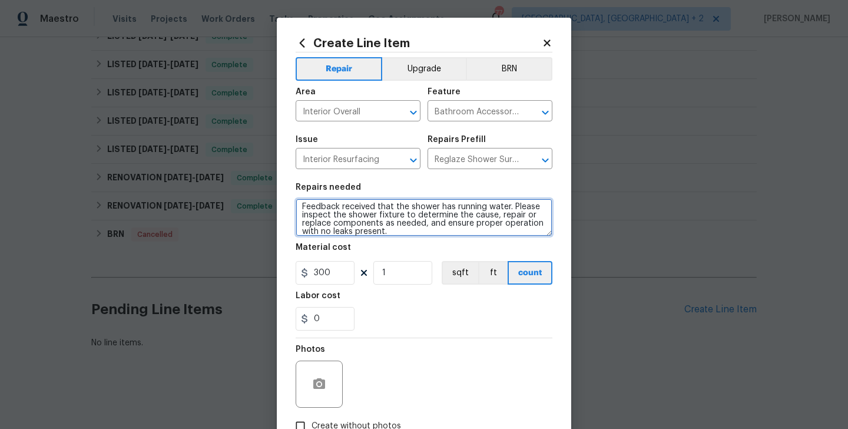
type textarea "Feedback received that the shower has running water. Please inspect the shower …"
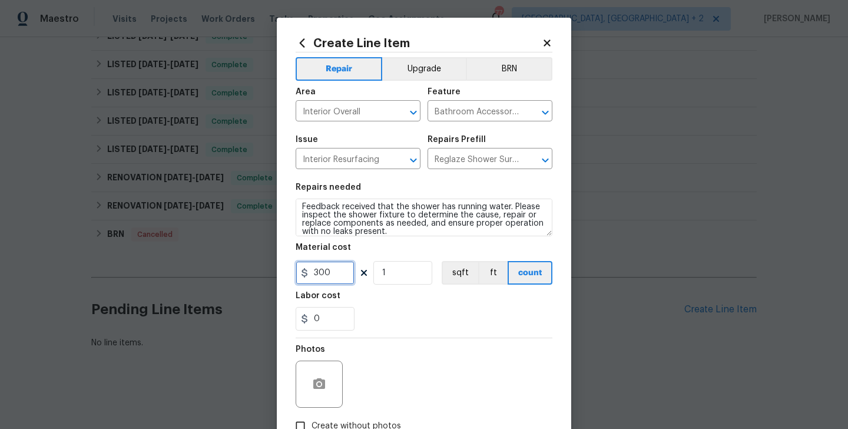
click at [324, 278] on input "300" at bounding box center [325, 273] width 59 height 24
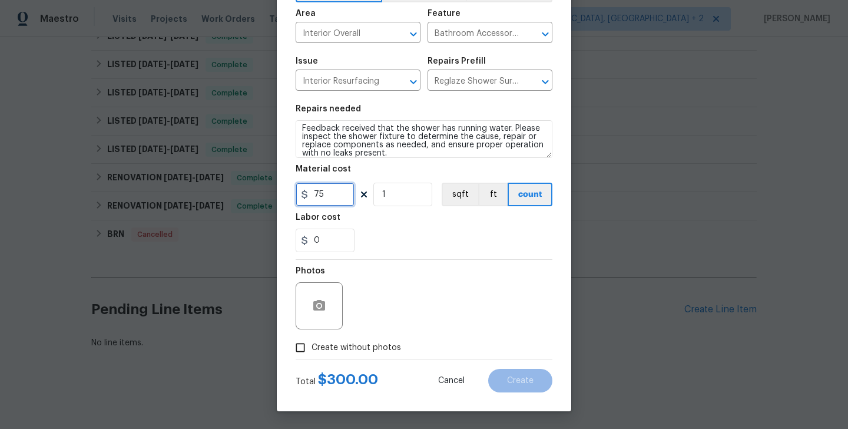
type input "75"
click at [340, 341] on span "Create without photos" at bounding box center [355, 347] width 89 height 12
click at [311, 341] on input "Create without photos" at bounding box center [300, 347] width 22 height 22
checkbox input "true"
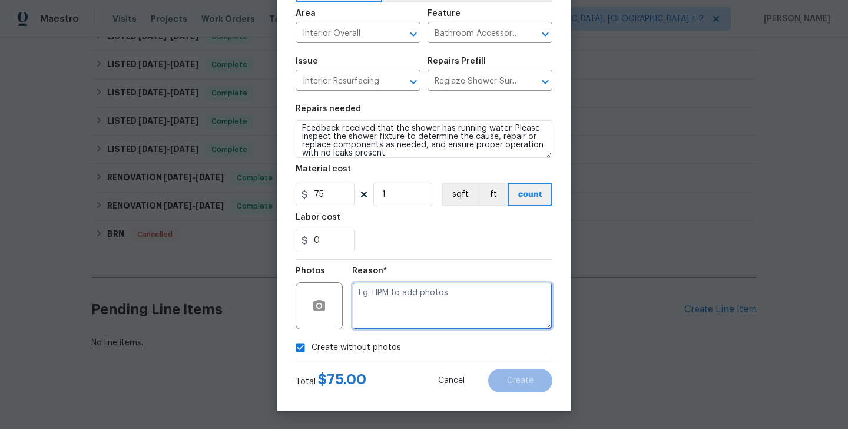
click at [451, 318] on textarea at bounding box center [452, 305] width 200 height 47
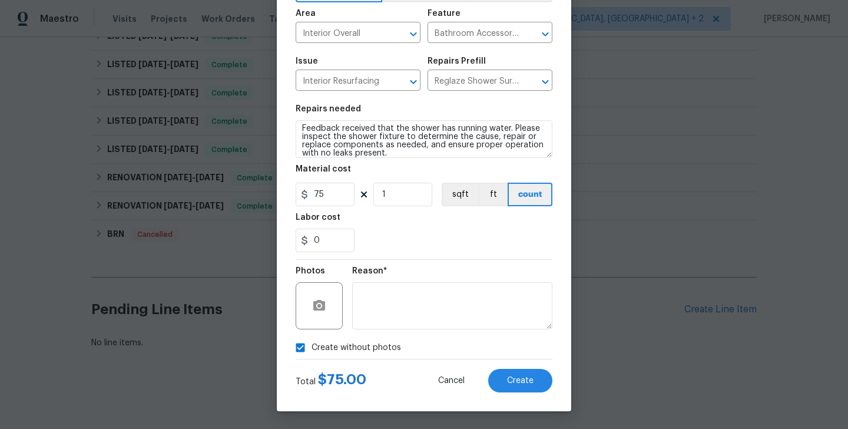
click at [523, 396] on div "Create Line Item Repair Upgrade BRN Area Interior Overall ​ Feature Bathroom Ac…" at bounding box center [424, 175] width 294 height 472
click at [521, 390] on button "Create" at bounding box center [520, 381] width 64 height 24
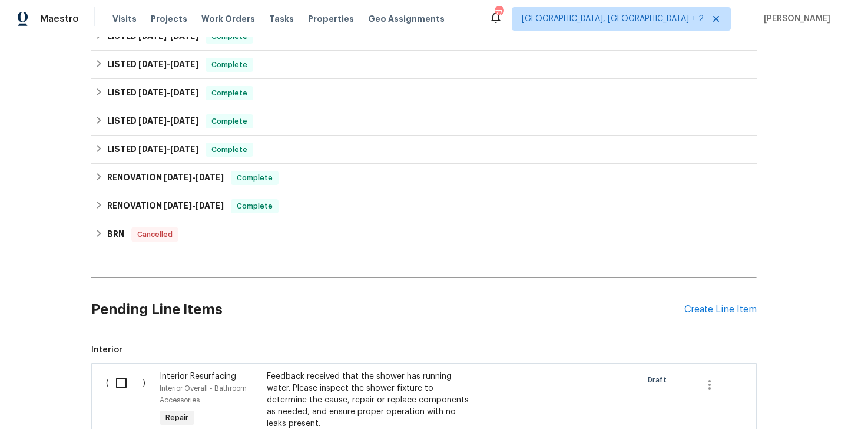
scroll to position [350, 0]
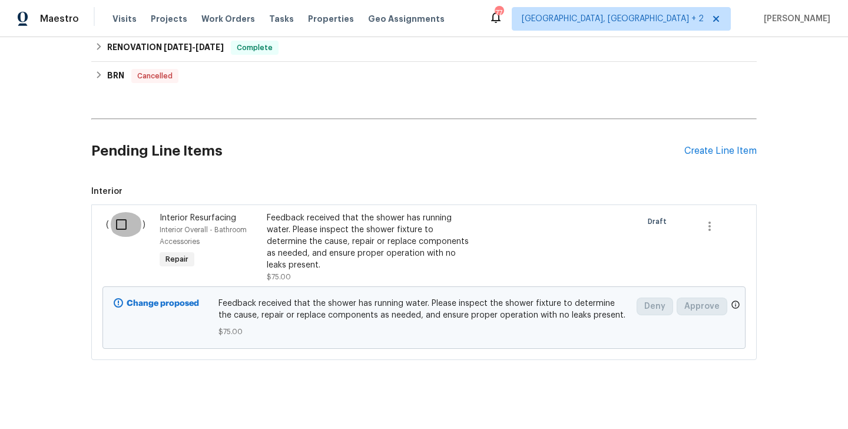
click at [118, 220] on input "checkbox" at bounding box center [126, 224] width 34 height 25
checkbox input "true"
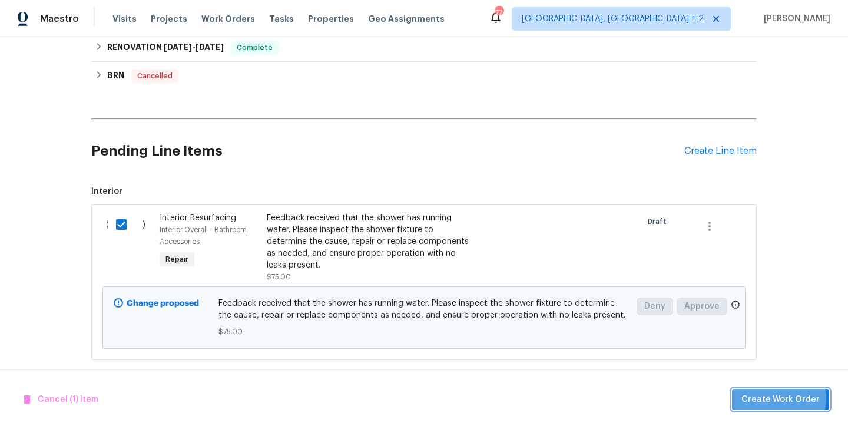
click at [778, 398] on span "Create Work Order" at bounding box center [780, 399] width 78 height 15
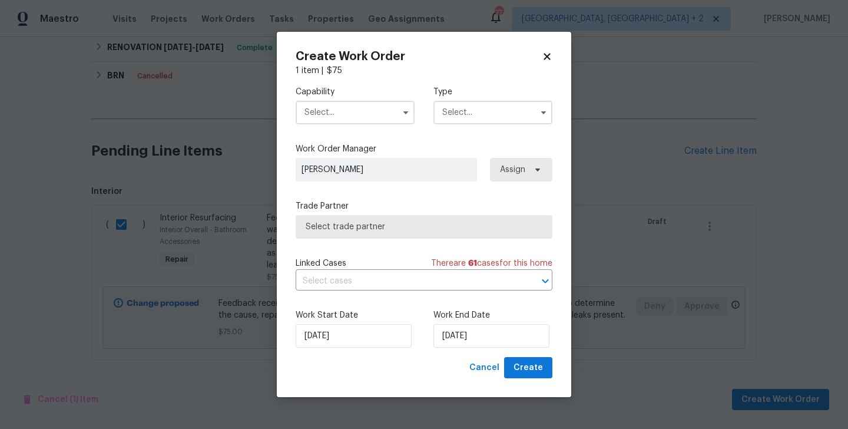
click at [332, 108] on input "text" at bounding box center [355, 113] width 119 height 24
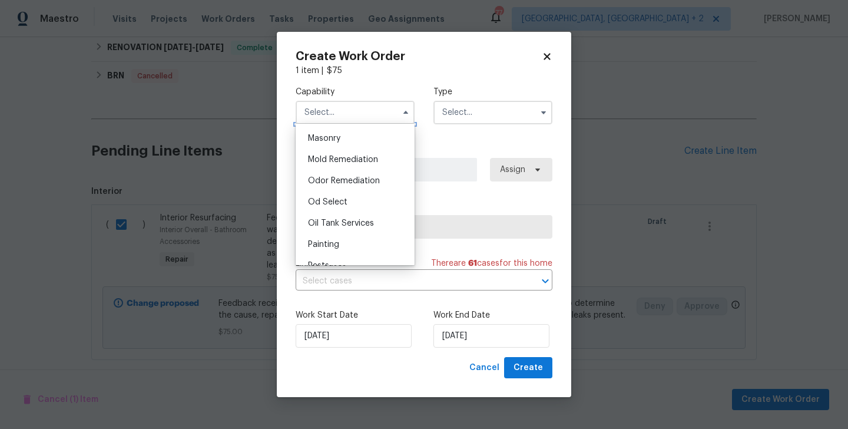
scroll to position [954, 0]
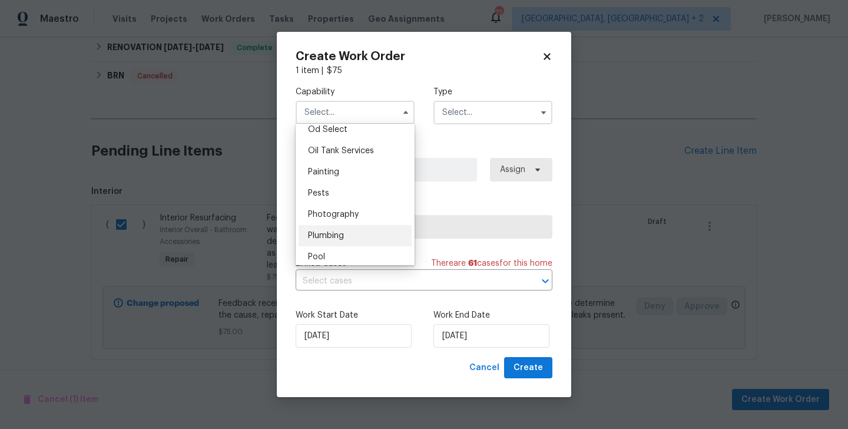
click at [337, 232] on span "Plumbing" at bounding box center [326, 235] width 36 height 8
type input "Plumbing"
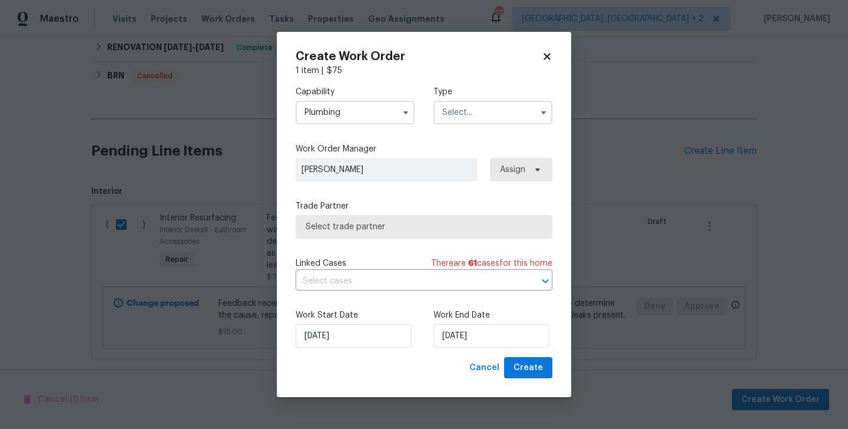
click at [456, 120] on input "text" at bounding box center [492, 113] width 119 height 24
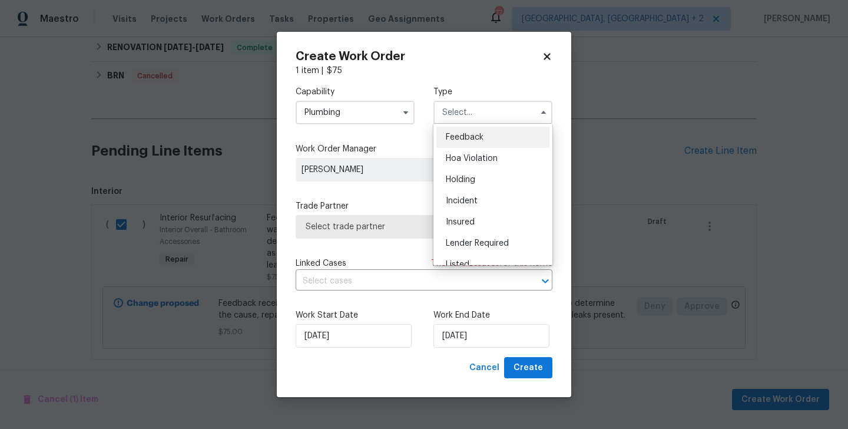
click at [472, 137] on span "Feedback" at bounding box center [465, 137] width 38 height 8
type input "Feedback"
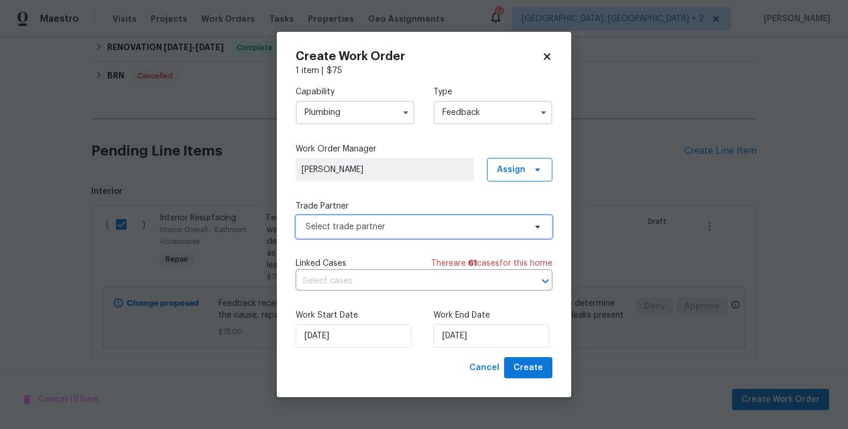
click at [411, 230] on span "Select trade partner" at bounding box center [416, 227] width 220 height 12
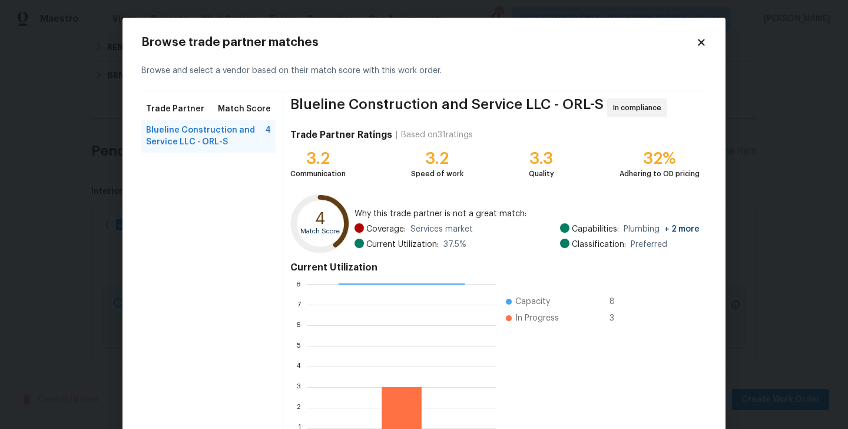
scroll to position [91, 0]
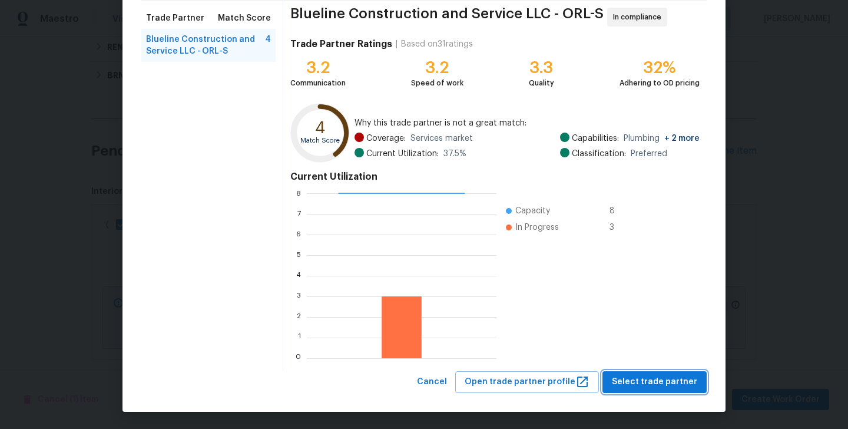
click at [648, 380] on span "Select trade partner" at bounding box center [654, 381] width 85 height 15
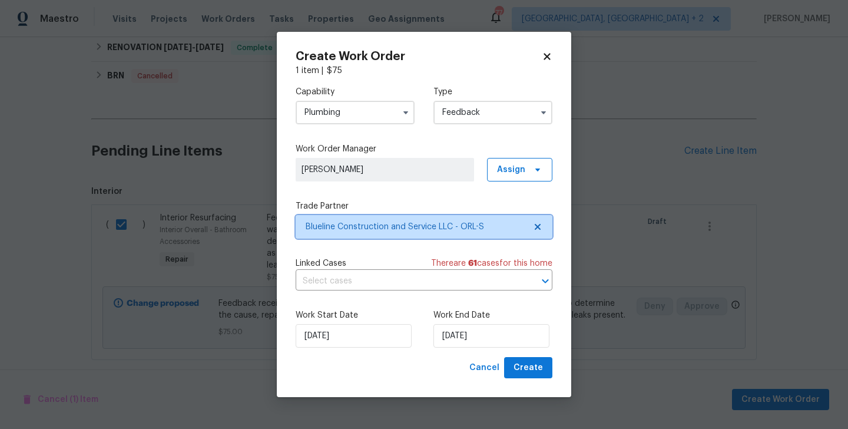
scroll to position [0, 0]
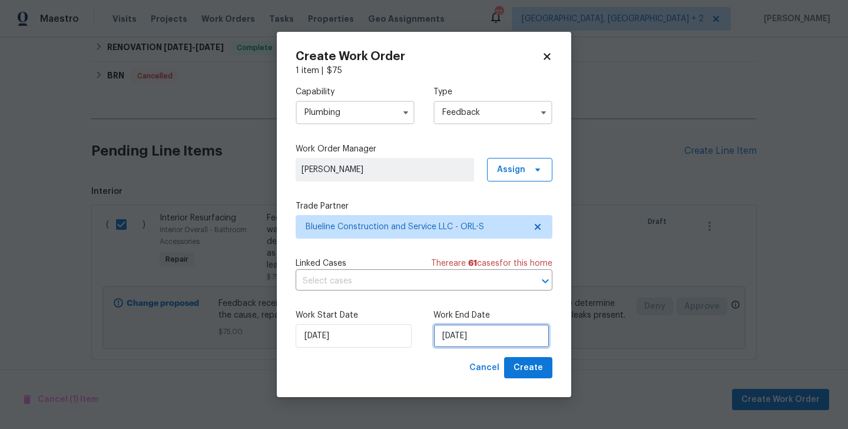
click at [485, 336] on input "05/09/2025" at bounding box center [491, 336] width 116 height 24
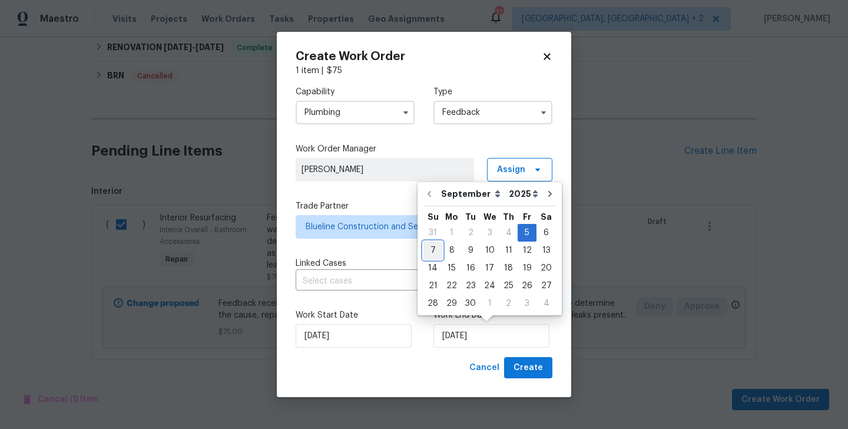
click at [435, 255] on div "7" at bounding box center [432, 250] width 19 height 16
type input "07/09/2025"
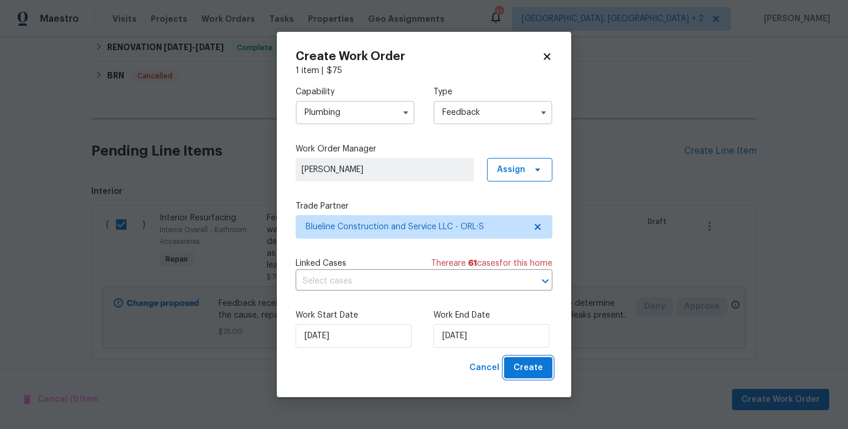
click at [527, 360] on span "Create" at bounding box center [527, 367] width 29 height 15
checkbox input "false"
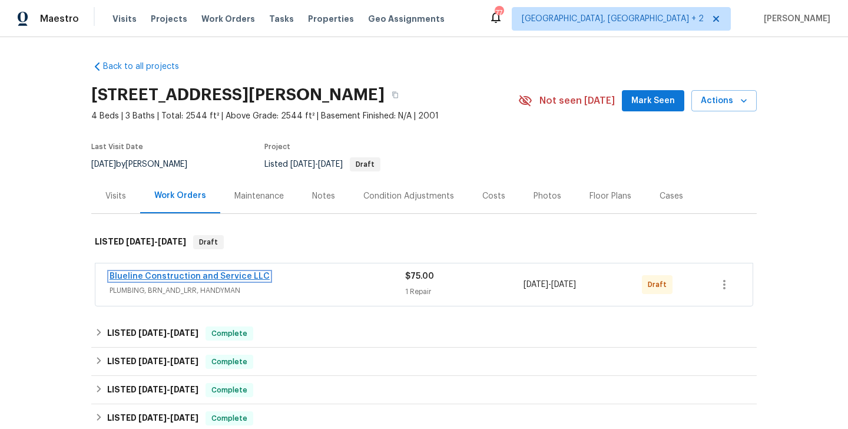
click at [193, 276] on link "Blueline Construction and Service LLC" at bounding box center [189, 276] width 160 height 8
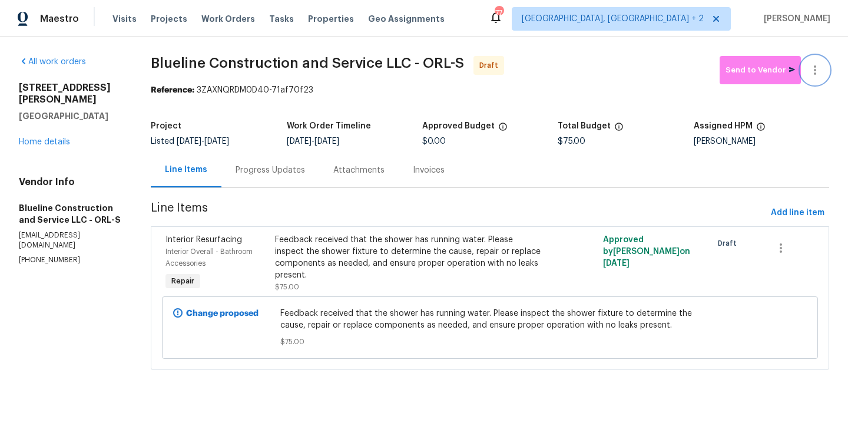
click at [812, 65] on icon "button" at bounding box center [815, 70] width 14 height 14
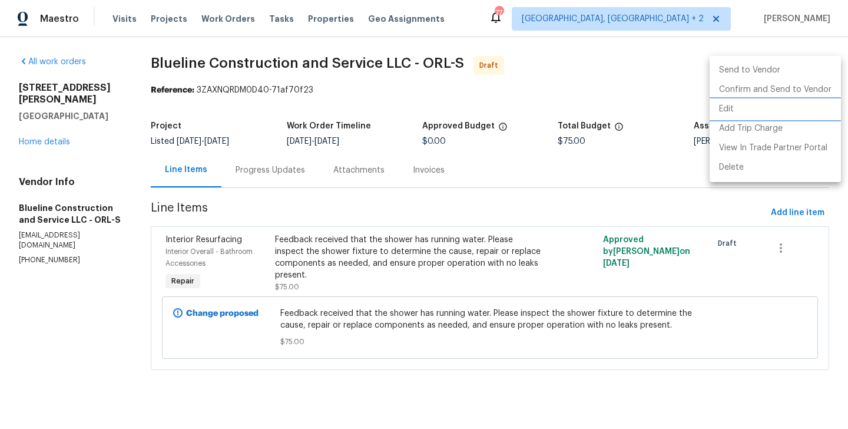
click at [813, 99] on li "Edit" at bounding box center [774, 108] width 131 height 19
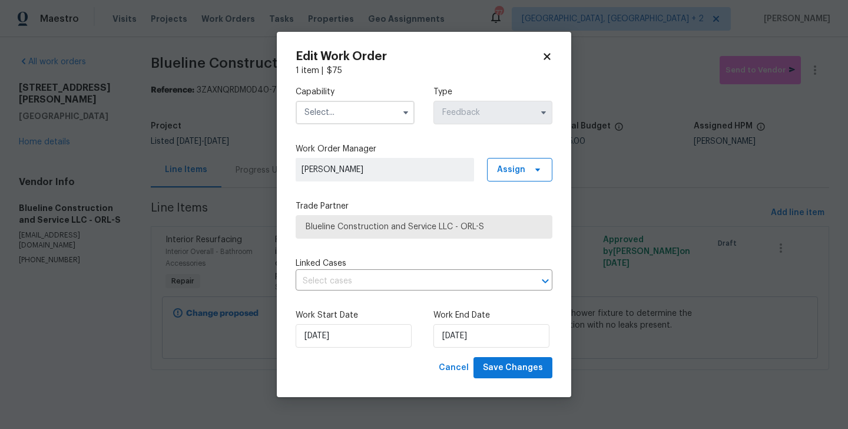
click at [731, 121] on body "Maestro Visits Projects Work Orders Tasks Properties Geo Assignments 77 Albuque…" at bounding box center [424, 201] width 848 height 403
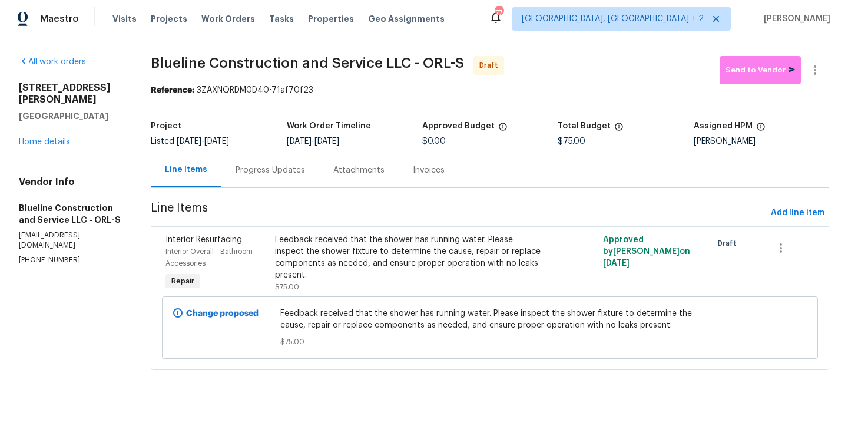
click at [815, 51] on div "All work orders 3230 Buck Hill Pl Orlando, FL 32817 Home details Vendor Info Bl…" at bounding box center [424, 220] width 848 height 366
click at [815, 72] on icon "button" at bounding box center [815, 69] width 2 height 9
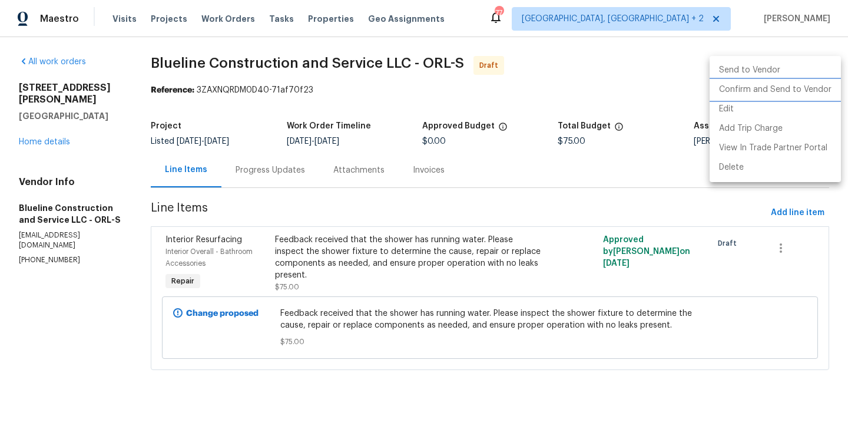
click at [816, 82] on li "Confirm and Send to Vendor" at bounding box center [774, 89] width 131 height 19
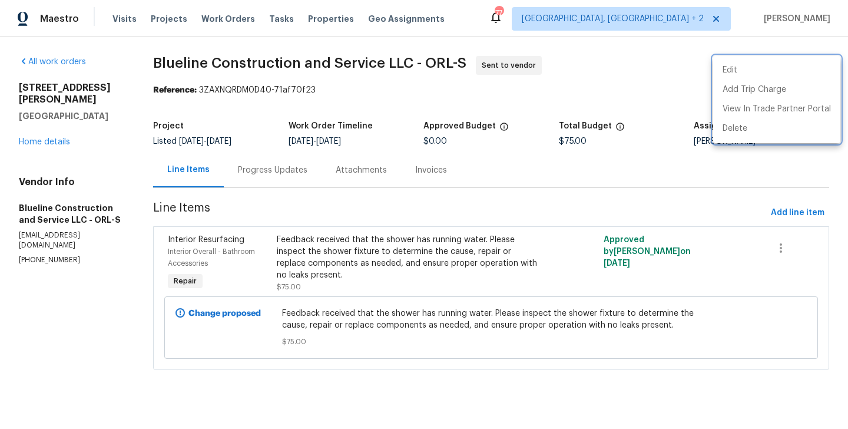
click at [267, 177] on div at bounding box center [424, 214] width 848 height 429
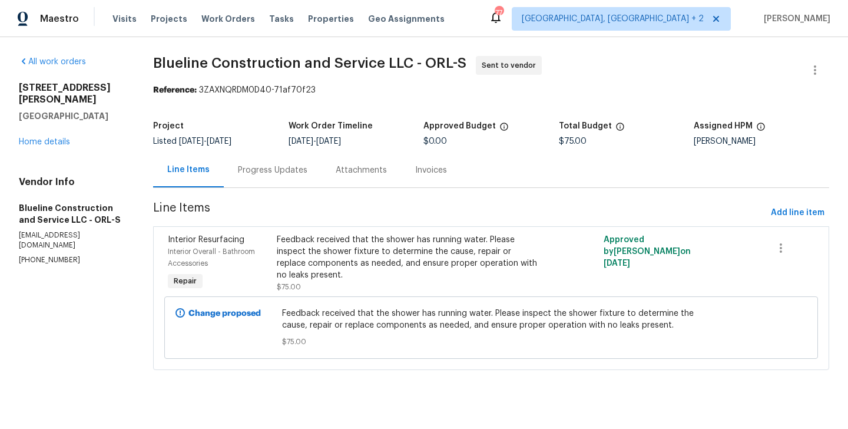
click at [267, 177] on div "Progress Updates" at bounding box center [273, 169] width 98 height 35
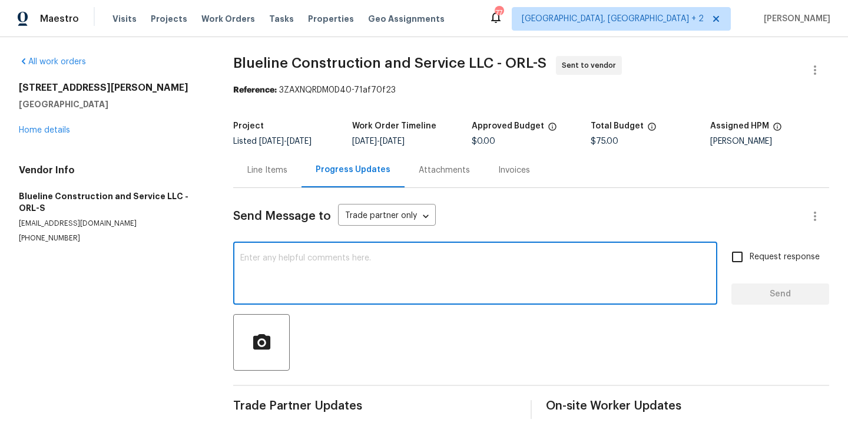
click at [321, 283] on textarea at bounding box center [475, 274] width 470 height 41
paste textarea "Hi, this is Blessida with Opendoor. I’m confirming you received the WO for the …"
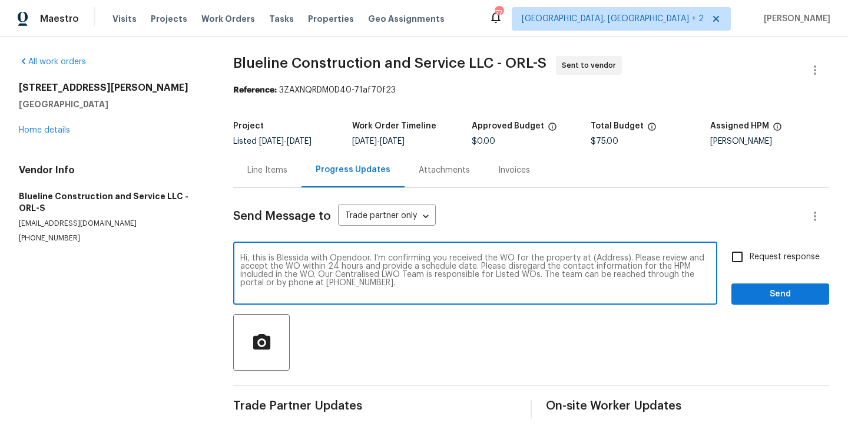
click at [605, 259] on textarea "Hi, this is Blessida with Opendoor. I’m confirming you received the WO for the …" at bounding box center [475, 274] width 470 height 41
paste textarea "3230 Buck Hill Pl, Orlando, FL 32817"
type textarea "Hi, this is Blessida with Opendoor. I’m confirming you received the WO for the …"
click at [764, 254] on span "Request response" at bounding box center [784, 257] width 70 height 12
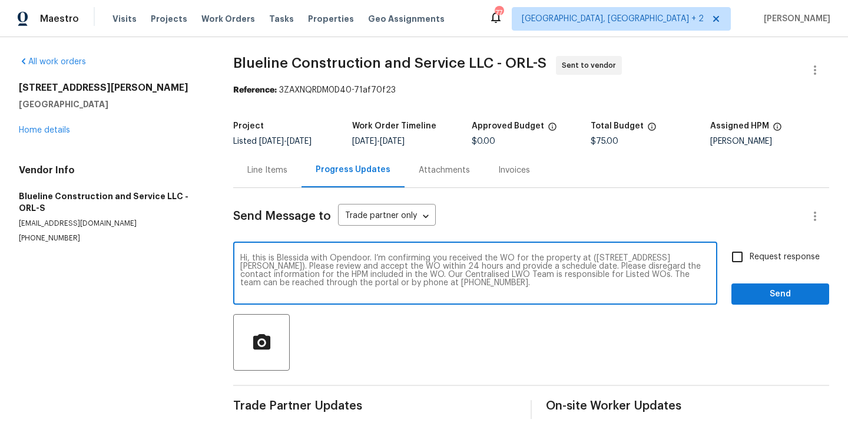
click at [749, 254] on input "Request response" at bounding box center [737, 256] width 25 height 25
checkbox input "true"
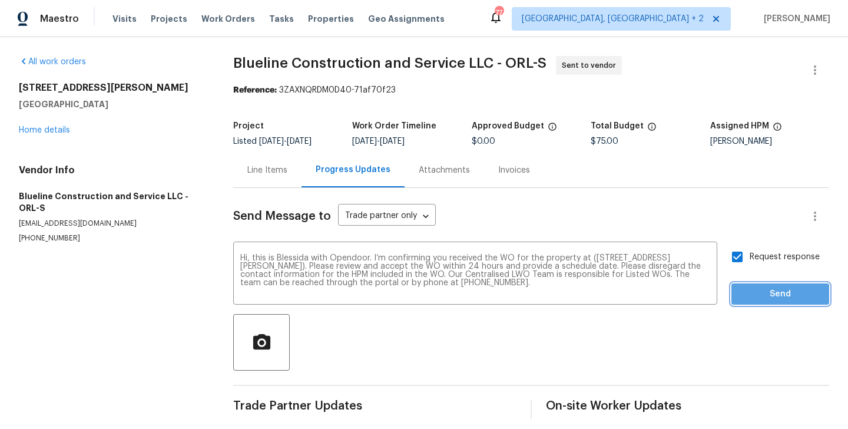
click at [752, 303] on button "Send" at bounding box center [780, 294] width 98 height 22
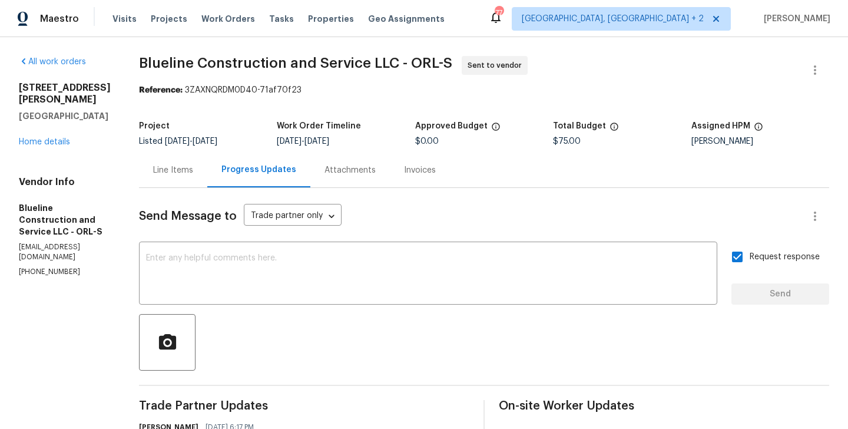
click at [210, 91] on div "Reference: 3ZAXNQRDM0D40-71af70f23" at bounding box center [484, 90] width 690 height 12
drag, startPoint x: 207, startPoint y: 91, endPoint x: 347, endPoint y: 91, distance: 139.5
click at [347, 91] on div "Reference: 3ZAXNQRDM0D40-71af70f23" at bounding box center [484, 90] width 690 height 12
copy div "3ZAXNQRDM0D40-71af70f23"
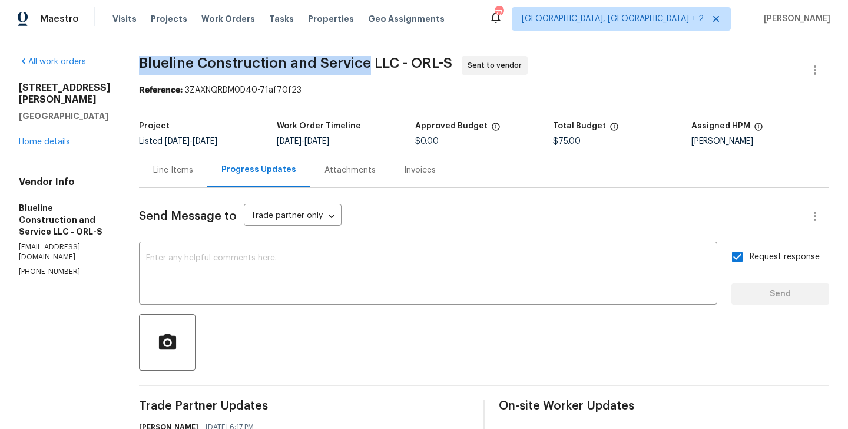
drag, startPoint x: 158, startPoint y: 63, endPoint x: 387, endPoint y: 64, distance: 229.6
click at [388, 63] on div "All work orders 3230 Buck Hill Pl Orlando, FL 32817 Home details Vendor Info Bl…" at bounding box center [424, 289] width 848 height 505
copy span "Blueline Construction and Service"
click at [57, 138] on link "Home details" at bounding box center [44, 142] width 51 height 8
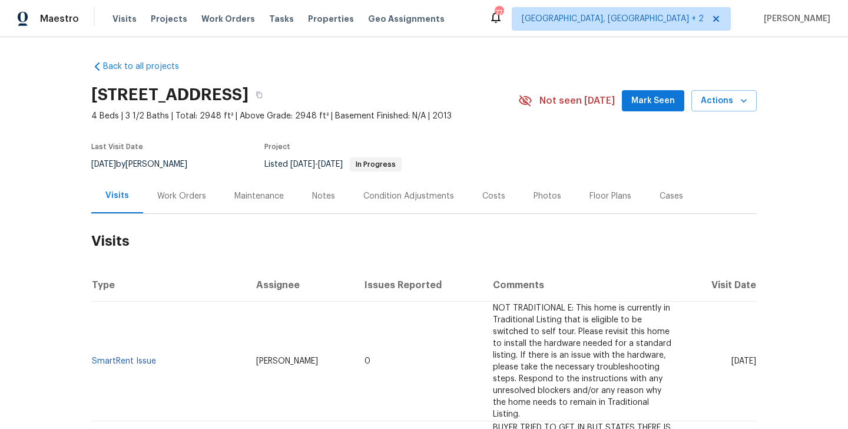
click at [190, 189] on div "Work Orders" at bounding box center [181, 195] width 77 height 35
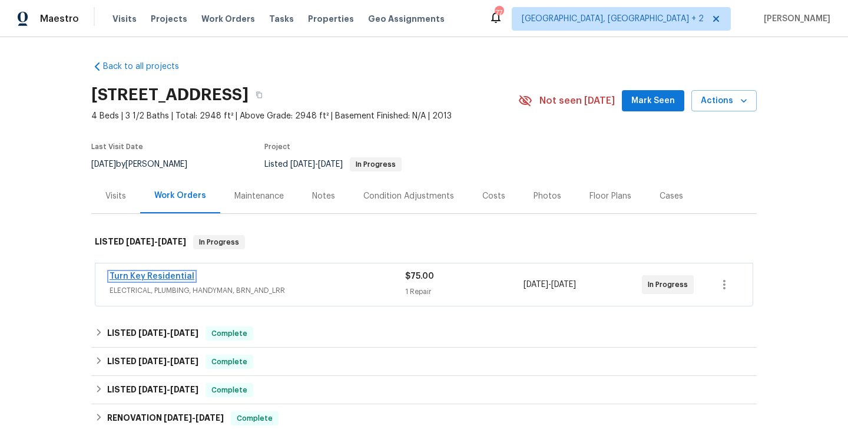
click at [182, 278] on link "Turn Key Residential" at bounding box center [151, 276] width 85 height 8
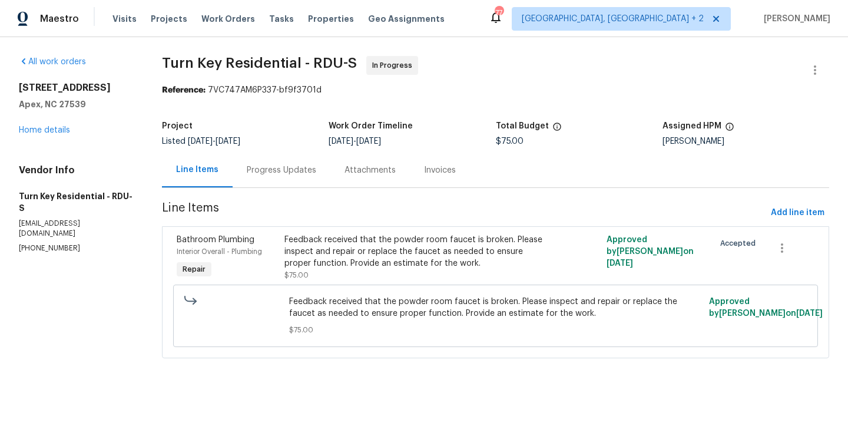
click at [286, 162] on div "Progress Updates" at bounding box center [282, 169] width 98 height 35
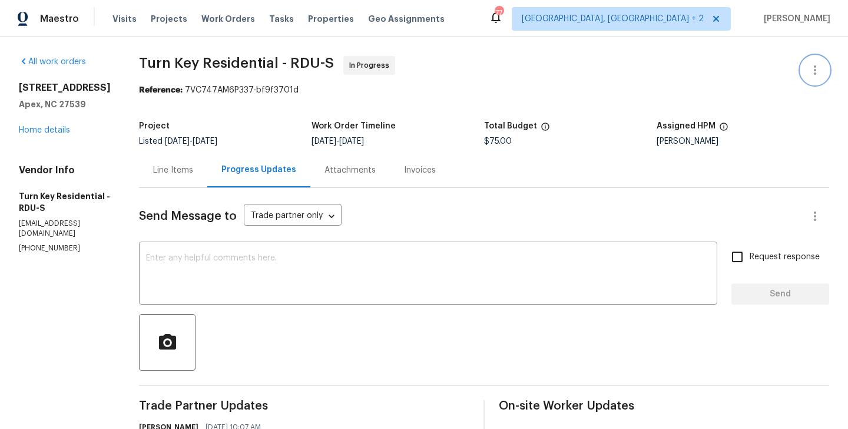
click at [827, 65] on button "button" at bounding box center [815, 70] width 28 height 28
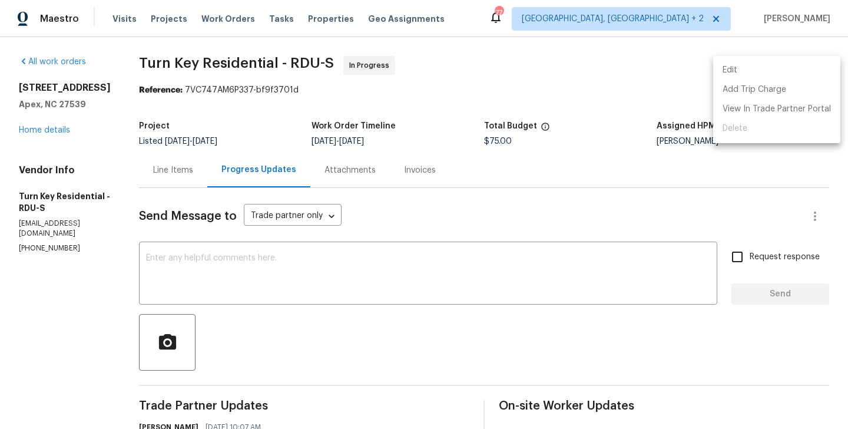
click at [804, 65] on li "Edit" at bounding box center [776, 70] width 127 height 19
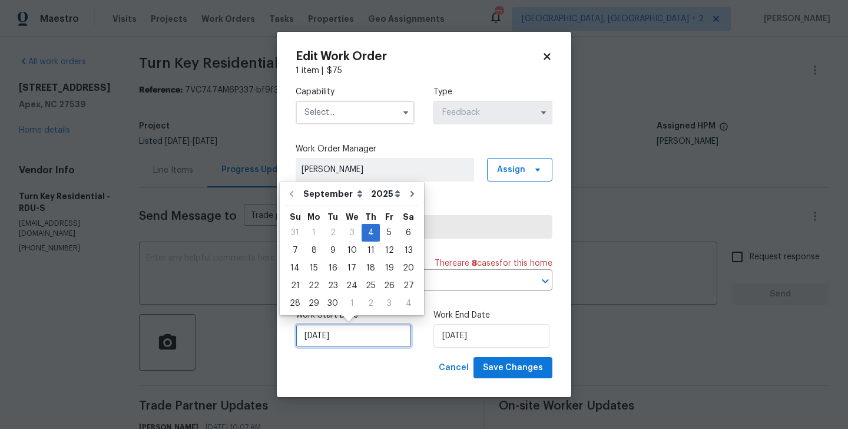
click at [345, 338] on input "04/09/2025" at bounding box center [354, 336] width 116 height 24
click at [293, 251] on div "7" at bounding box center [295, 250] width 19 height 16
type input "07/09/2025"
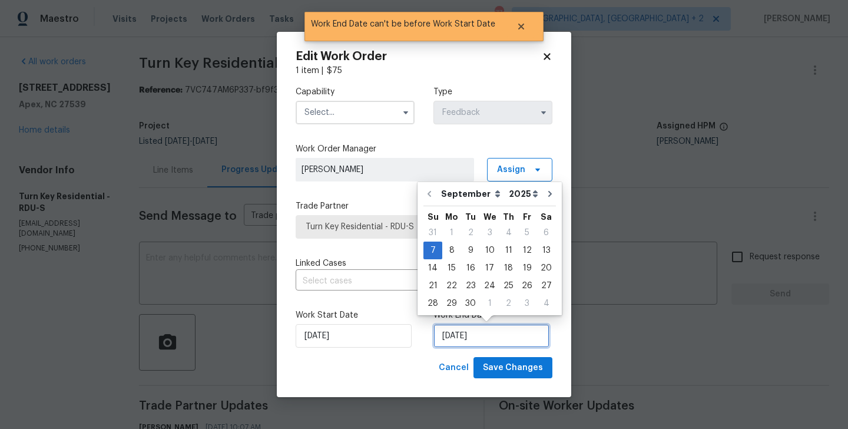
click at [462, 337] on input "07/09/2025" at bounding box center [491, 336] width 116 height 24
click at [466, 251] on div "9" at bounding box center [470, 250] width 19 height 16
type input "09/09/2025"
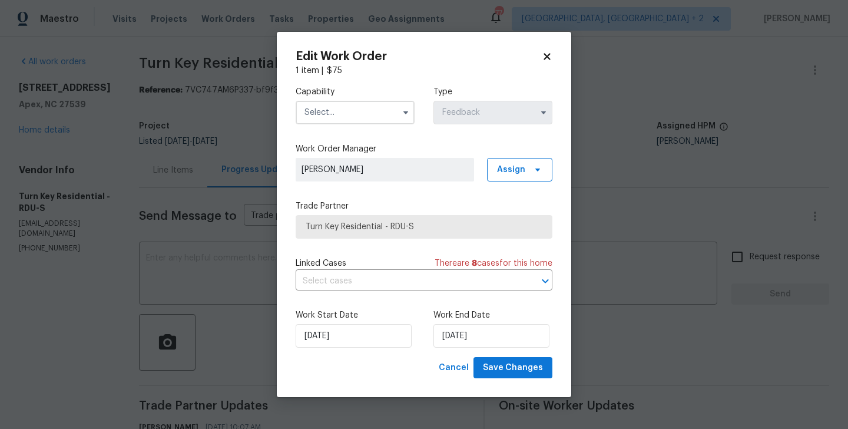
click at [337, 115] on input "text" at bounding box center [355, 113] width 119 height 24
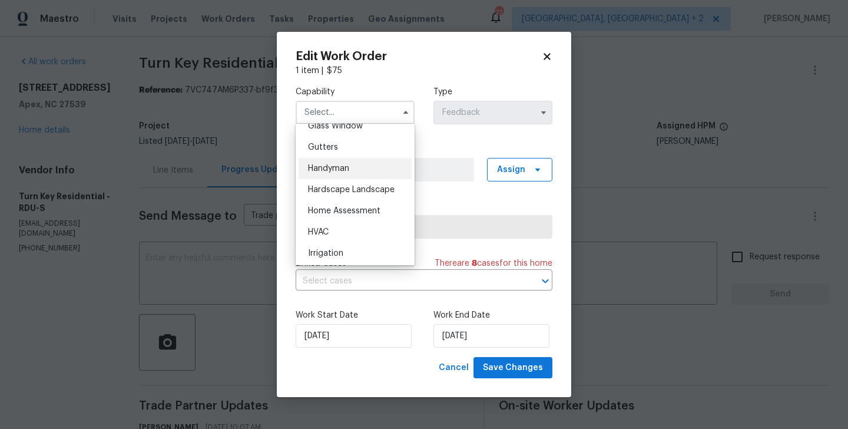
scroll to position [618, 0]
click at [335, 168] on span "Handyman" at bounding box center [328, 167] width 41 height 8
type input "Handyman"
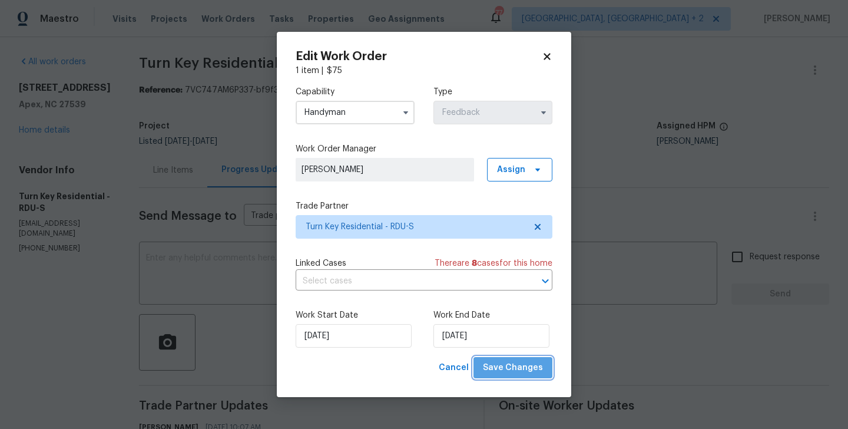
click at [517, 365] on span "Save Changes" at bounding box center [513, 367] width 60 height 15
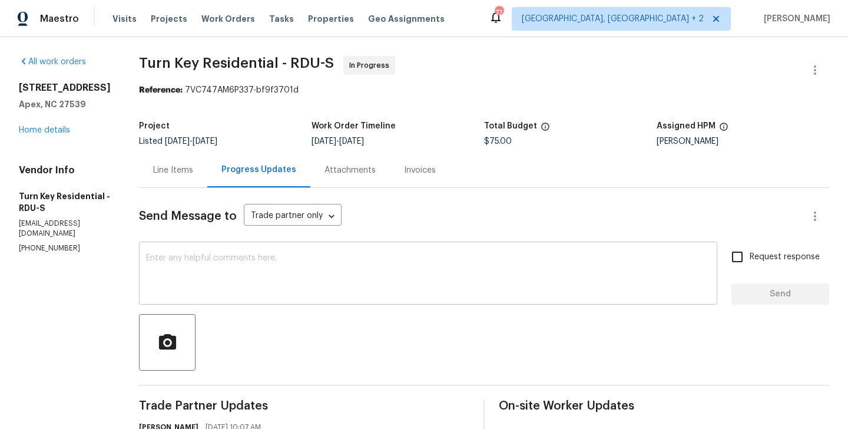
click at [306, 278] on textarea at bounding box center [428, 274] width 564 height 41
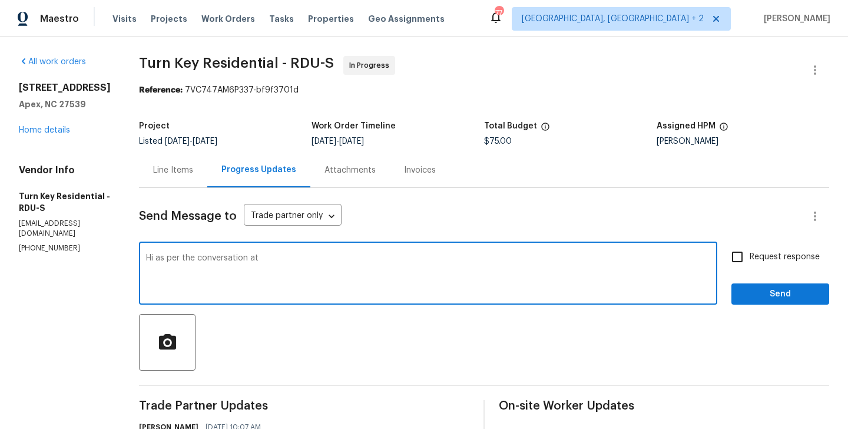
paste textarea "WO sent to the TP(Blueline Construction and Service). Yet to provide a schedule…"
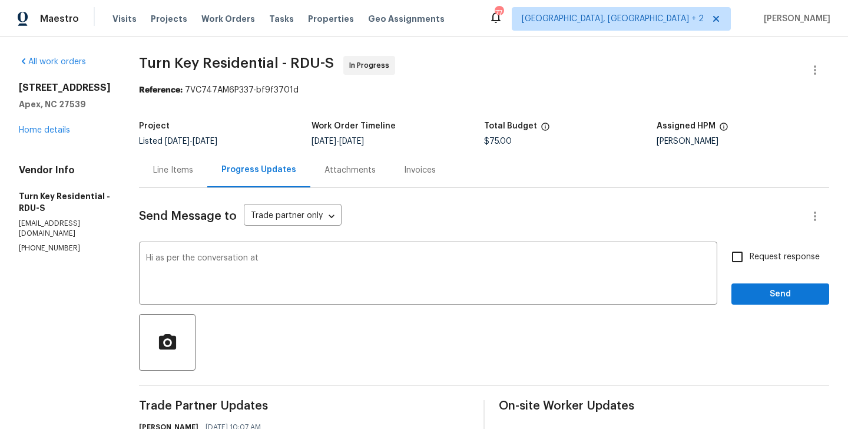
click at [55, 243] on p "[PHONE_NUMBER]" at bounding box center [65, 248] width 92 height 10
copy p "[PHONE_NUMBER]"
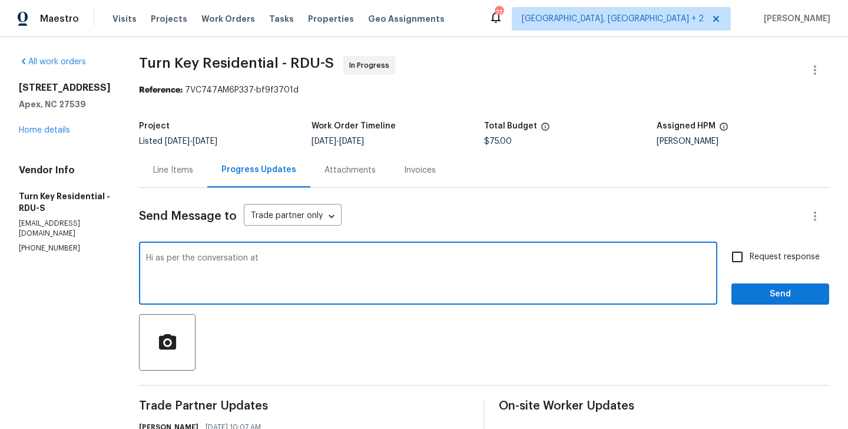
click at [322, 264] on textarea "Hi as per the conversation at" at bounding box center [428, 274] width 564 height 41
paste textarea "[PHONE_NUMBER]"
type textarea "Hi as per the conversation at [PHONE_NUMBER] Please schedule the work for [DATE…"
click at [792, 251] on span "Request response" at bounding box center [784, 257] width 70 height 12
click at [749, 251] on input "Request response" at bounding box center [737, 256] width 25 height 25
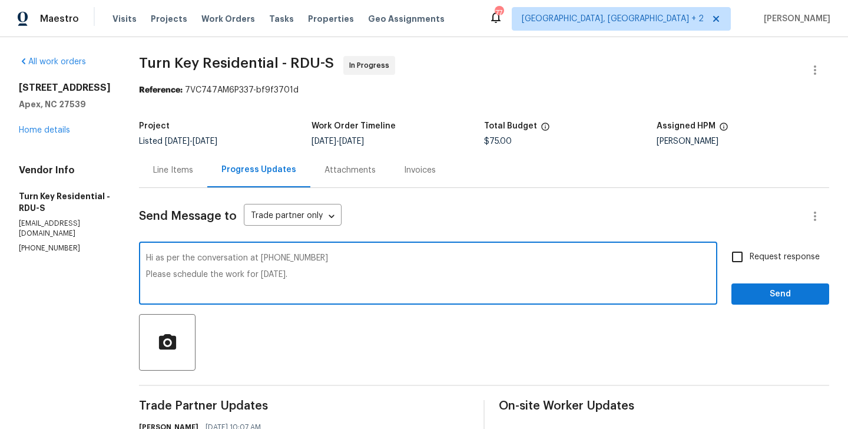
checkbox input "true"
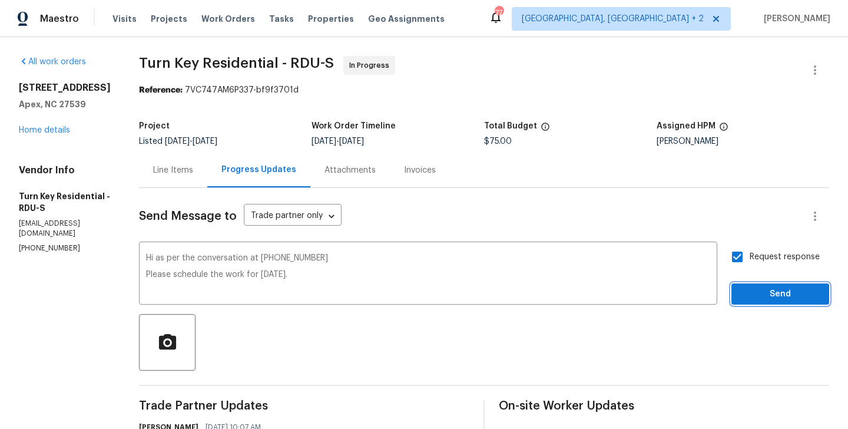
click at [768, 290] on span "Send" at bounding box center [780, 294] width 79 height 15
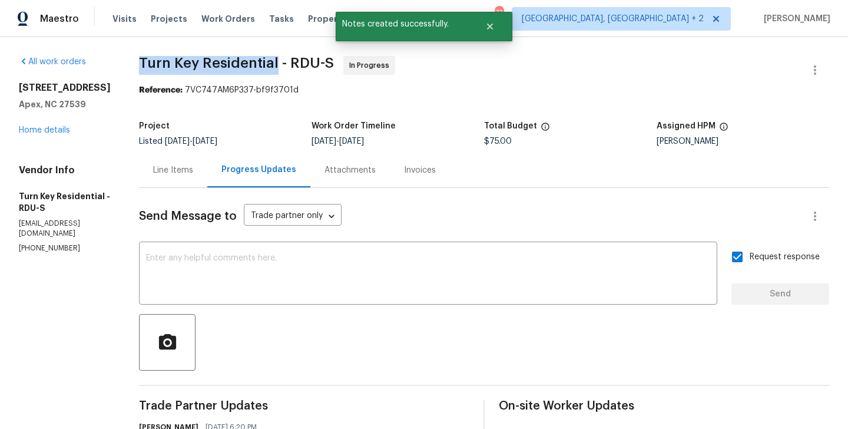
drag, startPoint x: 166, startPoint y: 71, endPoint x: 303, endPoint y: 69, distance: 136.6
click at [303, 69] on div "All work orders [STREET_ADDRESS] Home details Vendor Info Turn Key Residential …" at bounding box center [424, 329] width 848 height 585
copy span "Turn Key Residential"
click at [60, 129] on link "Home details" at bounding box center [44, 130] width 51 height 8
